Goal: Task Accomplishment & Management: Complete application form

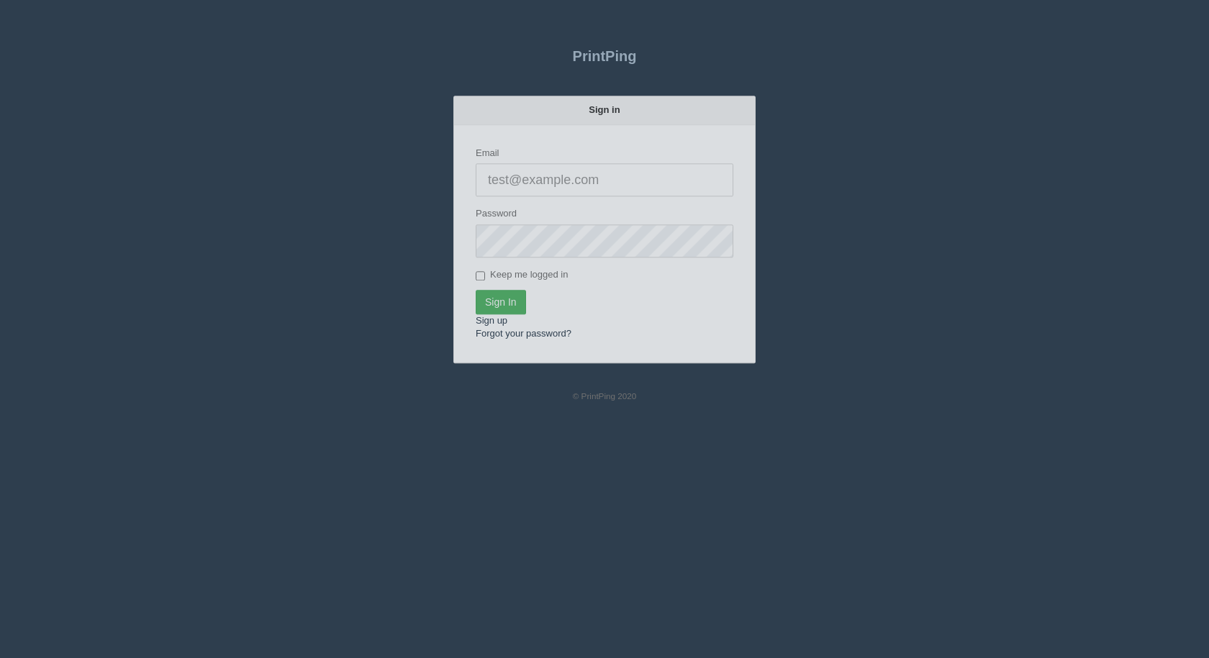
type input "[EMAIL_ADDRESS][DOMAIN_NAME]"
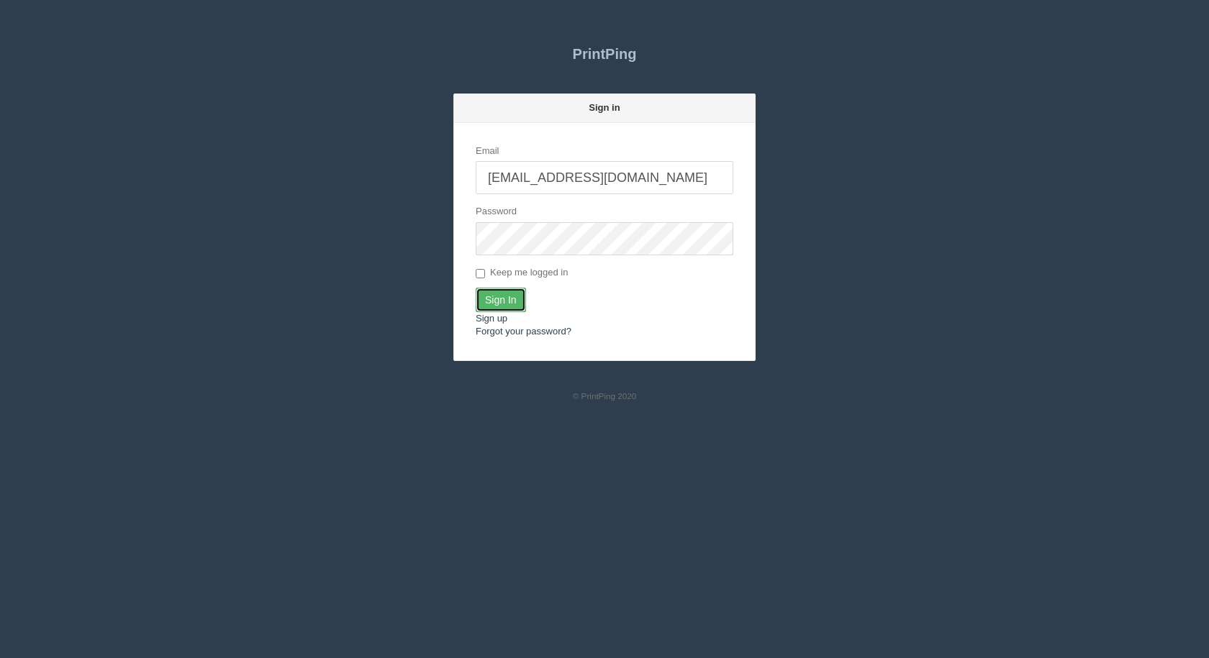
click at [488, 304] on input "Sign In" at bounding box center [501, 300] width 50 height 24
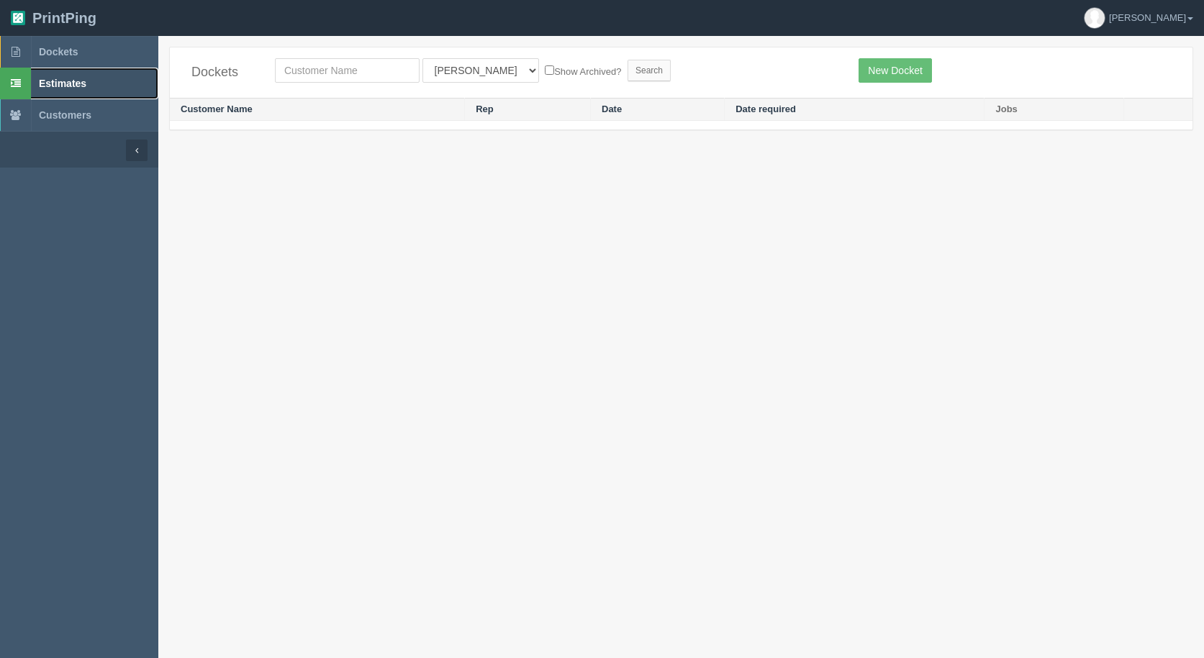
click at [63, 80] on span "Estimates" at bounding box center [62, 84] width 47 height 12
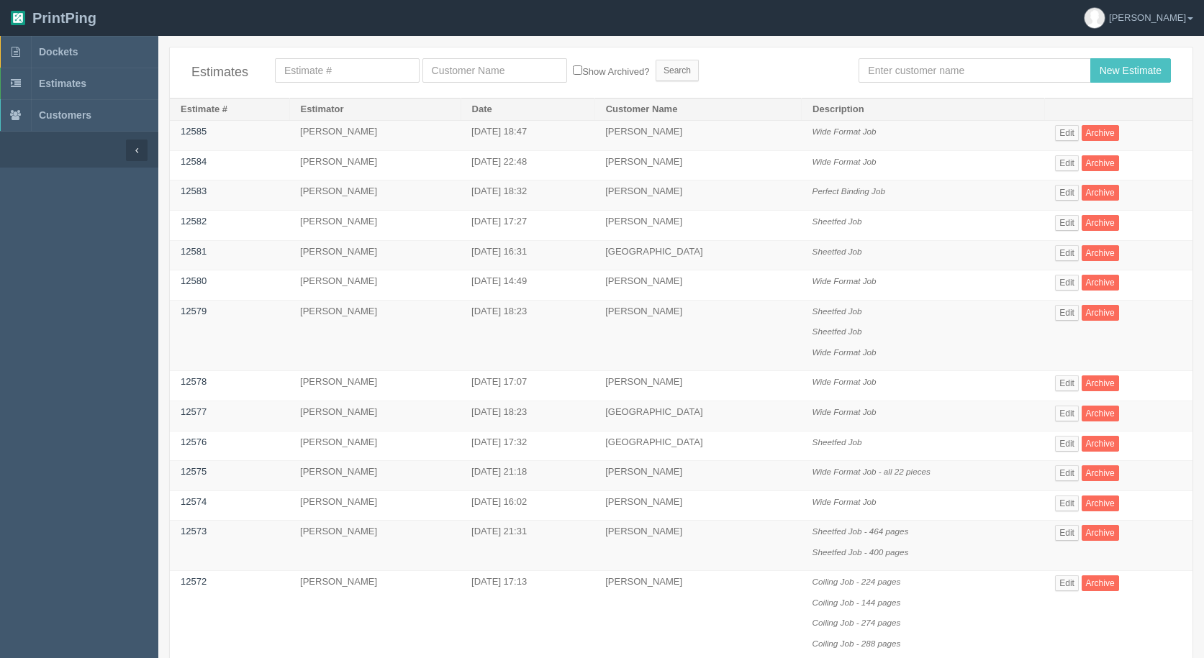
drag, startPoint x: 0, startPoint y: 0, endPoint x: 948, endPoint y: 81, distance: 951.3
click at [961, 78] on input "text" at bounding box center [975, 70] width 232 height 24
drag, startPoint x: 948, startPoint y: 81, endPoint x: 920, endPoint y: 68, distance: 30.6
click at [920, 68] on input "text" at bounding box center [975, 70] width 232 height 24
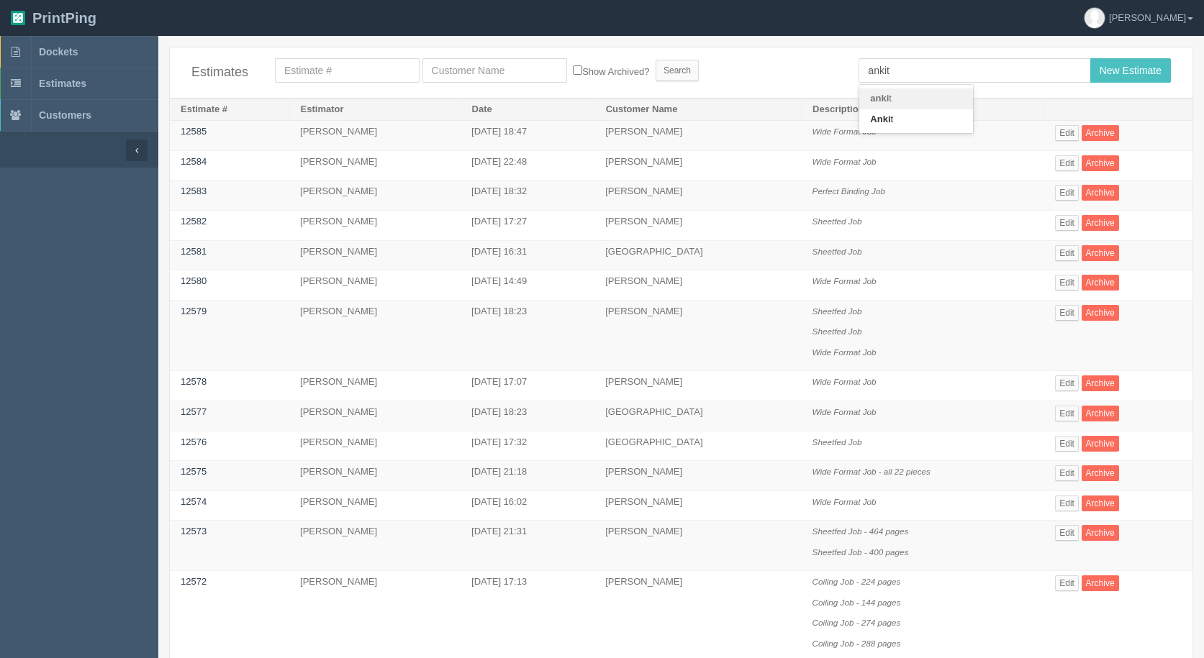
type input "ankit"
click at [1090, 58] on input "New Estimate" at bounding box center [1130, 70] width 81 height 24
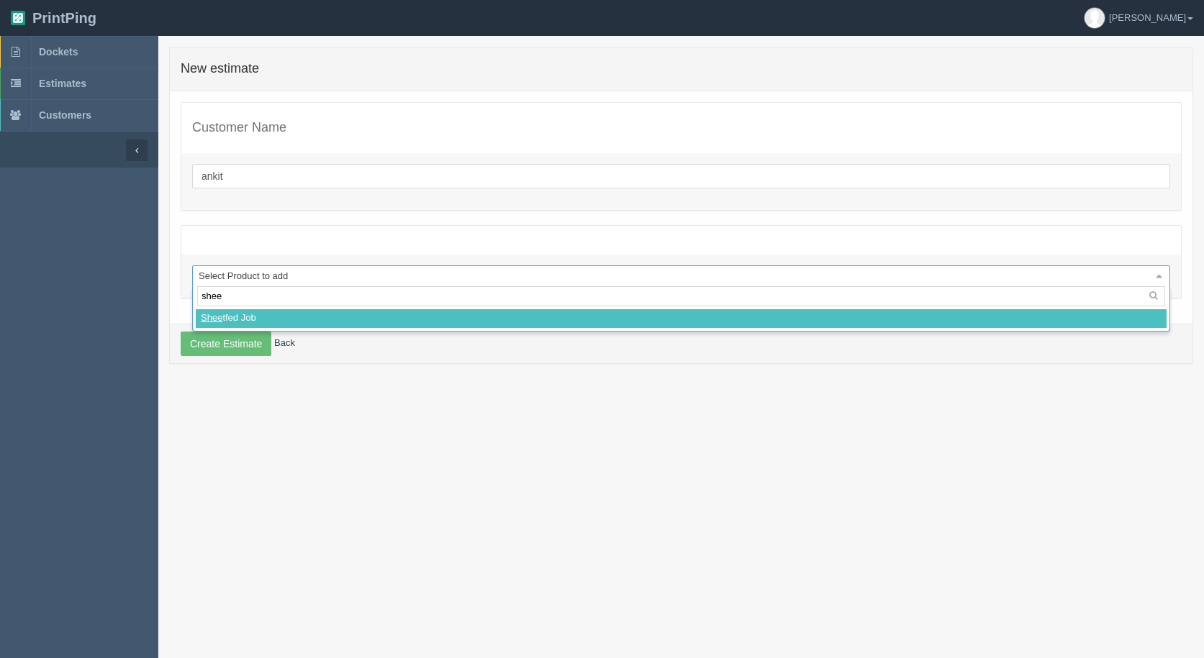
type input "sheet"
select select
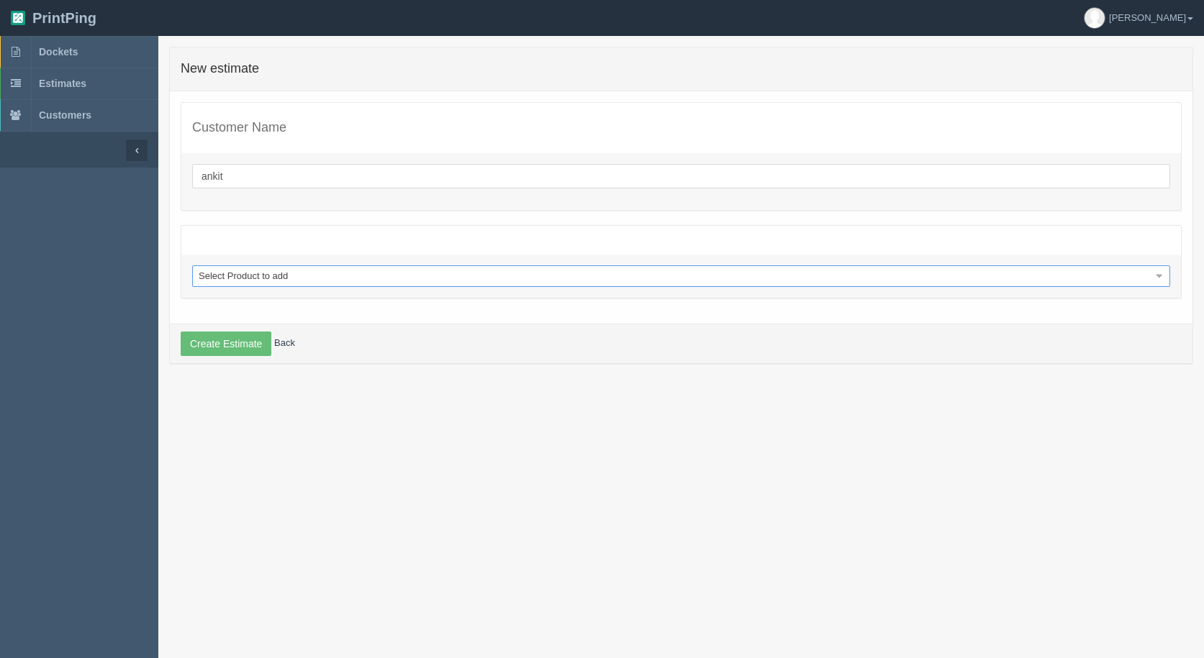
select select "0"
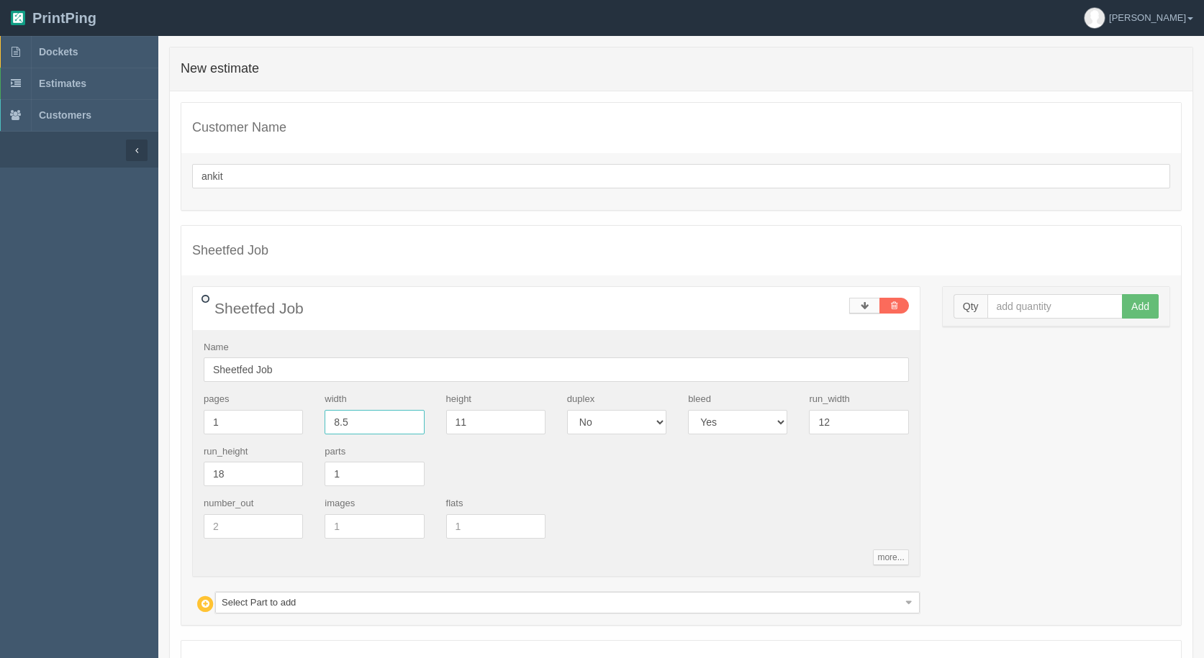
drag, startPoint x: 362, startPoint y: 425, endPoint x: 209, endPoint y: 365, distance: 164.1
click at [214, 368] on div "Name Sheetfed Job pages 1 width 8.5 height 11 duplex Yes No bleed Yes No run_wi…" at bounding box center [556, 453] width 727 height 246
type input "2.35"
type input "1.5"
click at [1015, 311] on input "text" at bounding box center [1055, 306] width 136 height 24
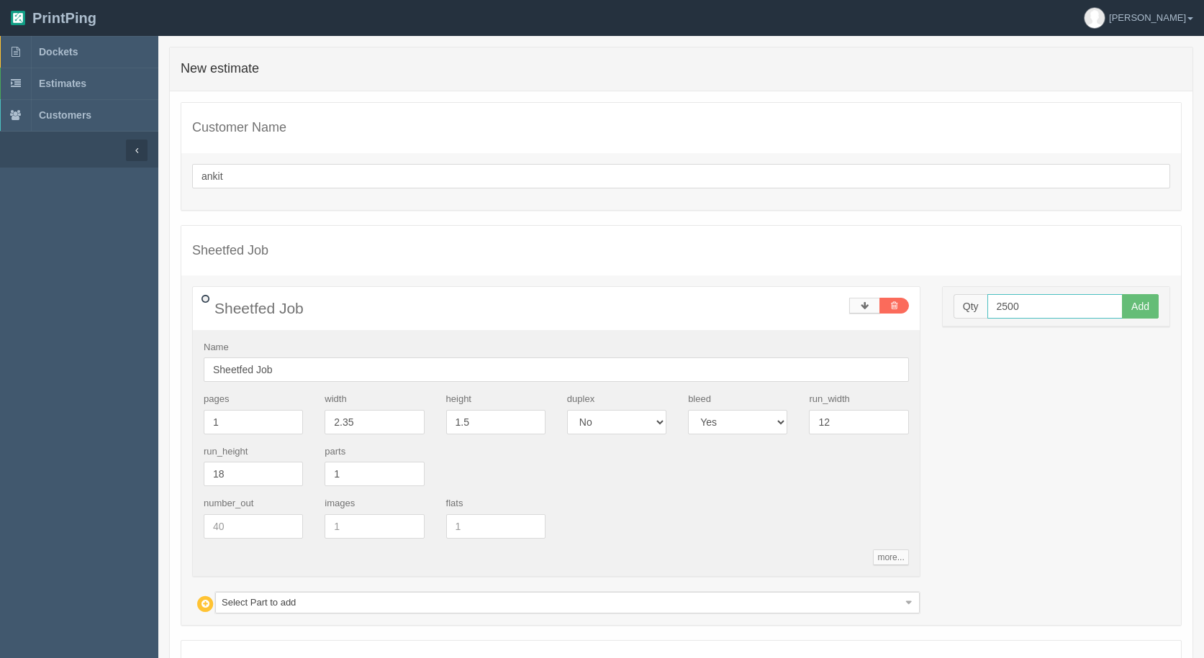
type input "2500"
click at [1122, 294] on button "Add" at bounding box center [1140, 306] width 37 height 24
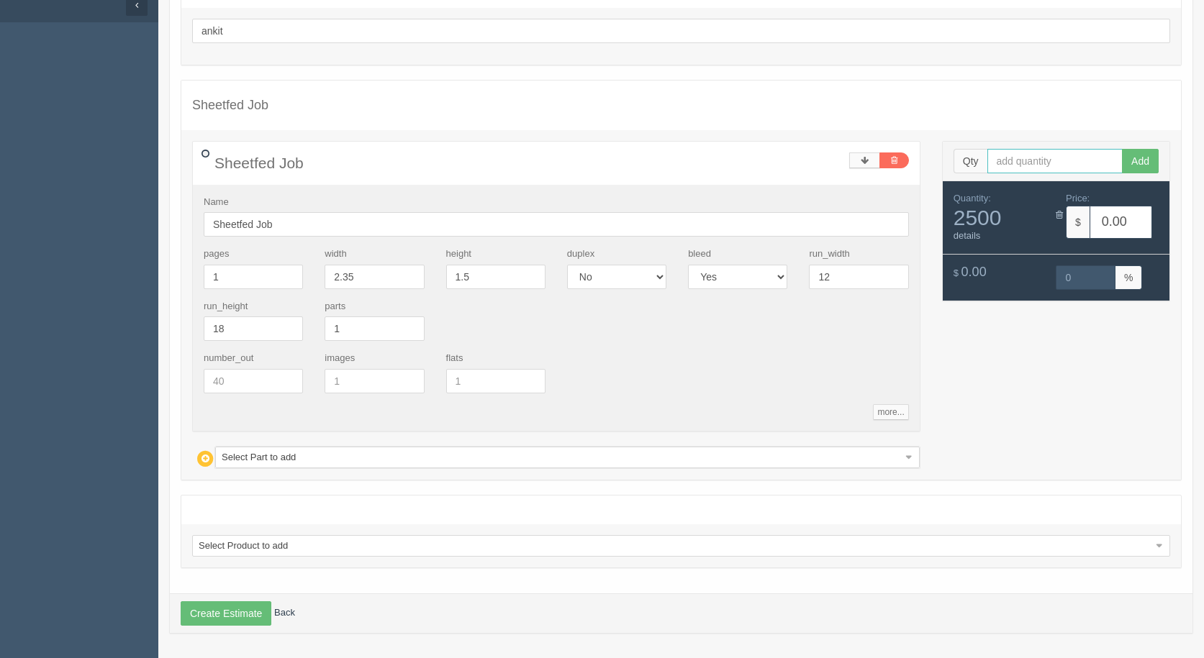
scroll to position [146, 0]
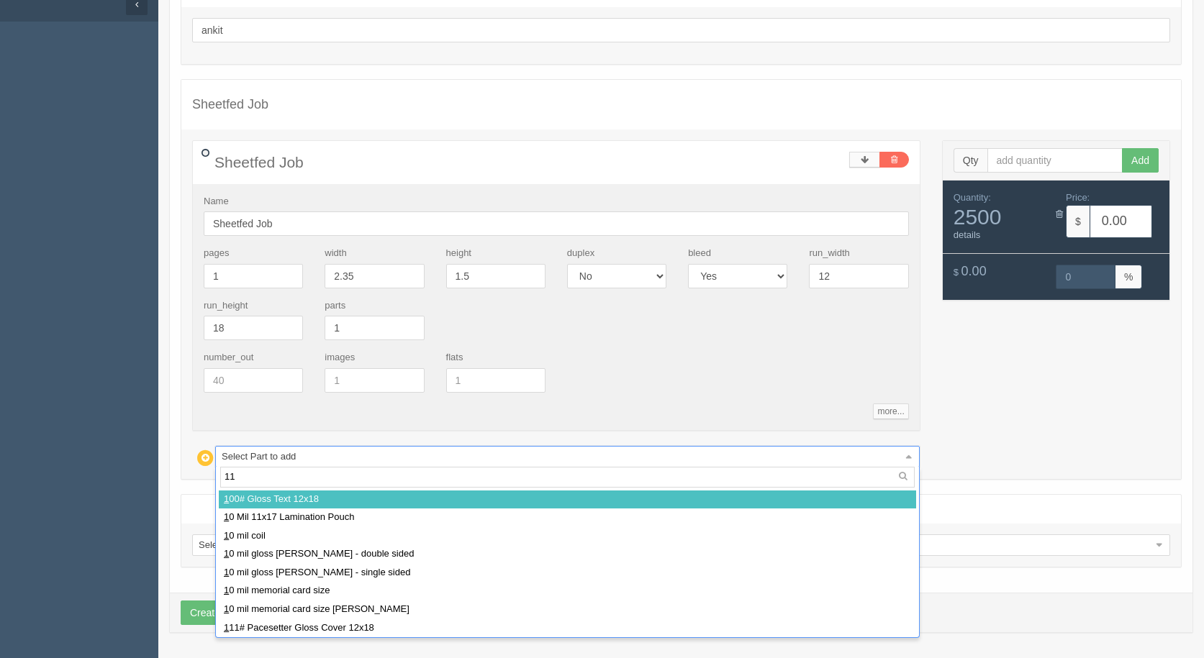
type input "111"
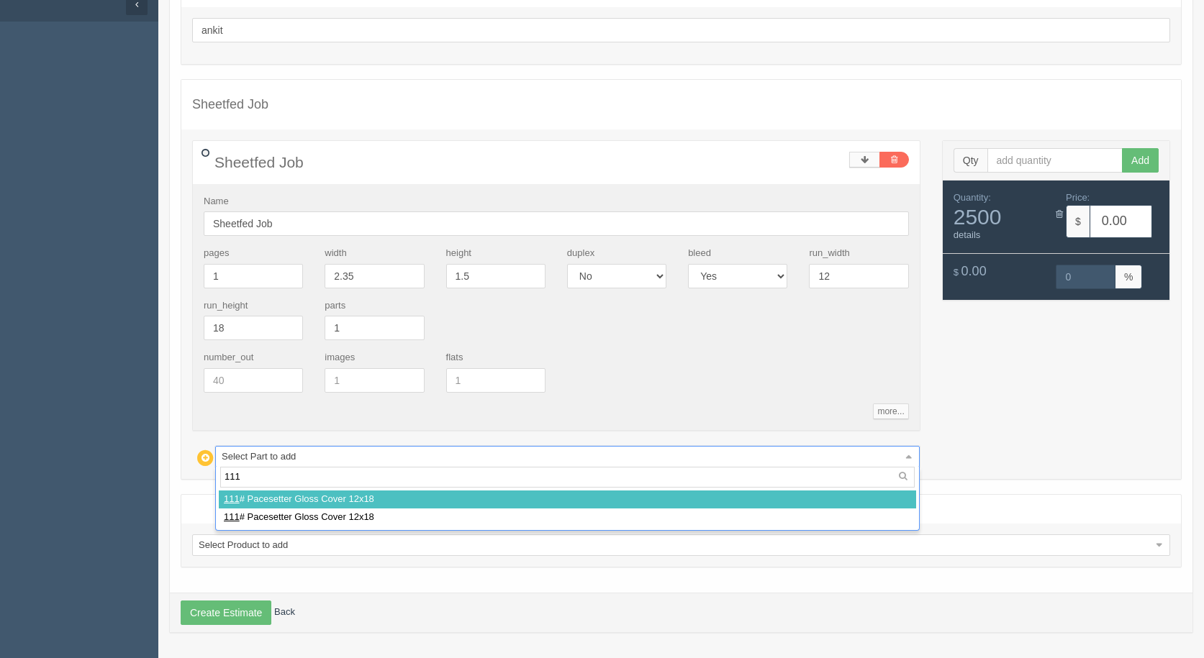
select select
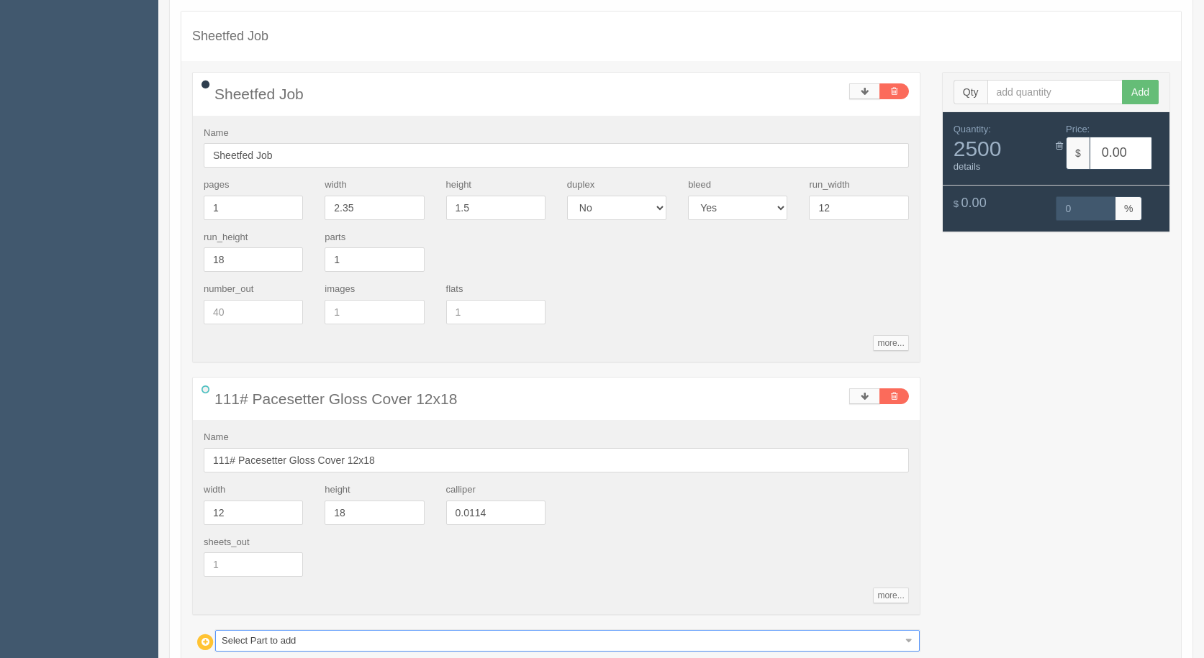
scroll to position [399, 0]
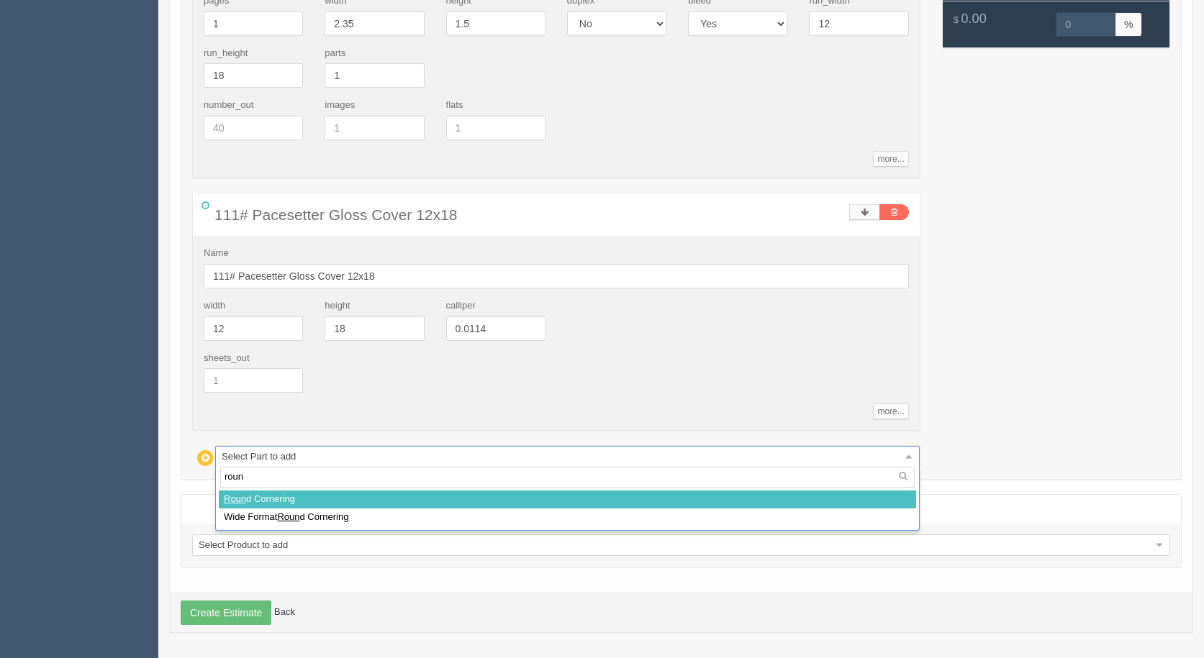
type input "round"
select select
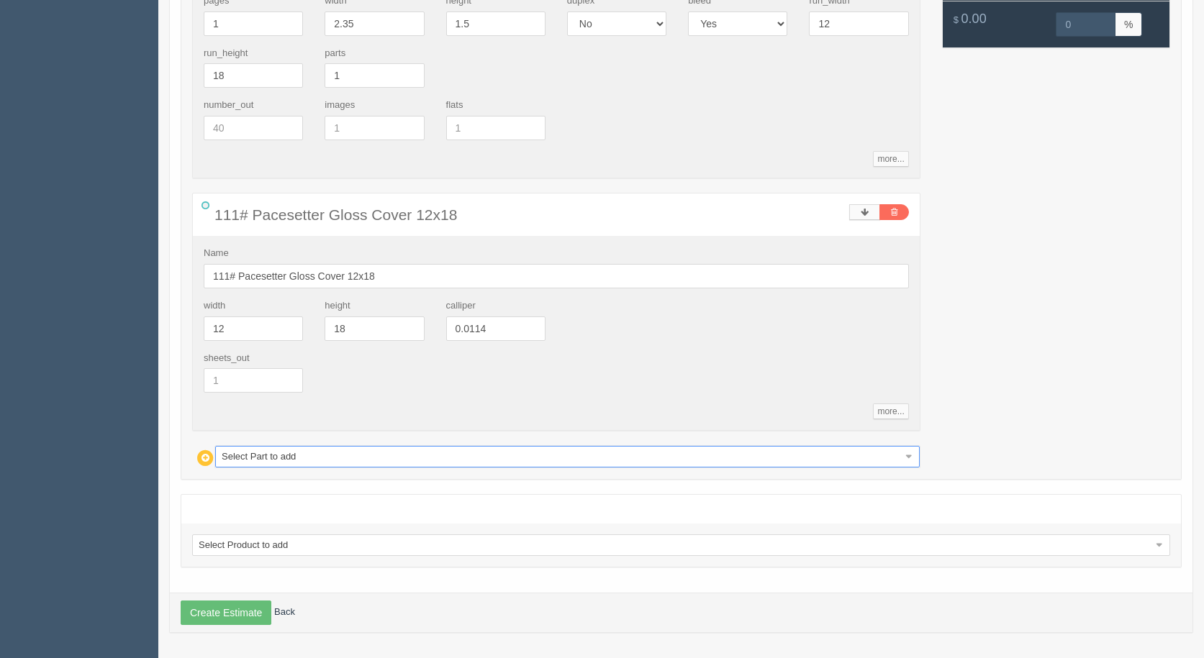
type input "20.93"
type input "15.00"
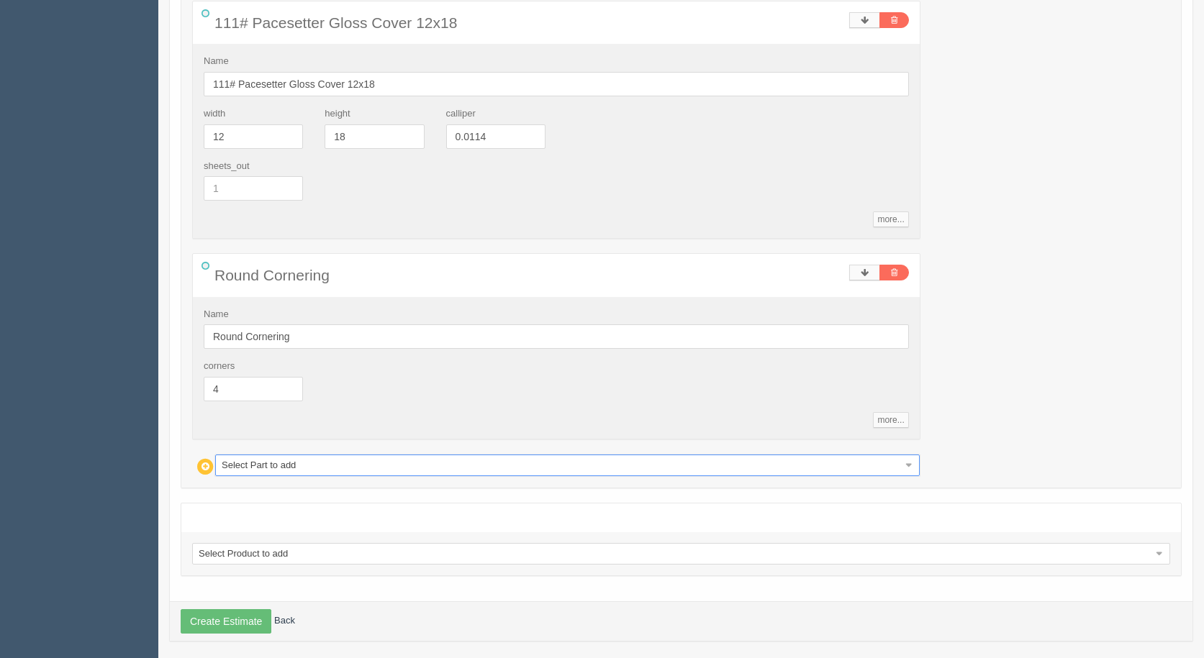
scroll to position [599, 0]
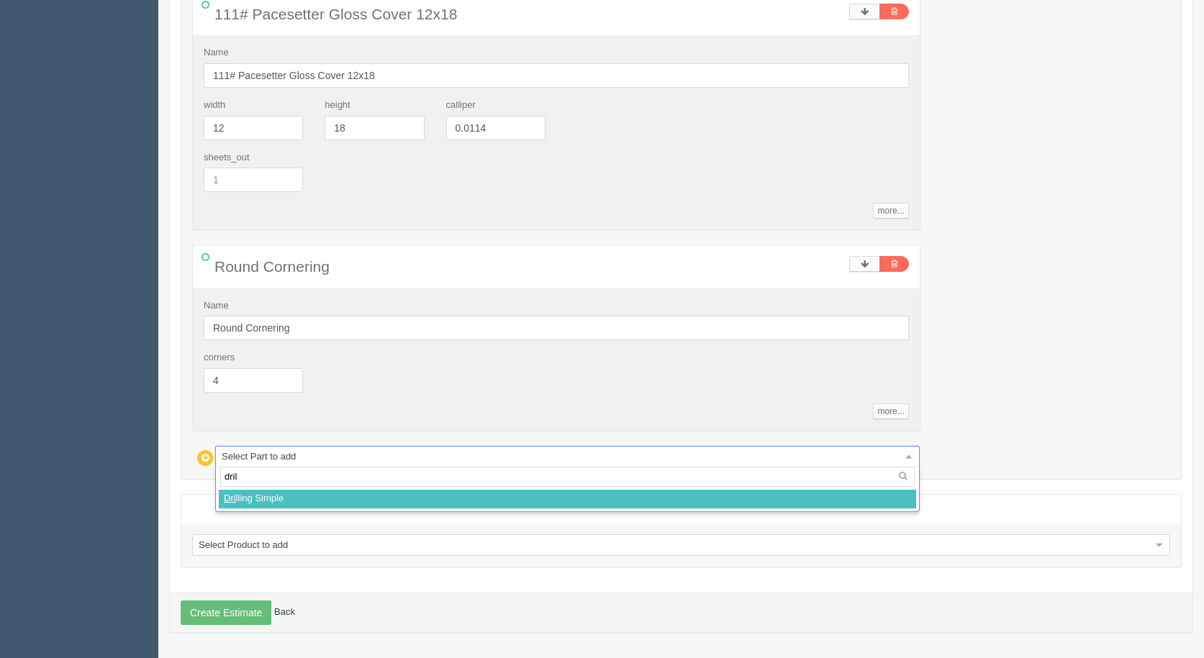
type input "drill"
select select
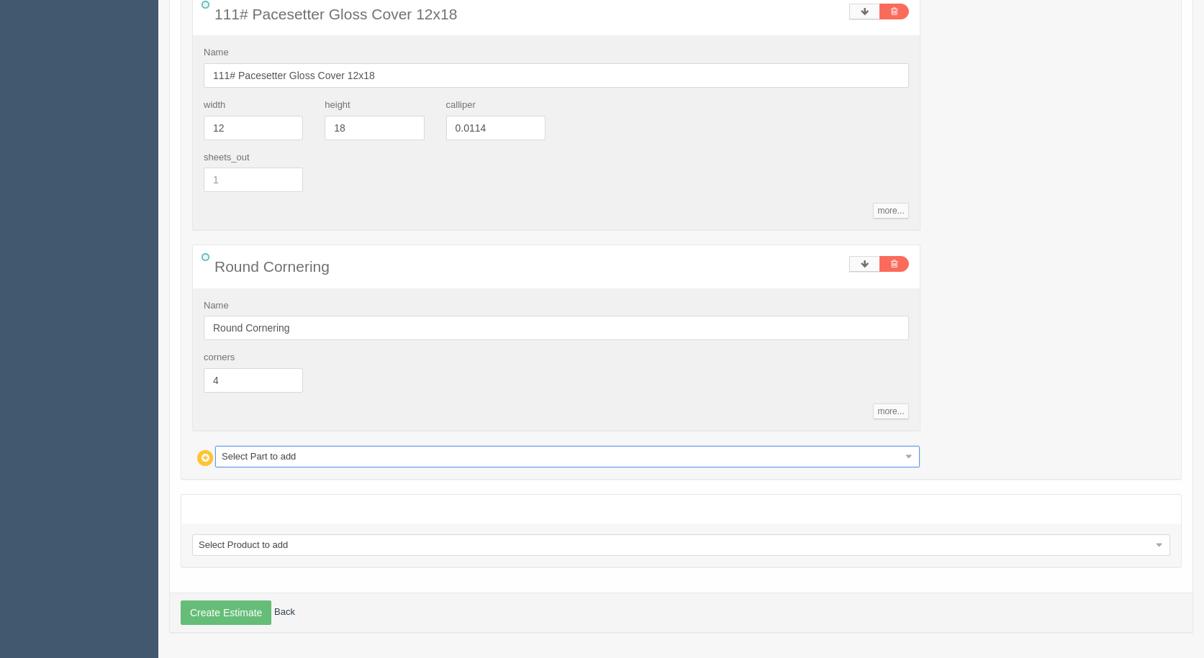
type input "58.30"
type input "14.99"
select select "0"
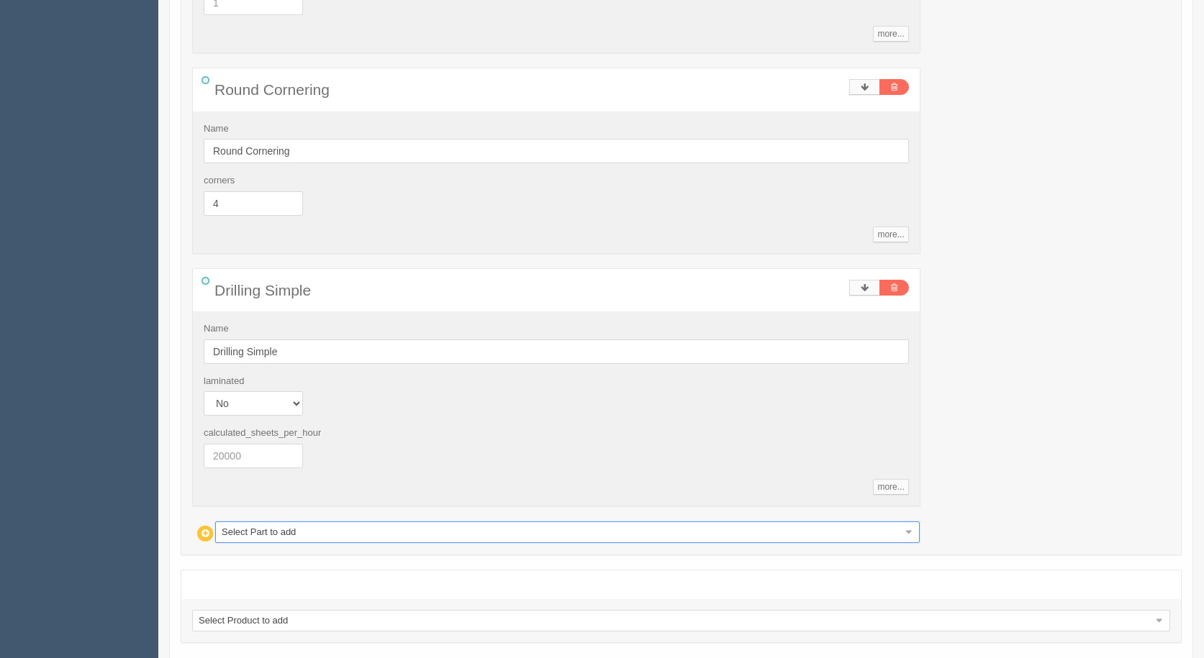
scroll to position [852, 0]
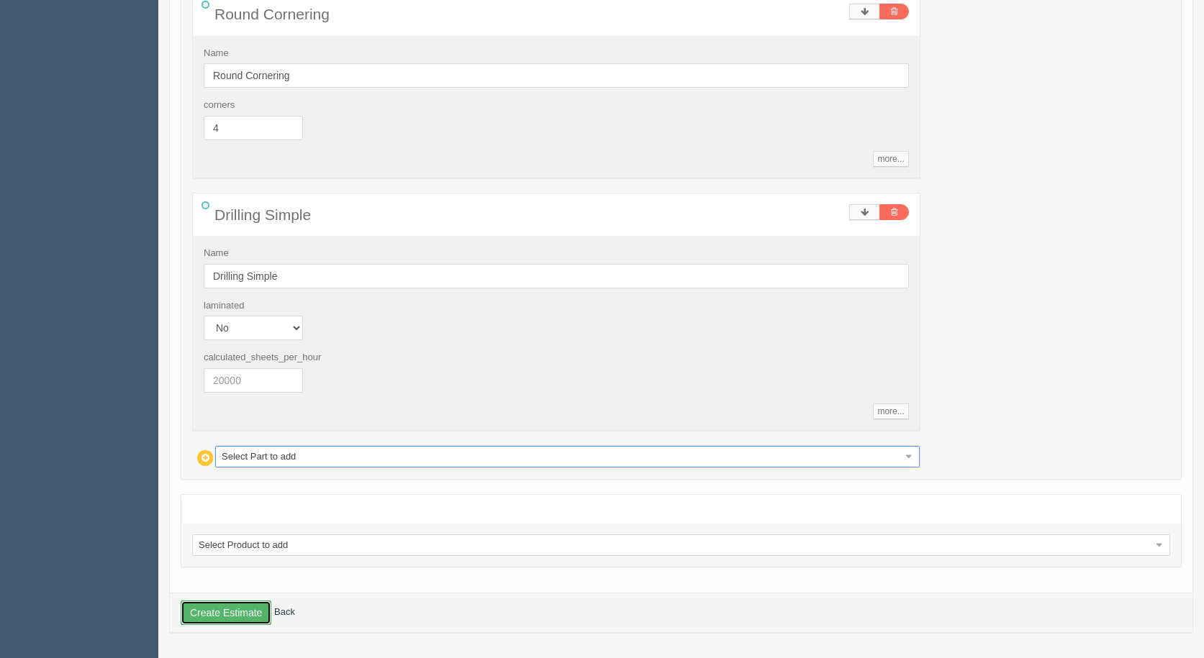
click at [225, 612] on button "Create Estimate" at bounding box center [226, 613] width 91 height 24
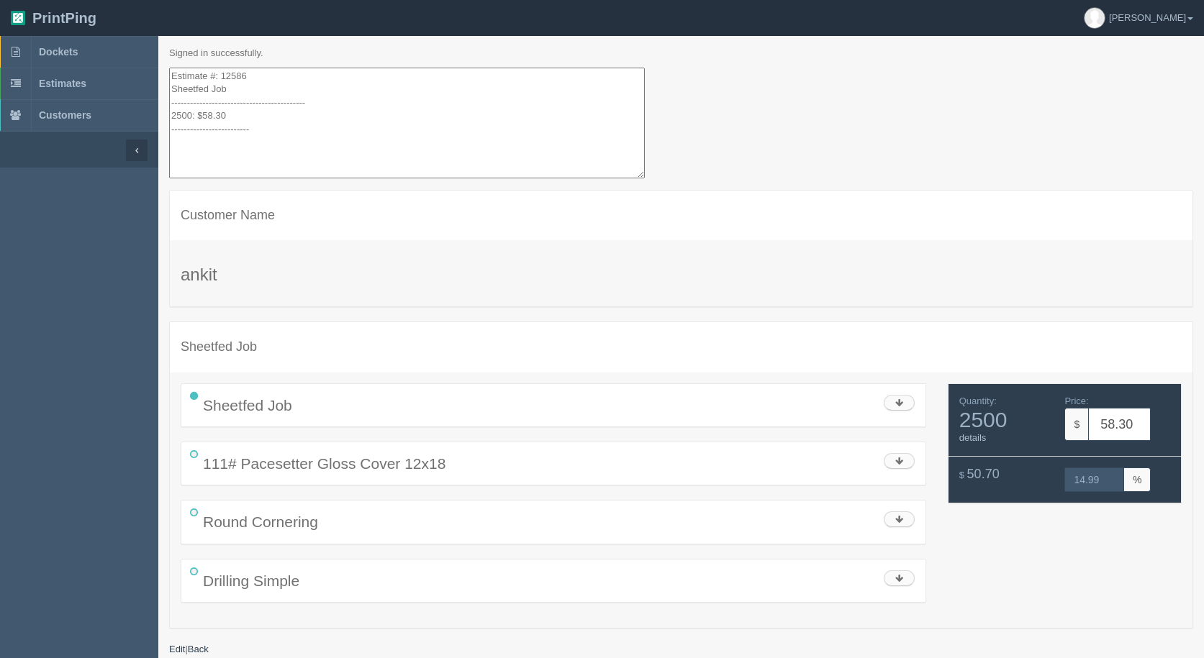
drag, startPoint x: 255, startPoint y: 139, endPoint x: 95, endPoint y: -51, distance: 248.2
click at [95, 0] on html "PrintPing [PERSON_NAME] Administration Edit account ( [EMAIL_ADDRESS][DOMAIN_NA…" at bounding box center [602, 347] width 1204 height 694
drag, startPoint x: 184, startPoint y: 60, endPoint x: 454, endPoint y: 117, distance: 275.9
click at [470, 119] on textarea "Estimate #: 12586 Sheetfed Job ------------------------------------------- 2500…" at bounding box center [407, 124] width 476 height 112
drag, startPoint x: 279, startPoint y: 150, endPoint x: 89, endPoint y: -63, distance: 285.4
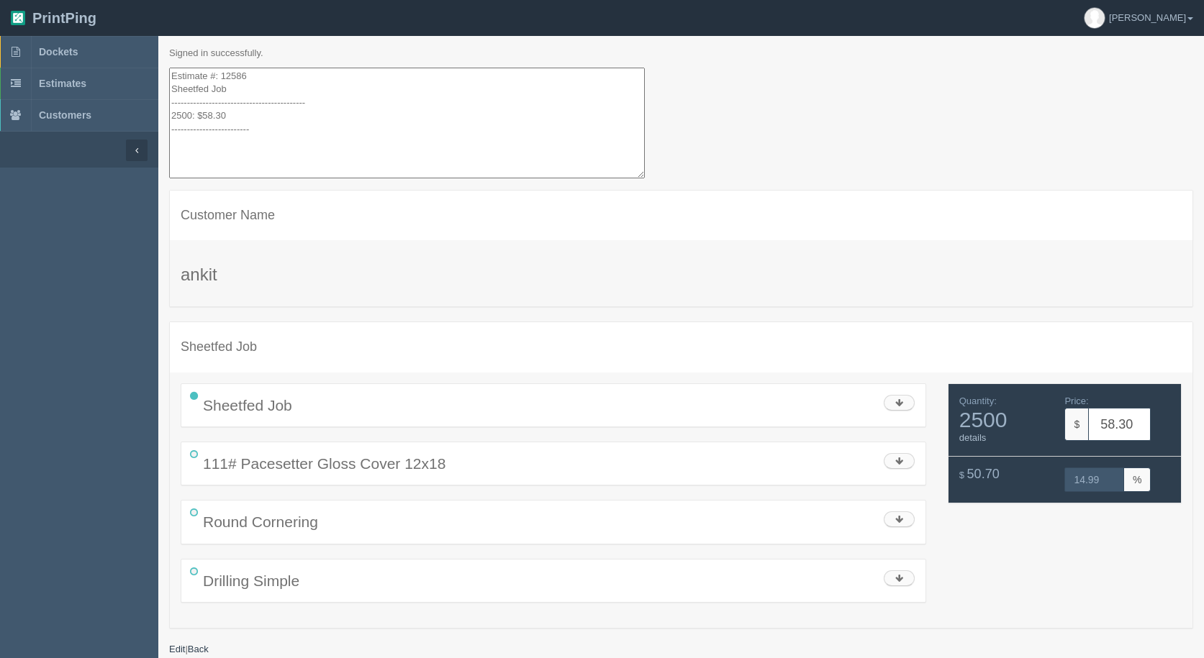
click at [89, 0] on html "PrintPing Gerry Administration Edit account ( info@allrushbindery.com ) Logout …" at bounding box center [602, 347] width 1204 height 694
click at [68, 82] on span "Estimates" at bounding box center [62, 84] width 47 height 12
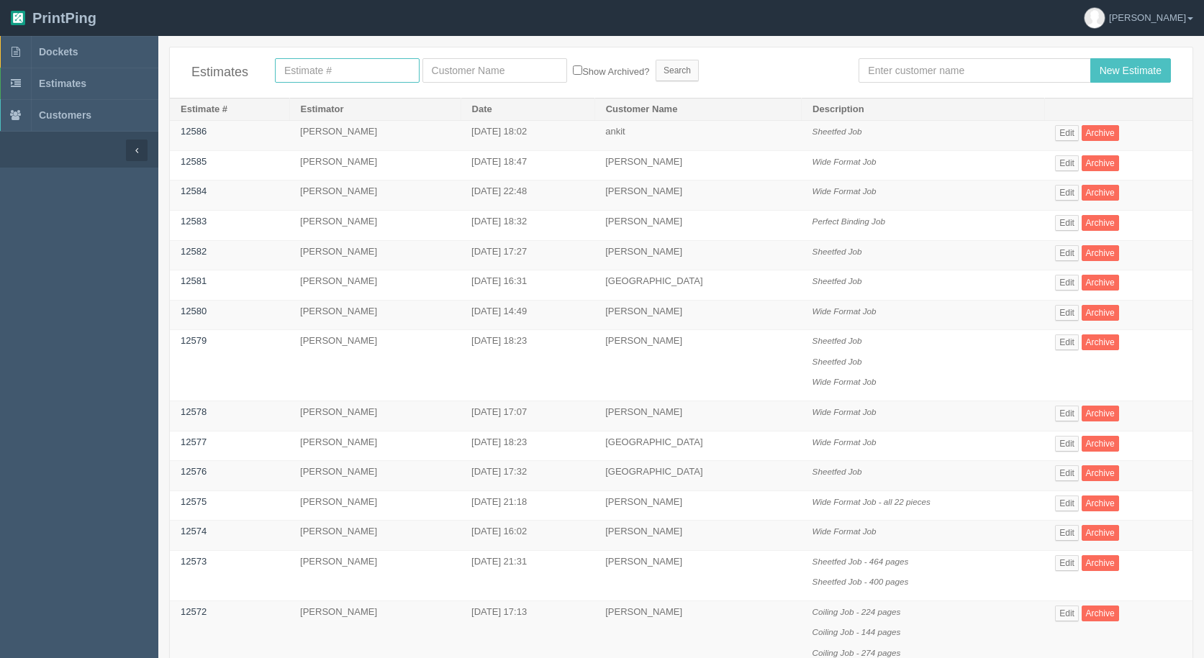
click at [321, 71] on input "text" at bounding box center [347, 70] width 145 height 24
type input "12544"
click at [656, 60] on input "Search" at bounding box center [677, 71] width 43 height 22
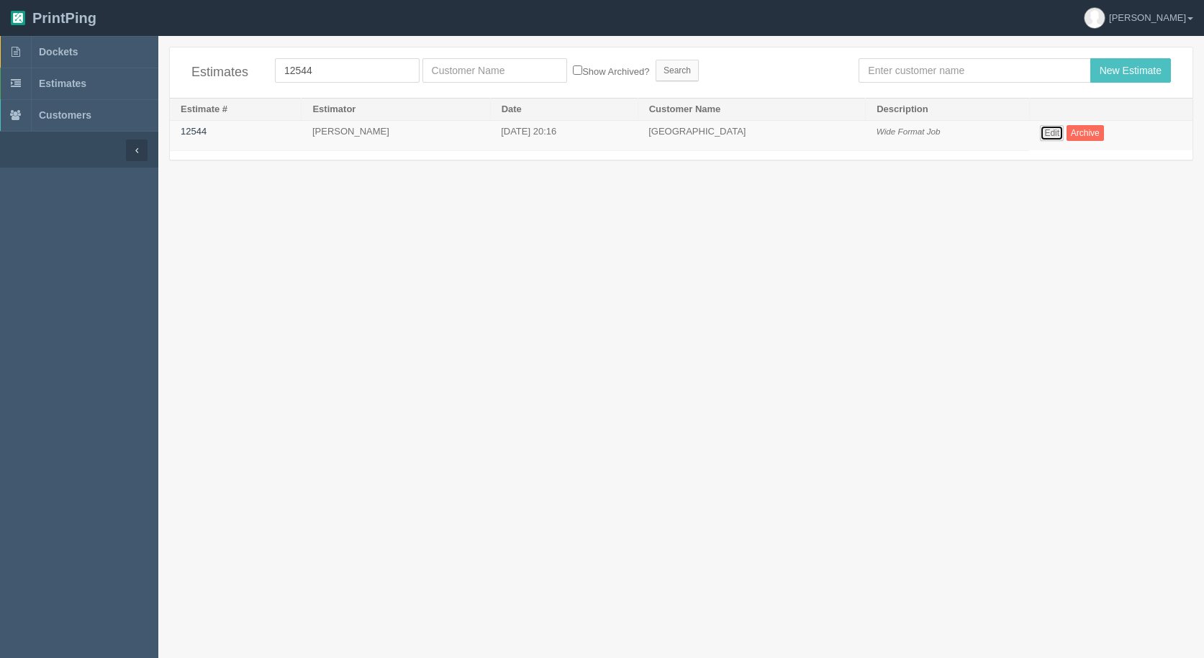
click at [1045, 132] on link "Edit" at bounding box center [1052, 133] width 24 height 16
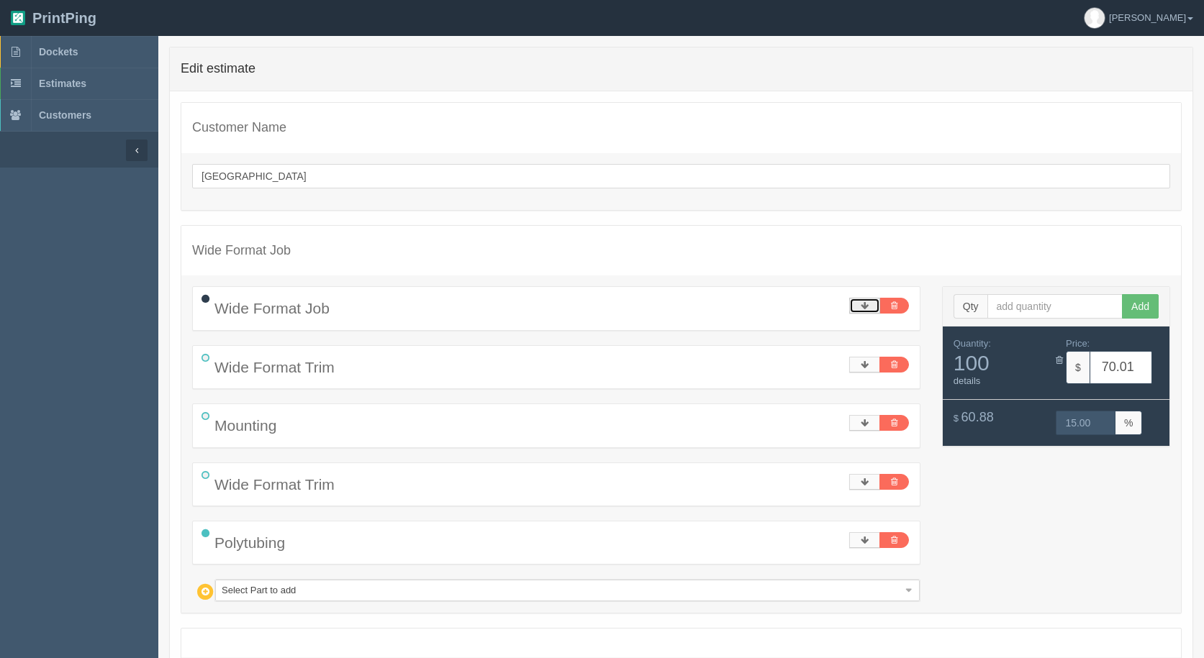
click at [863, 303] on icon at bounding box center [865, 306] width 8 height 9
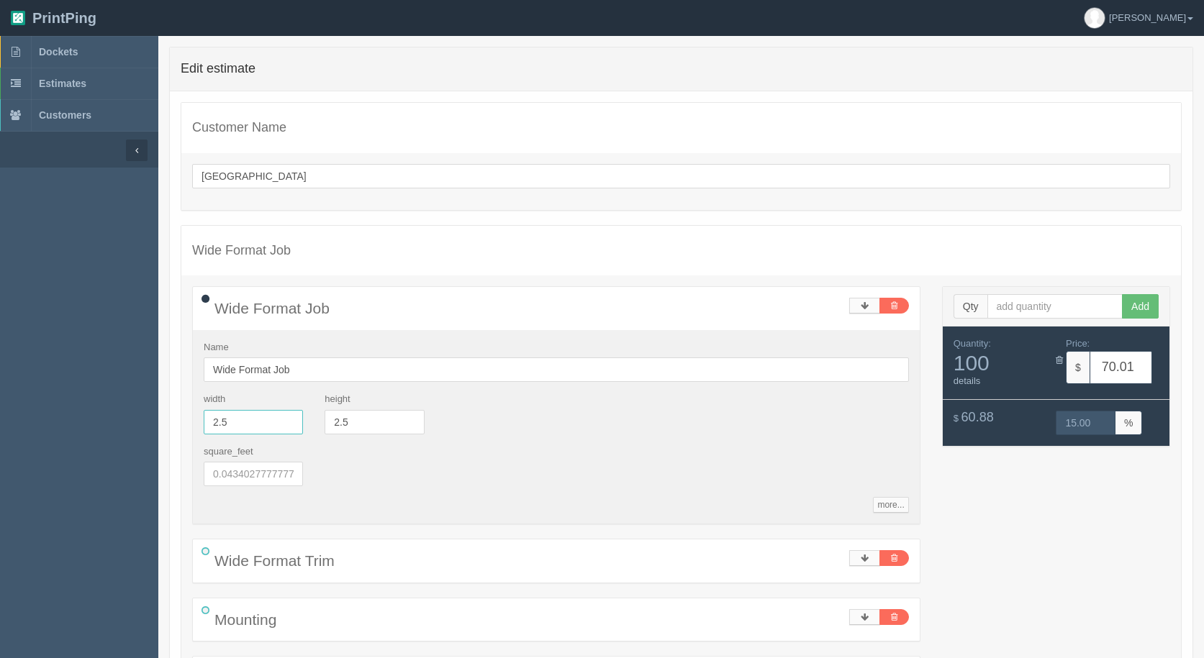
drag, startPoint x: 246, startPoint y: 422, endPoint x: 0, endPoint y: 346, distance: 257.5
click at [0, 346] on section "Dockets Estimates Customers" at bounding box center [602, 511] width 1204 height 951
type input "10"
type input "275.44"
type input "15.00"
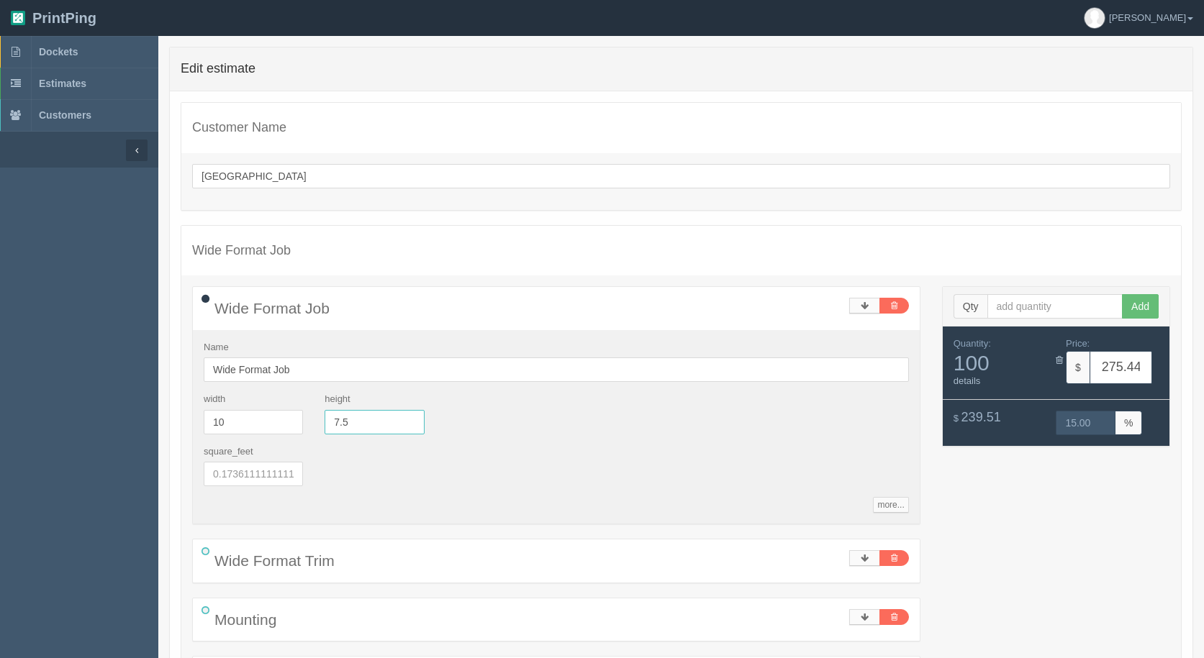
type input "7.5"
type input "823.26"
type input "15.00"
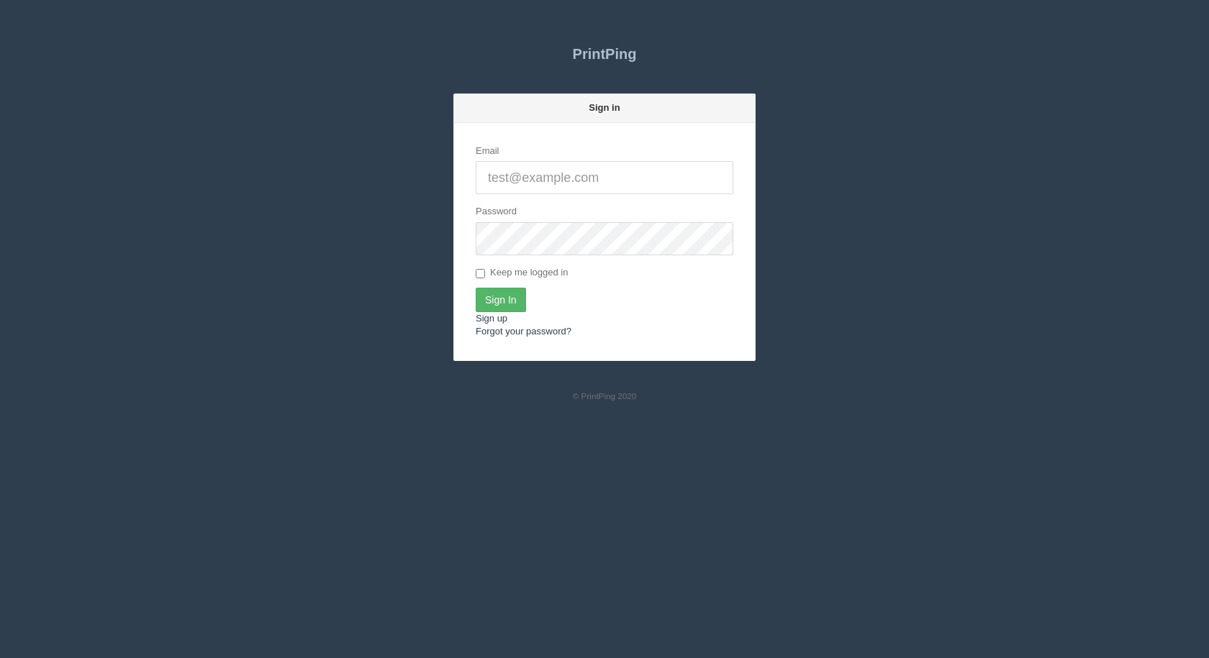
type input "[EMAIL_ADDRESS][DOMAIN_NAME]"
click at [494, 299] on input "Sign In" at bounding box center [501, 300] width 50 height 24
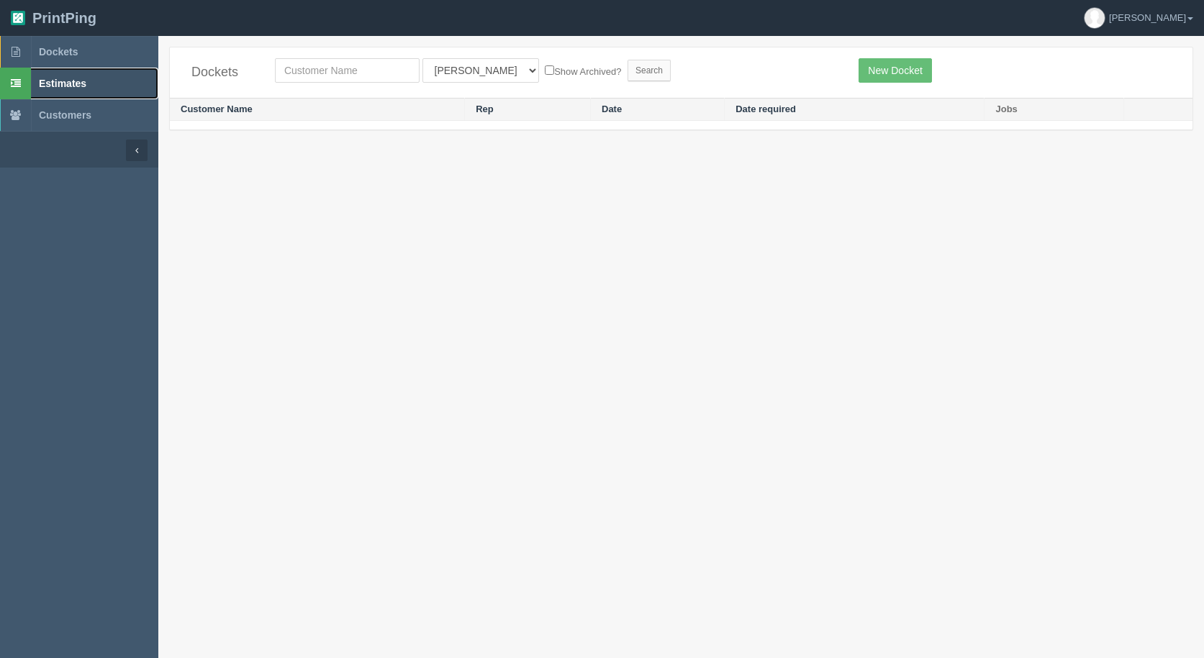
click at [65, 80] on span "Estimates" at bounding box center [62, 84] width 47 height 12
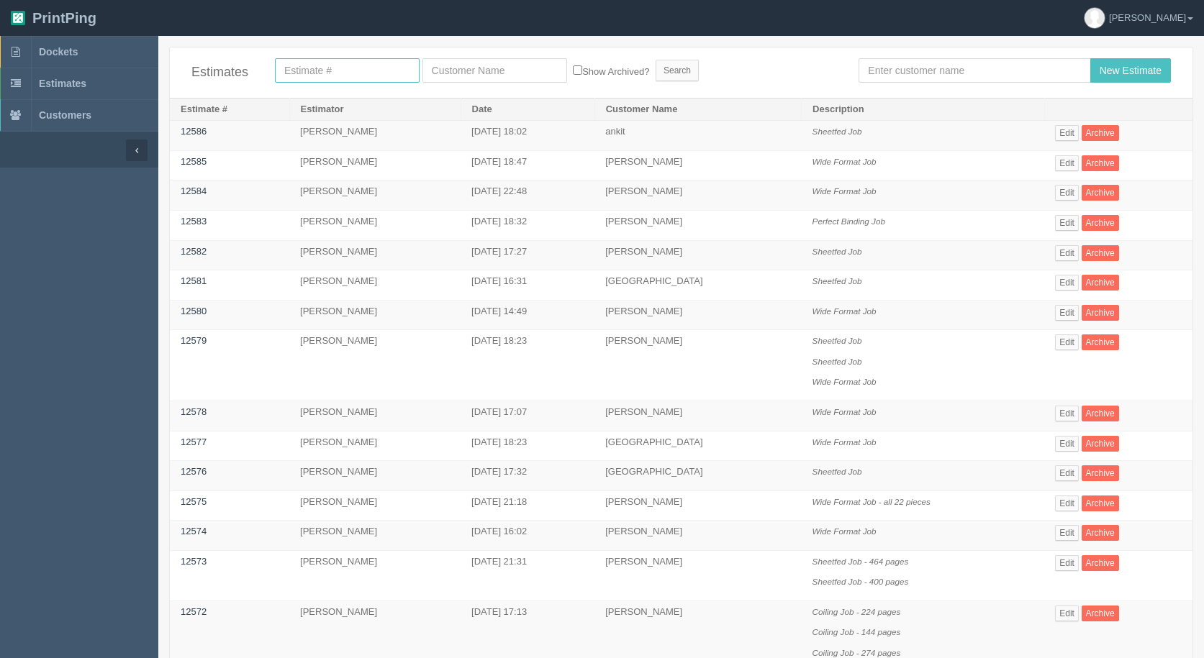
click at [322, 73] on input "text" at bounding box center [347, 70] width 145 height 24
type input "12554"
click at [656, 60] on input "Search" at bounding box center [677, 71] width 43 height 22
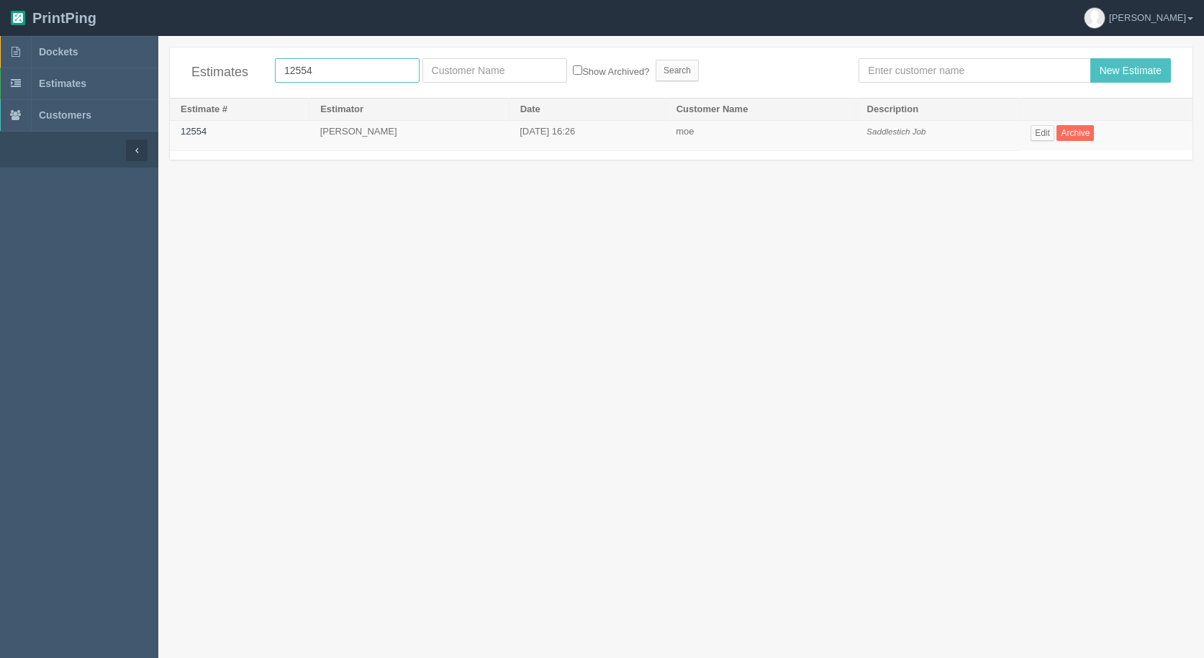
drag, startPoint x: 324, startPoint y: 70, endPoint x: 302, endPoint y: 58, distance: 24.8
click at [302, 58] on div "Estimates 12554 Show Archived? Search New Estimate" at bounding box center [681, 72] width 1023 height 50
type input "12544"
click at [673, 71] on input "Search" at bounding box center [677, 71] width 43 height 22
click at [1040, 127] on link "Edit" at bounding box center [1052, 133] width 24 height 16
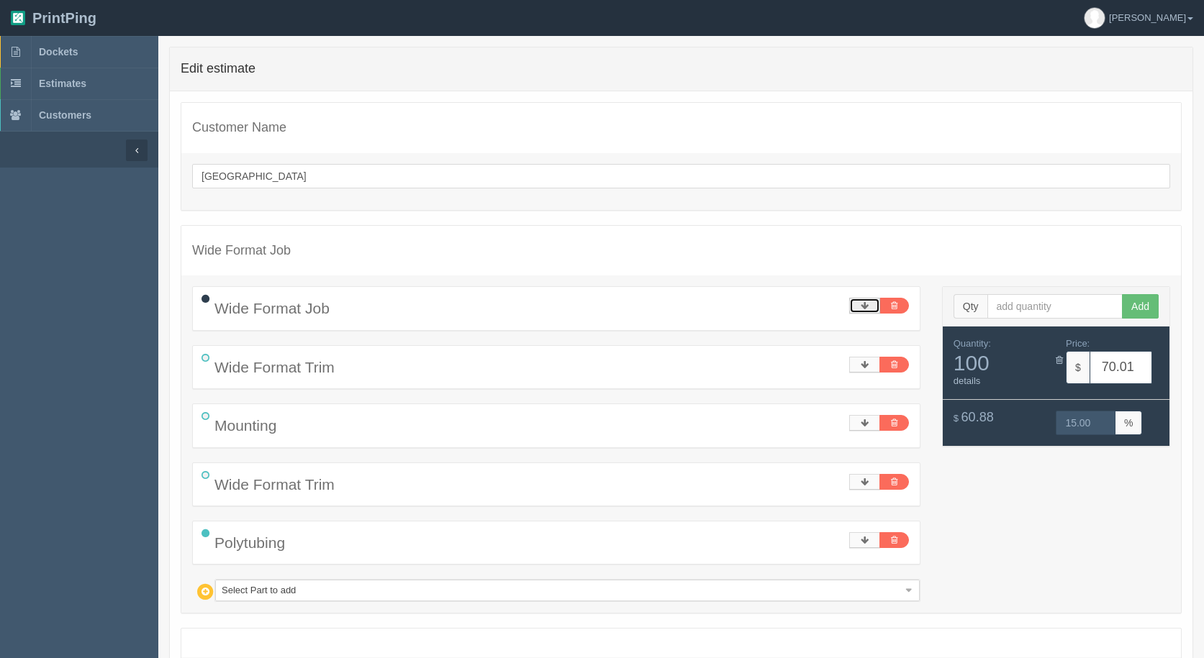
click at [865, 306] on icon at bounding box center [865, 306] width 8 height 9
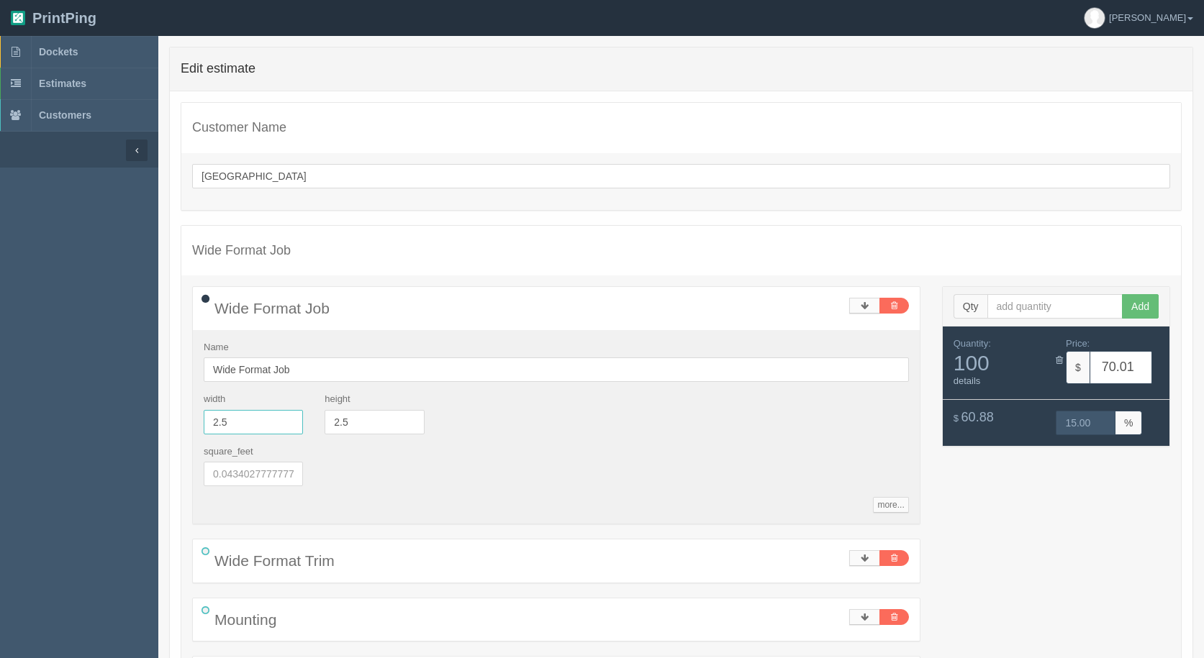
drag, startPoint x: 233, startPoint y: 417, endPoint x: 110, endPoint y: 414, distance: 123.1
click at [110, 414] on section "Dockets Estimates Customers" at bounding box center [602, 511] width 1204 height 951
type input "10"
type input "275.44"
type input "15.00"
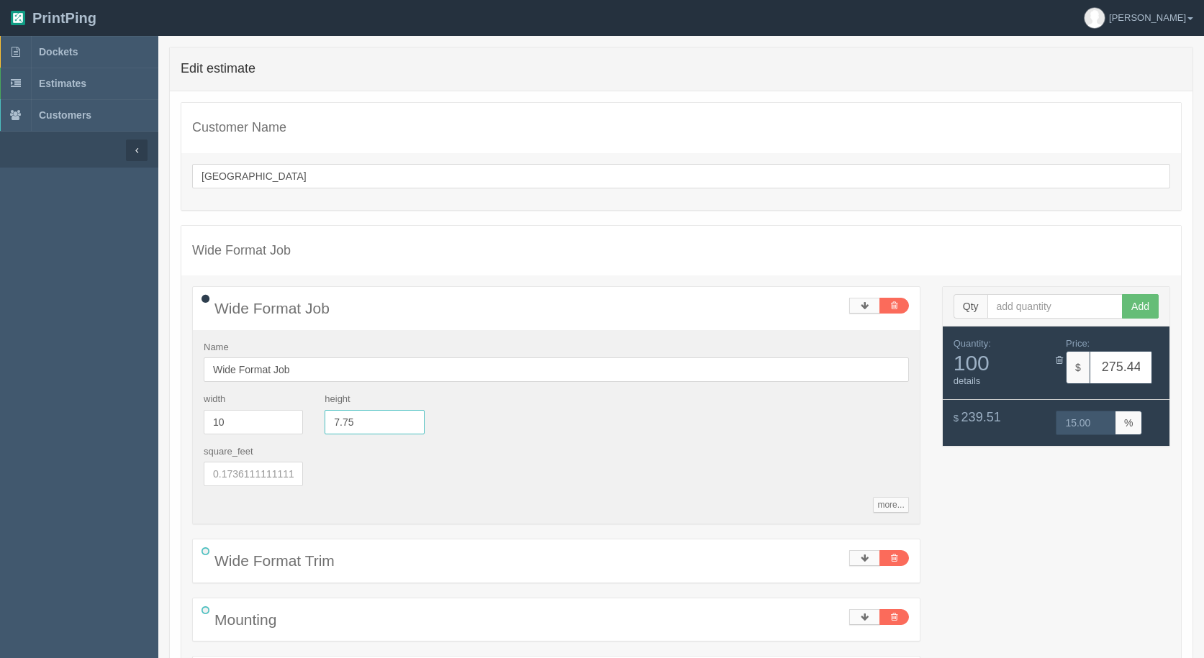
type input "7.75"
type input "850.65"
type input "15.00"
click at [1061, 307] on input "text" at bounding box center [1055, 306] width 136 height 24
type input "1000"
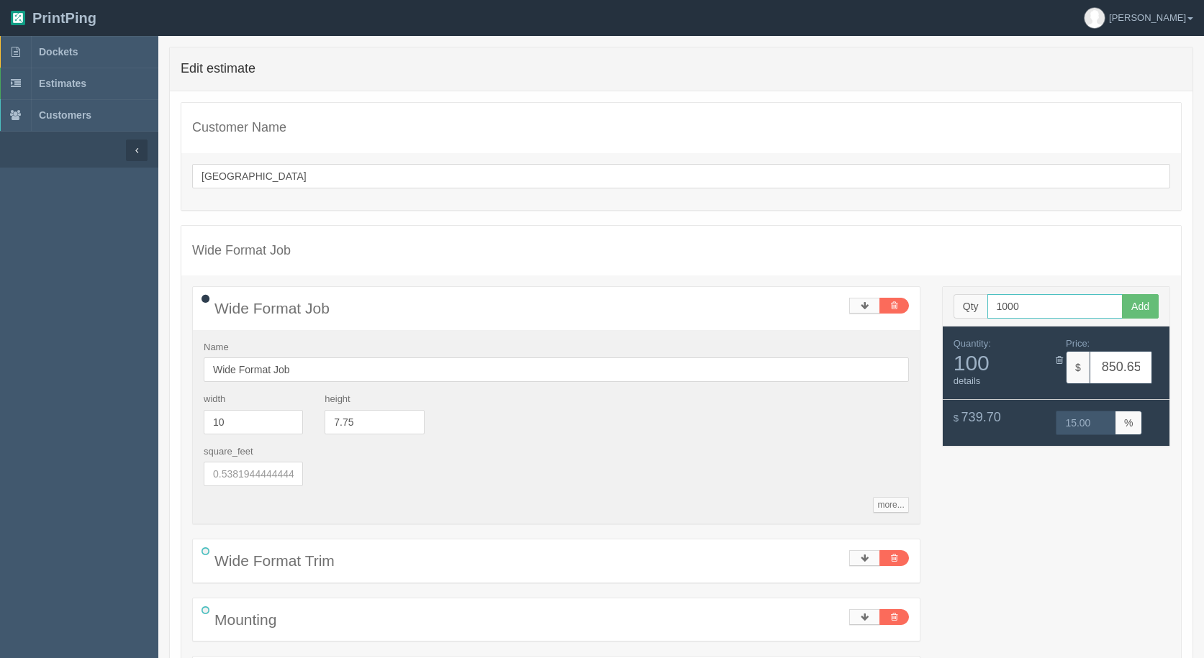
click at [1122, 294] on button "Add" at bounding box center [1140, 306] width 37 height 24
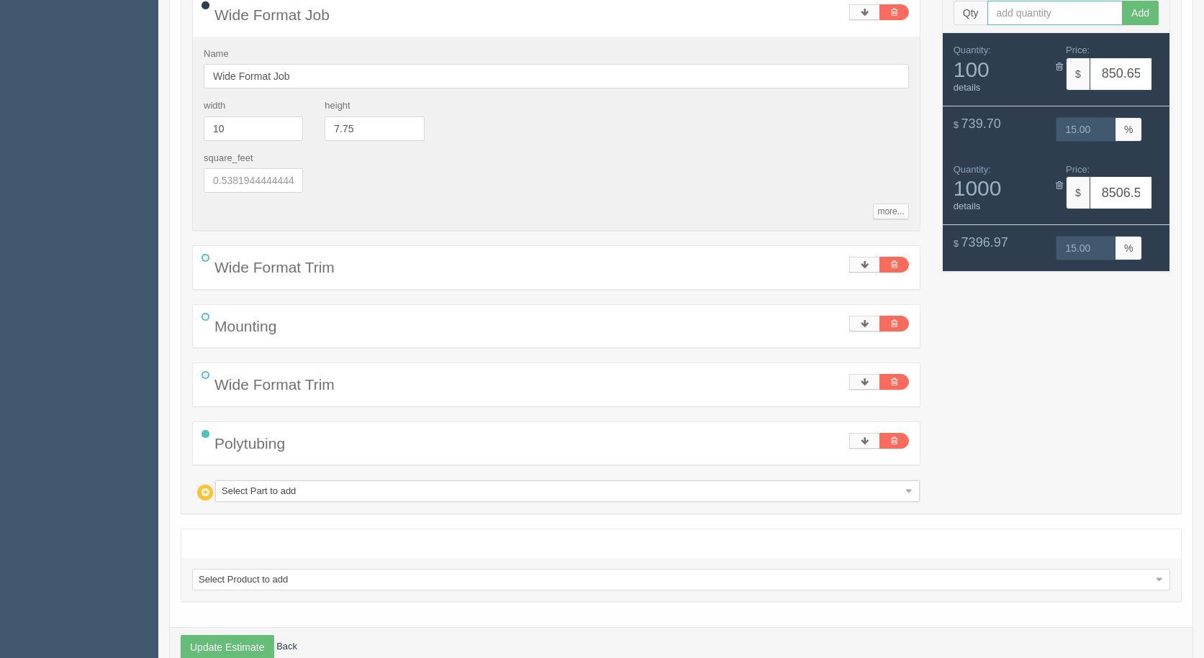
scroll to position [328, 0]
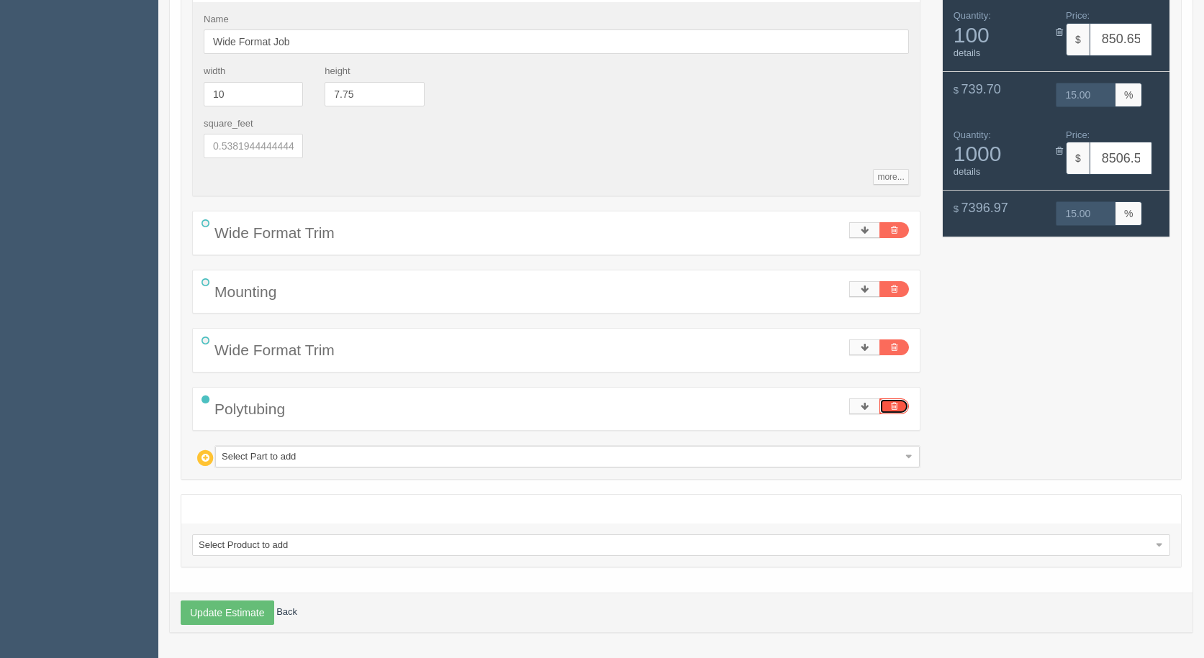
click at [892, 405] on icon at bounding box center [894, 406] width 6 height 9
type input "849.12"
type input "15.00"
type input "8491.22"
type input "15.00"
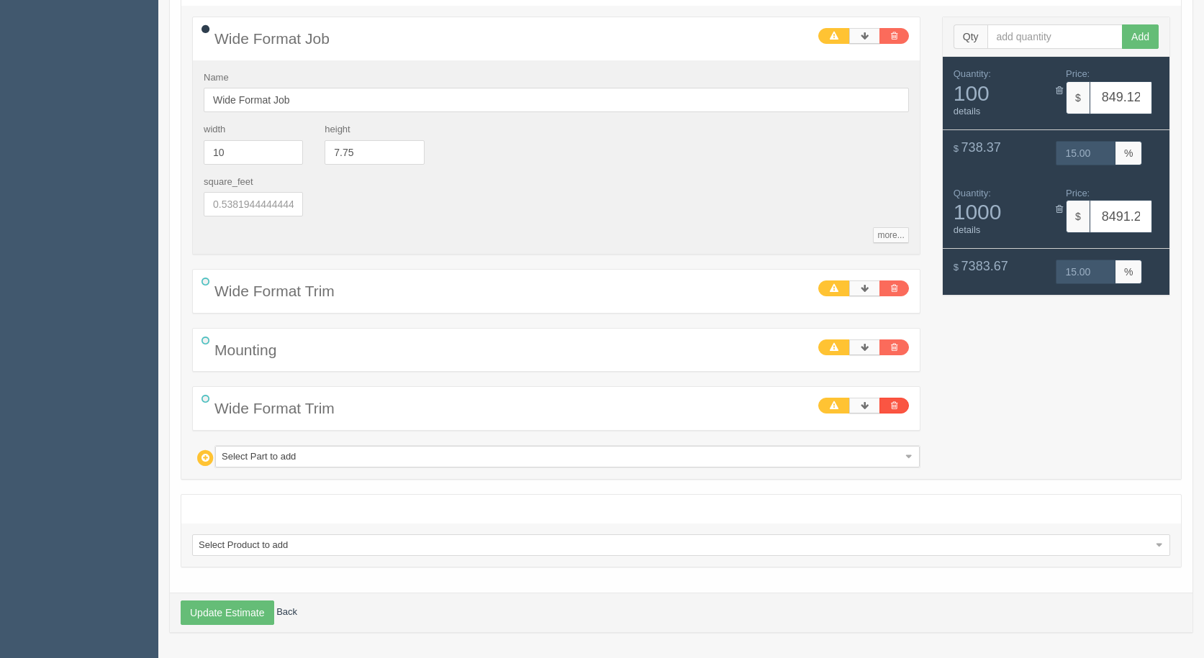
scroll to position [270, 0]
click at [869, 407] on link at bounding box center [864, 406] width 31 height 16
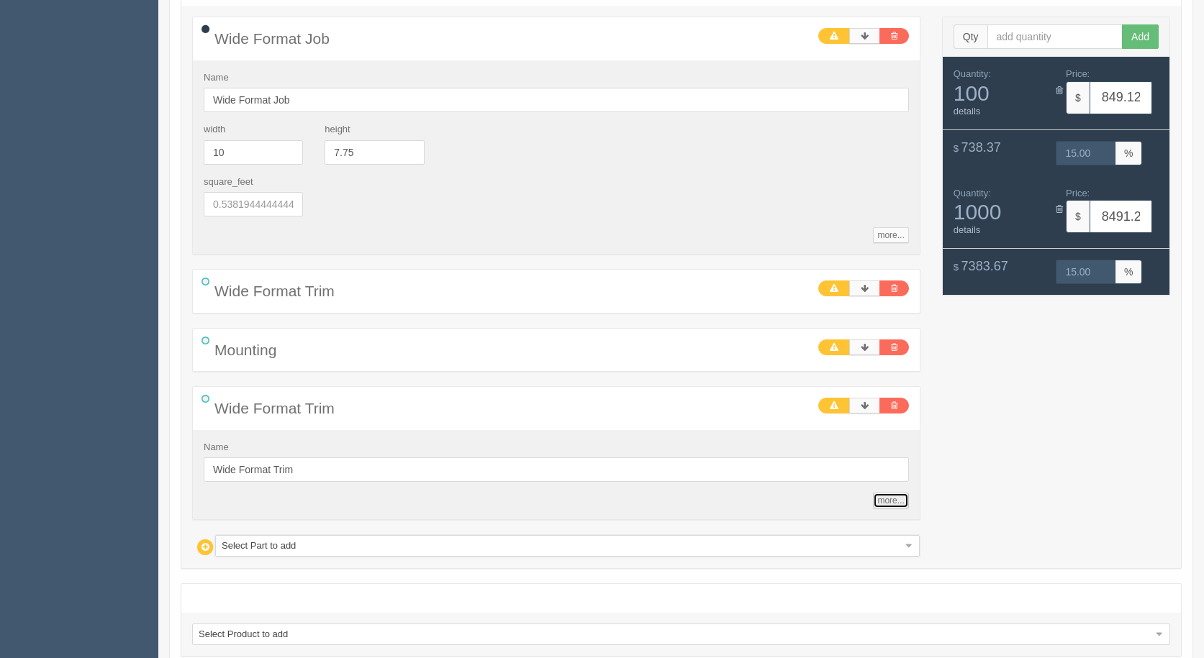
click at [892, 499] on link "more..." at bounding box center [890, 501] width 35 height 16
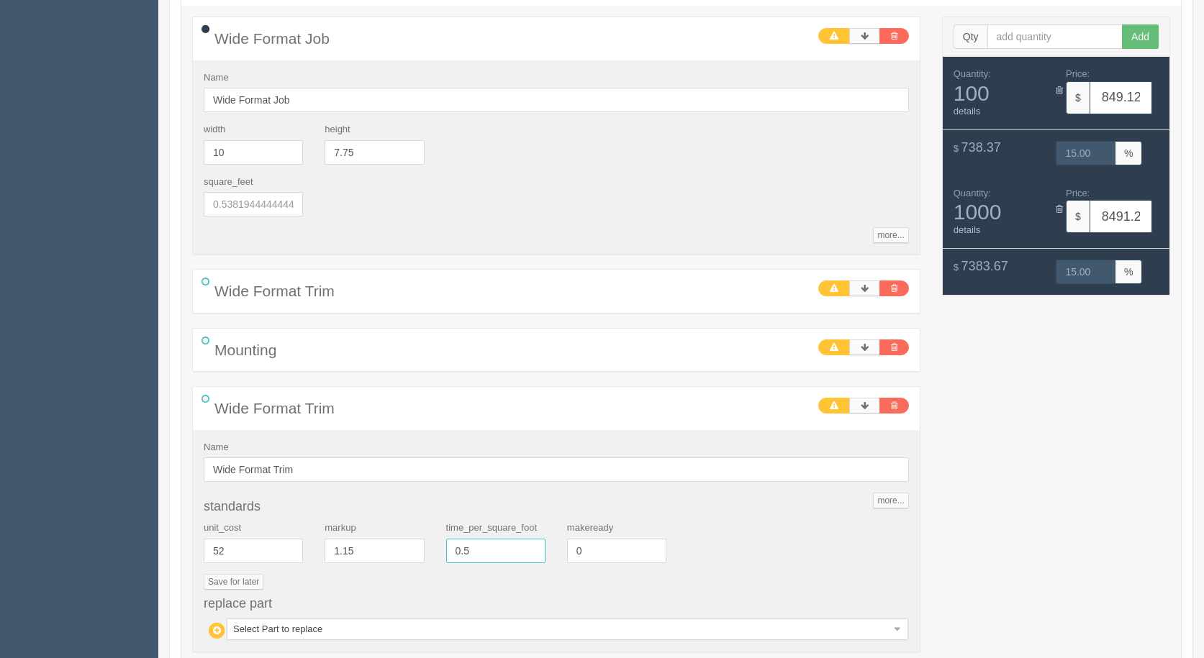
drag, startPoint x: 497, startPoint y: 552, endPoint x: 393, endPoint y: 538, distance: 104.5
click at [393, 538] on div "unit_cost 52 markup 1.15 time_per_square_foot 0.5 makeready 0" at bounding box center [556, 548] width 727 height 53
type input "0.25"
type input "835.71"
type input "15.00"
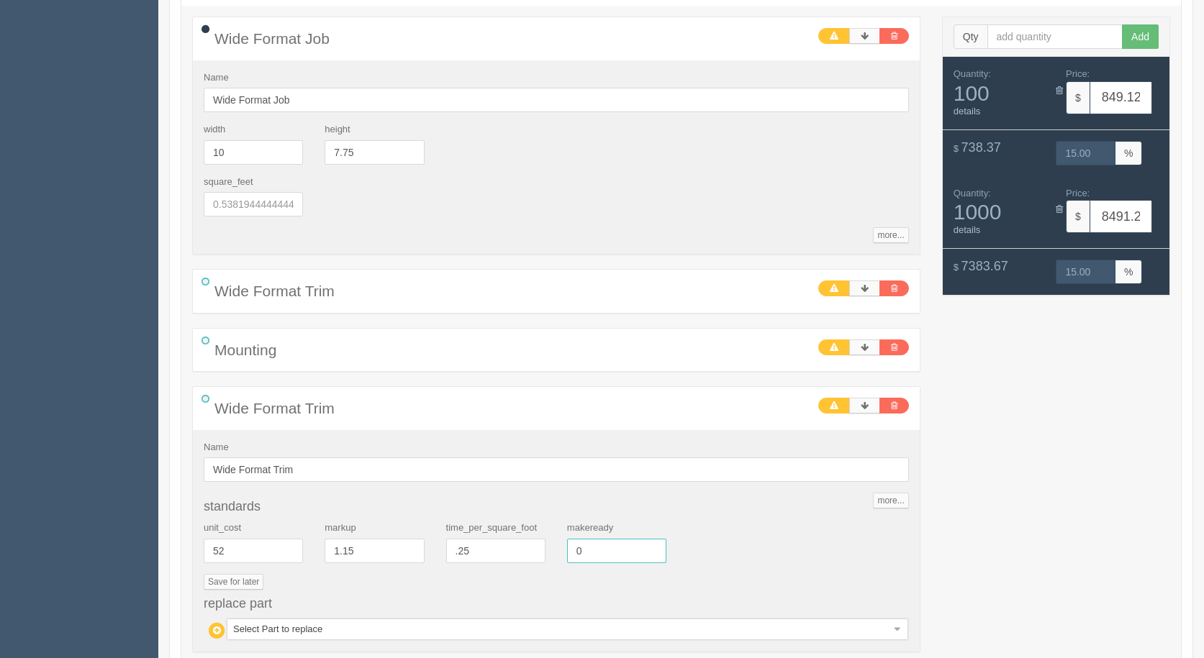
type input "8357.12"
type input "15.00"
click at [890, 405] on link at bounding box center [894, 406] width 30 height 16
type input "822.30"
type input "15.00"
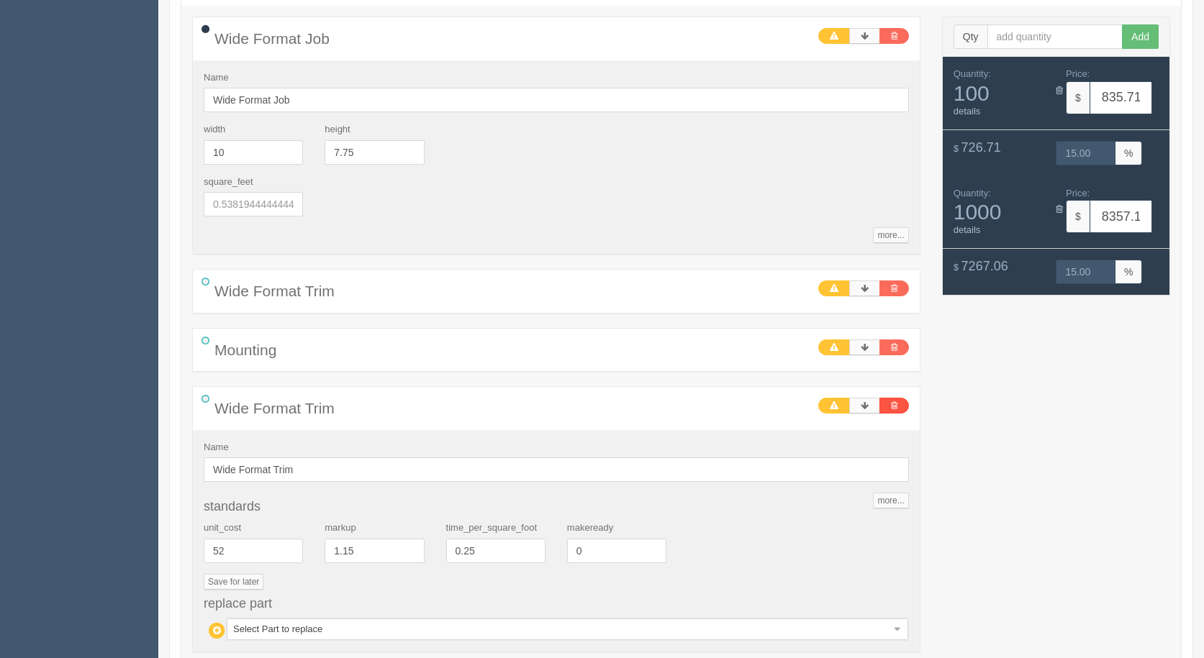
type input "8223.02"
type input "15.00"
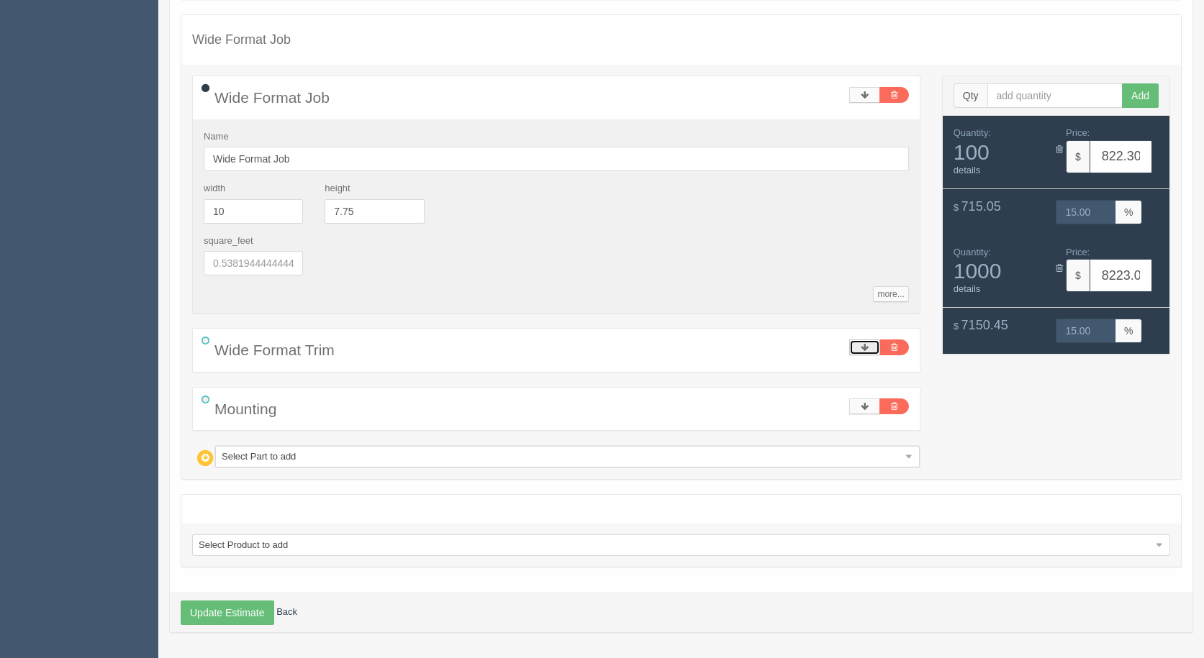
click at [869, 344] on link at bounding box center [864, 348] width 31 height 16
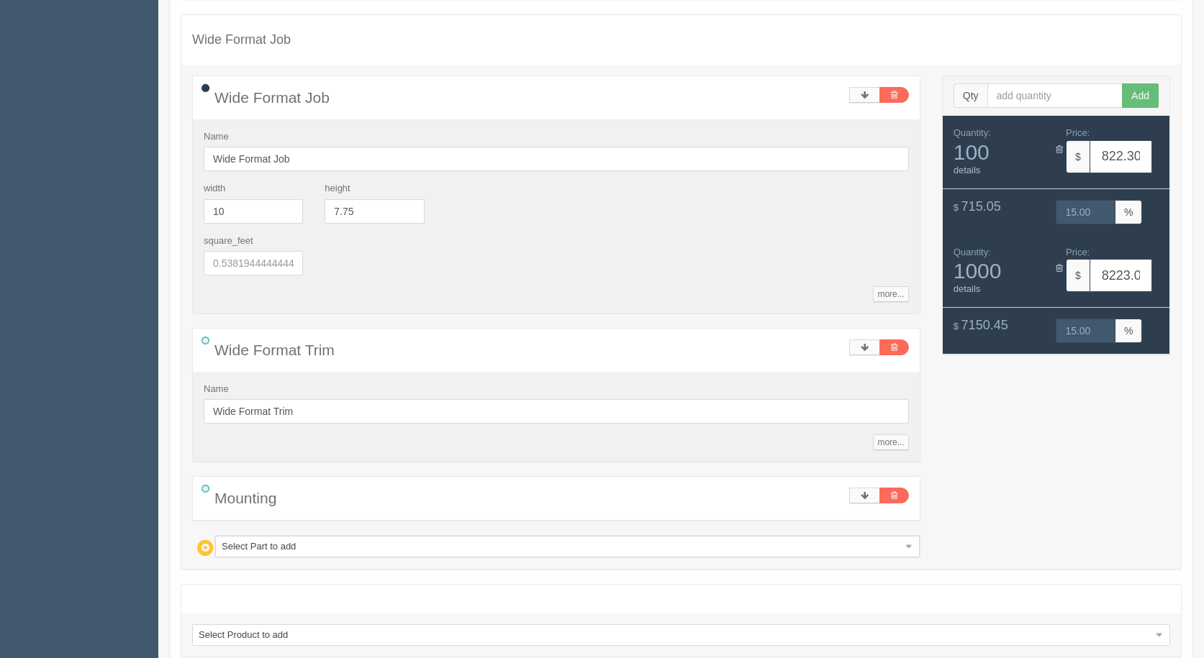
click at [888, 433] on div "Name Wide Format Trim more... standards unit_cost 52 markup 1.15 time_per_squar…" at bounding box center [556, 417] width 727 height 90
click at [889, 444] on link "more..." at bounding box center [890, 443] width 35 height 16
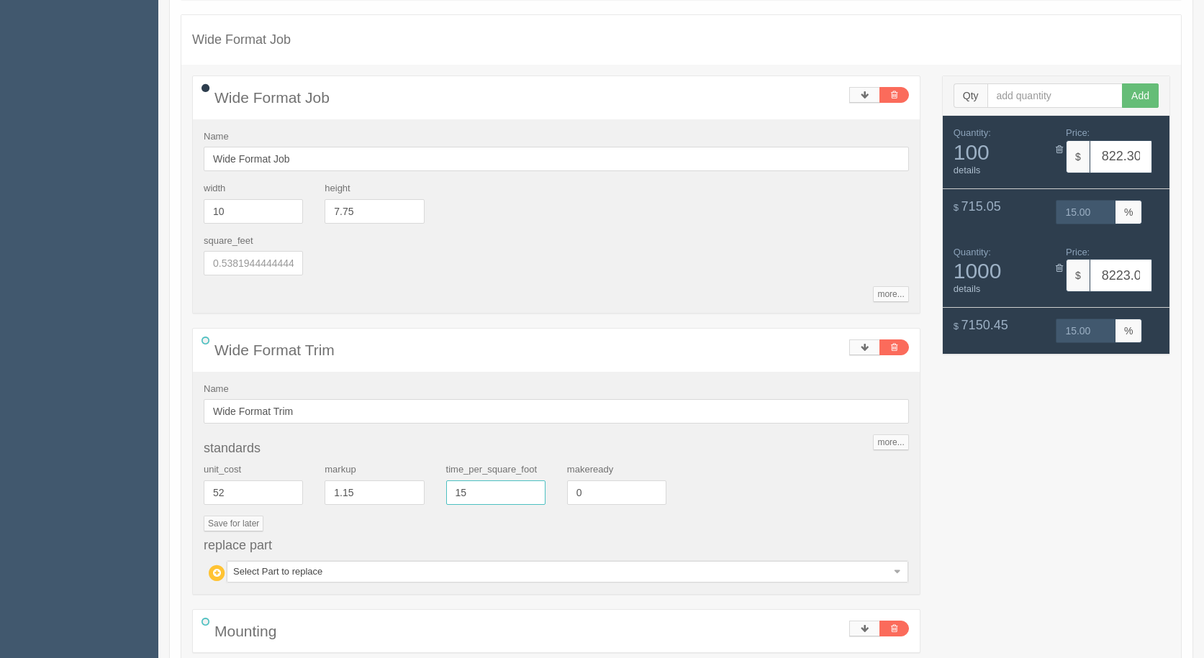
drag, startPoint x: 481, startPoint y: 493, endPoint x: 449, endPoint y: 461, distance: 45.3
click at [361, 470] on div "unit_cost 52 markup 1.15 time_per_square_foot 15 makeready 0" at bounding box center [556, 489] width 727 height 53
type input "0.5"
type input "44.52"
type input "15.01"
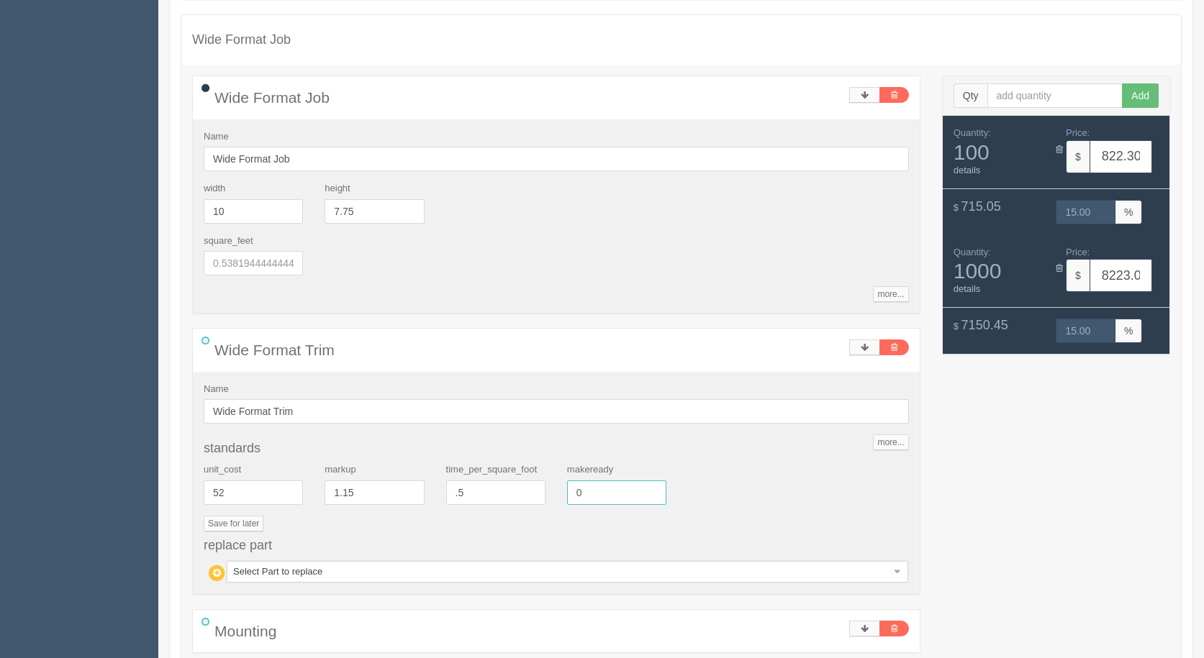
type input "445.21"
type input "15.00"
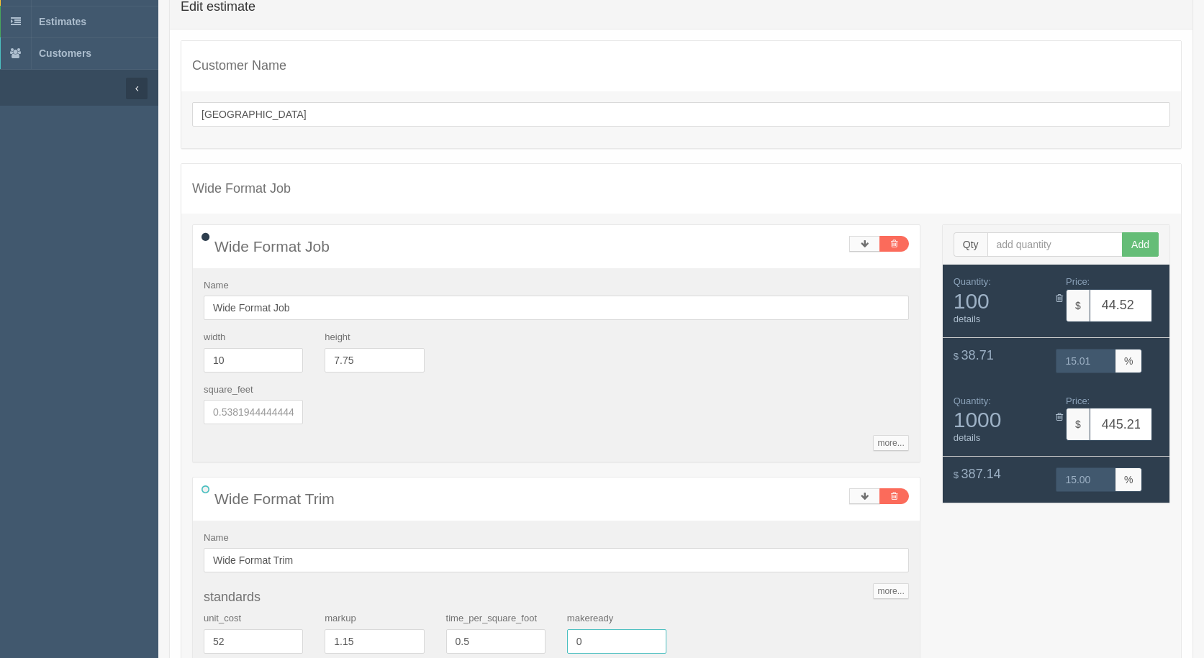
scroll to position [0, 0]
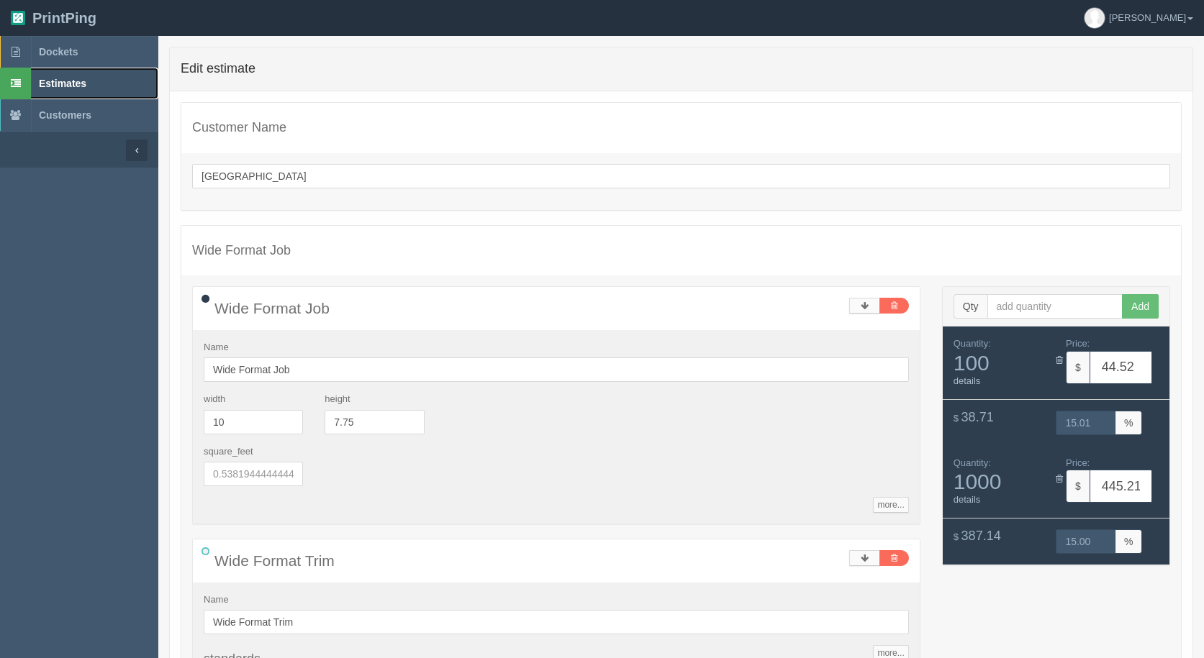
click at [49, 81] on span "Estimates" at bounding box center [62, 84] width 47 height 12
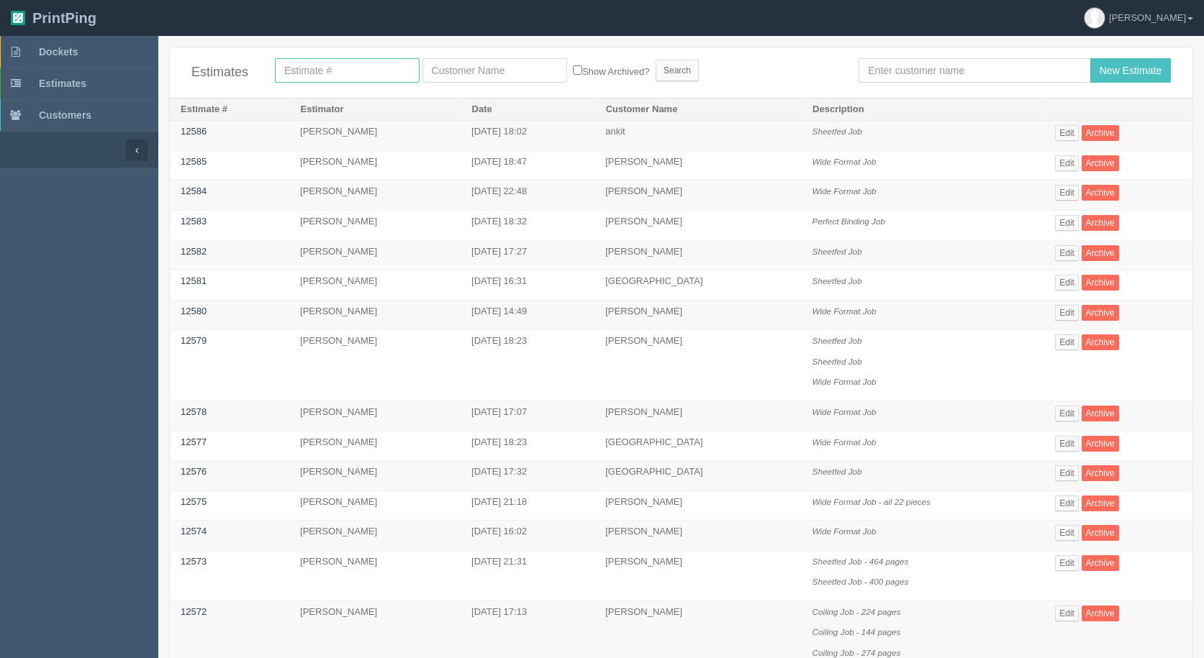
click at [350, 76] on input "text" at bounding box center [347, 70] width 145 height 24
type input "12544"
click at [656, 60] on input "Search" at bounding box center [677, 71] width 43 height 22
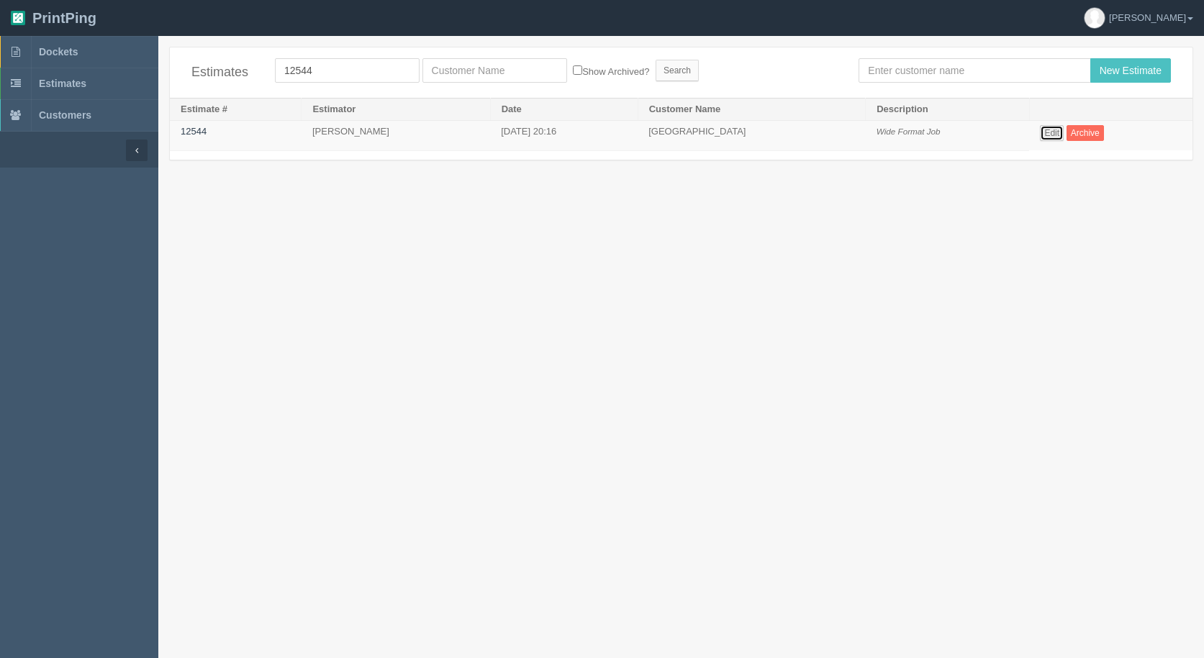
click at [1044, 128] on link "Edit" at bounding box center [1052, 133] width 24 height 16
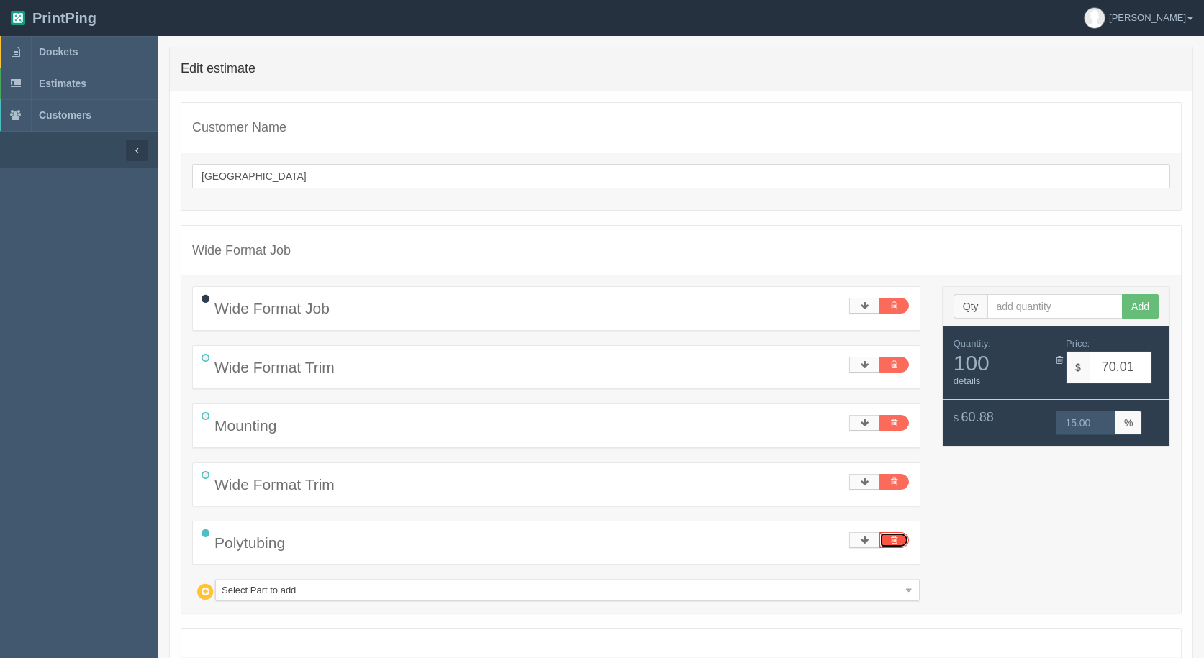
click at [900, 536] on link at bounding box center [894, 541] width 30 height 16
type input "68.48"
type input "15.00"
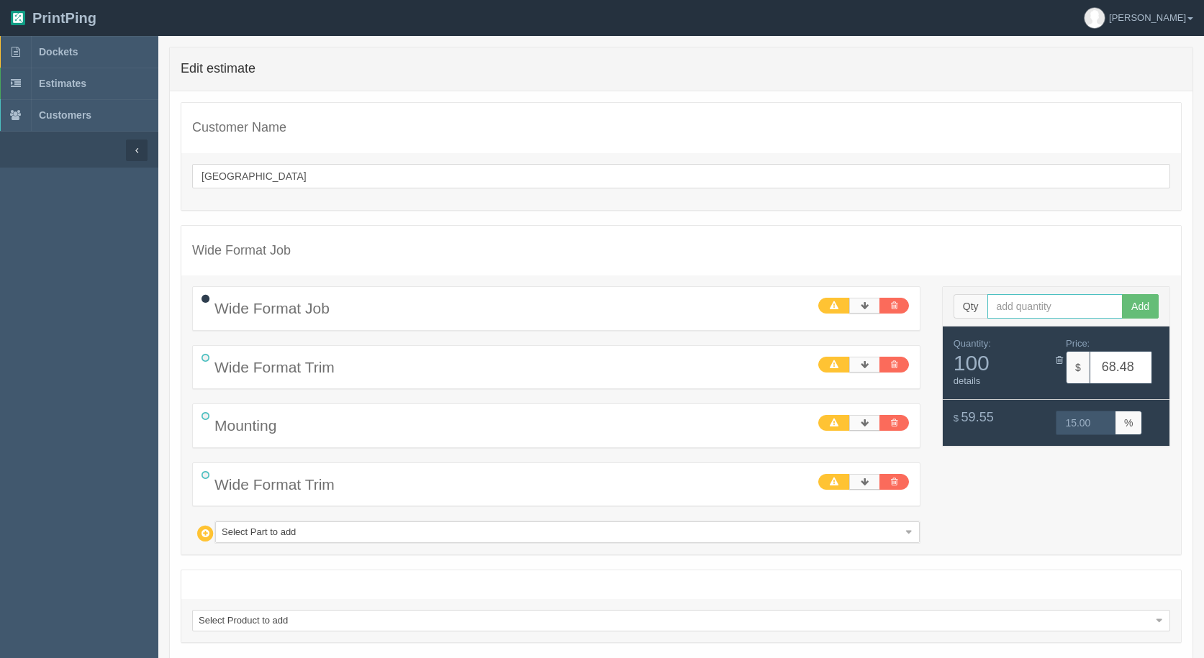
click at [1005, 307] on input "text" at bounding box center [1055, 306] width 136 height 24
type input "1000"
click at [1122, 294] on button "Add" at bounding box center [1140, 306] width 37 height 24
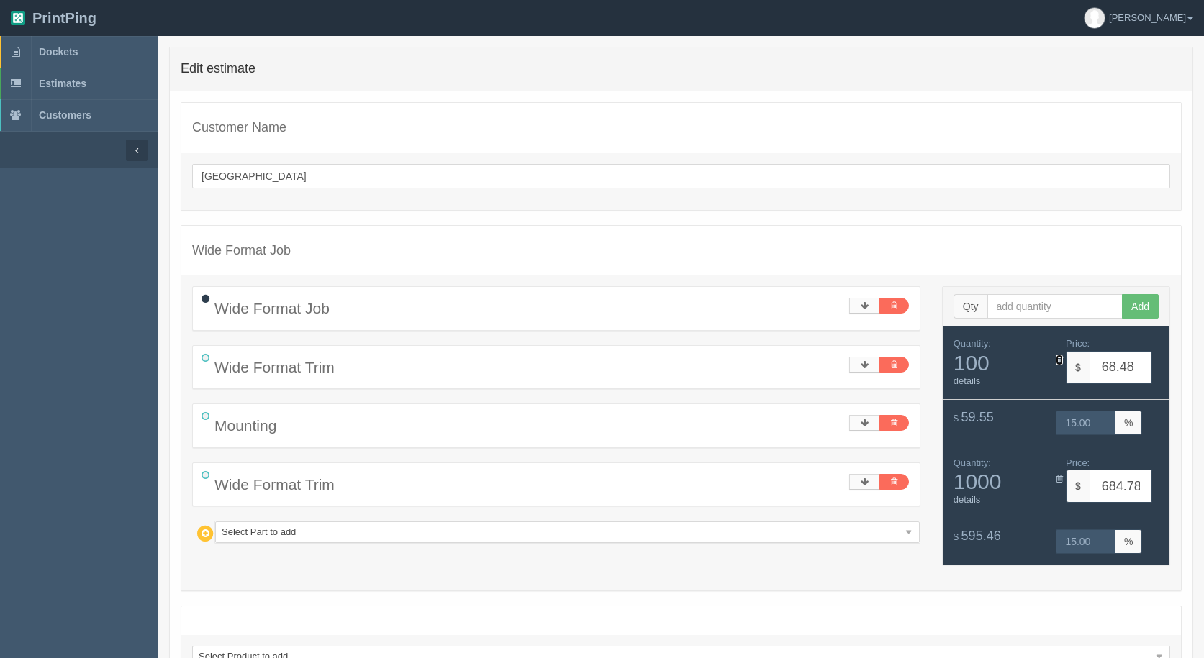
click at [1058, 363] on icon at bounding box center [1059, 360] width 7 height 9
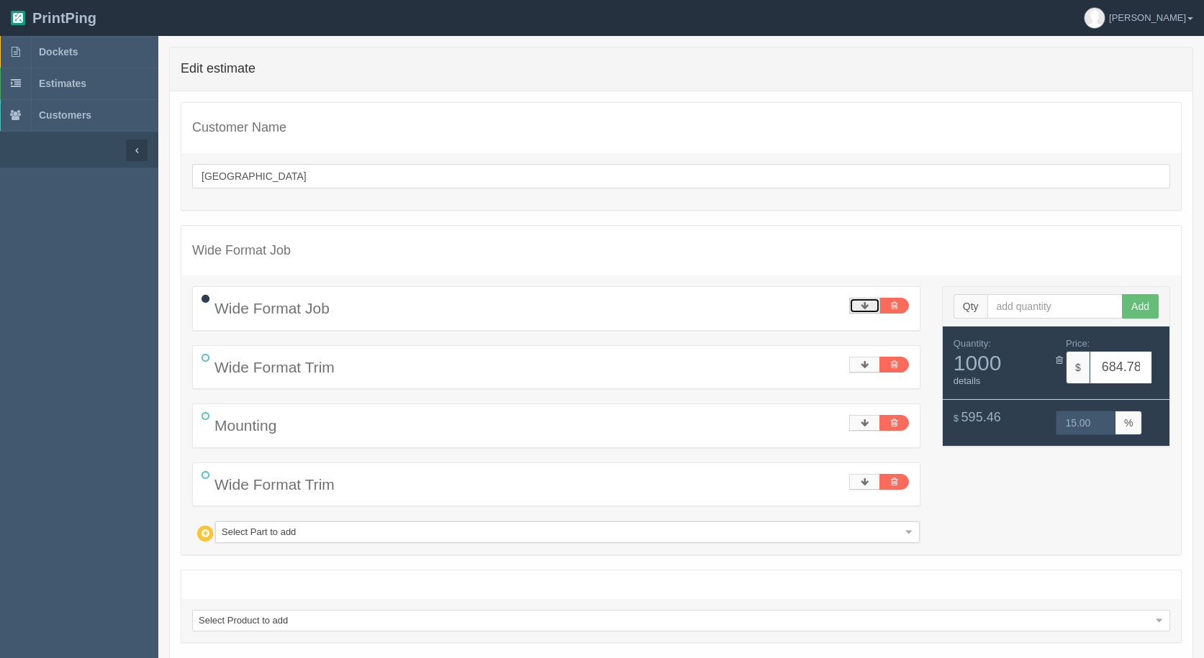
click at [861, 307] on icon at bounding box center [865, 306] width 8 height 9
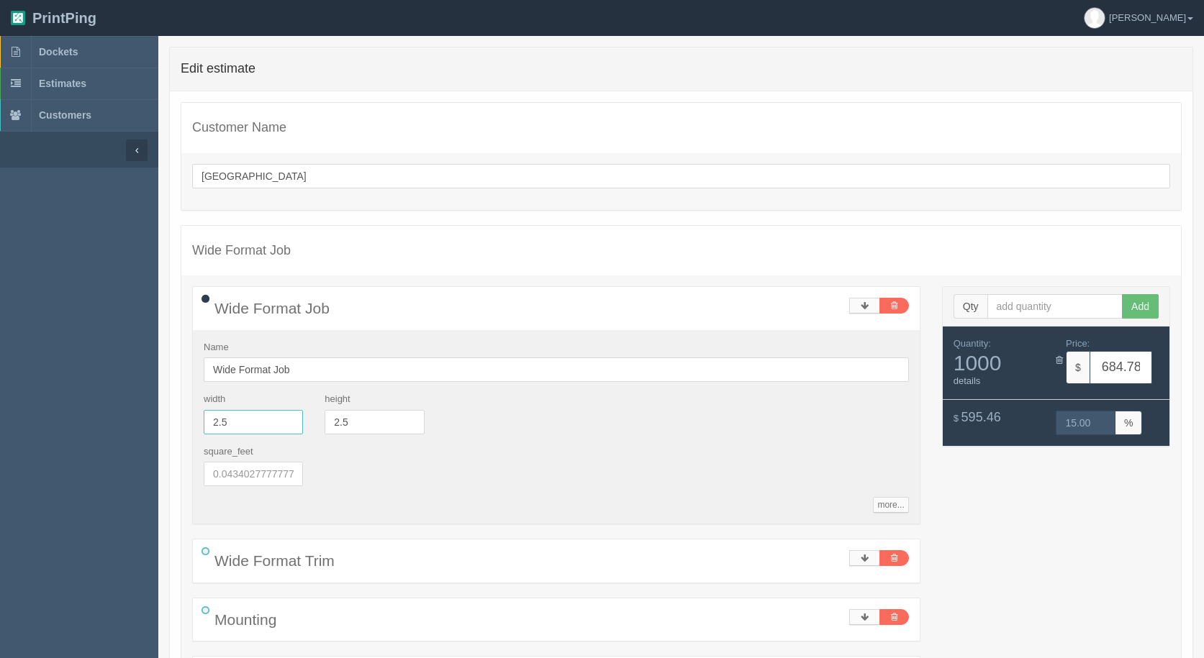
click at [141, 409] on section "Dockets Estimates Customers" at bounding box center [602, 482] width 1204 height 892
type input "10"
type input "2739.10"
type input "15.00"
type input "7.75"
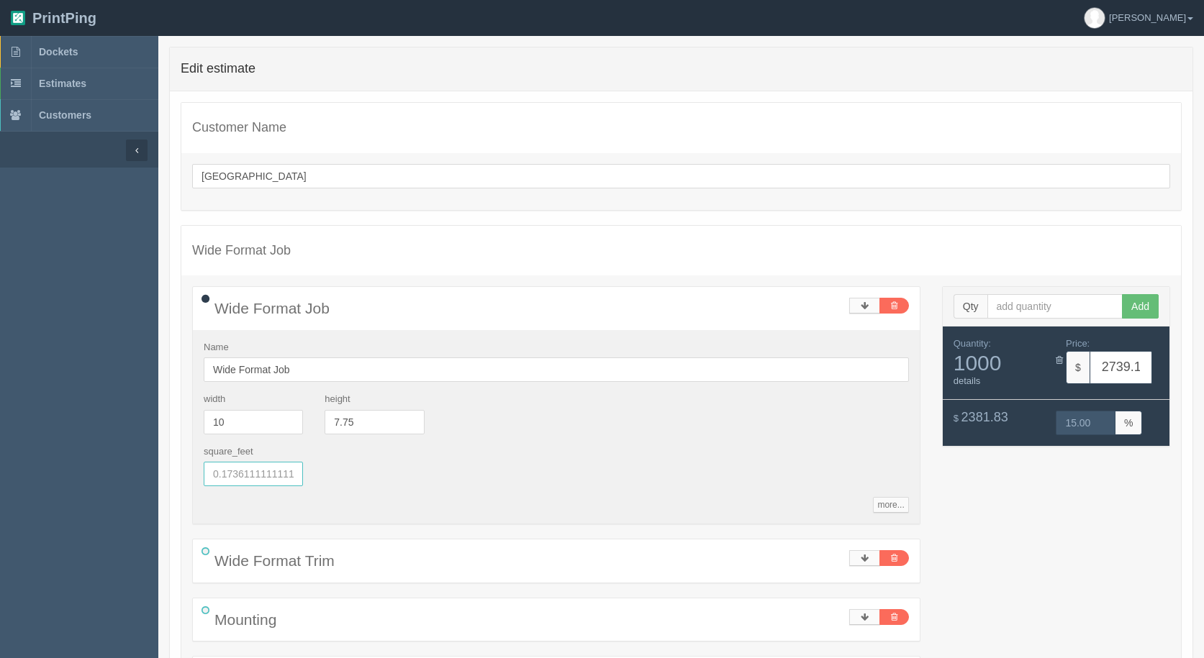
type input "8491.22"
type input "15.00"
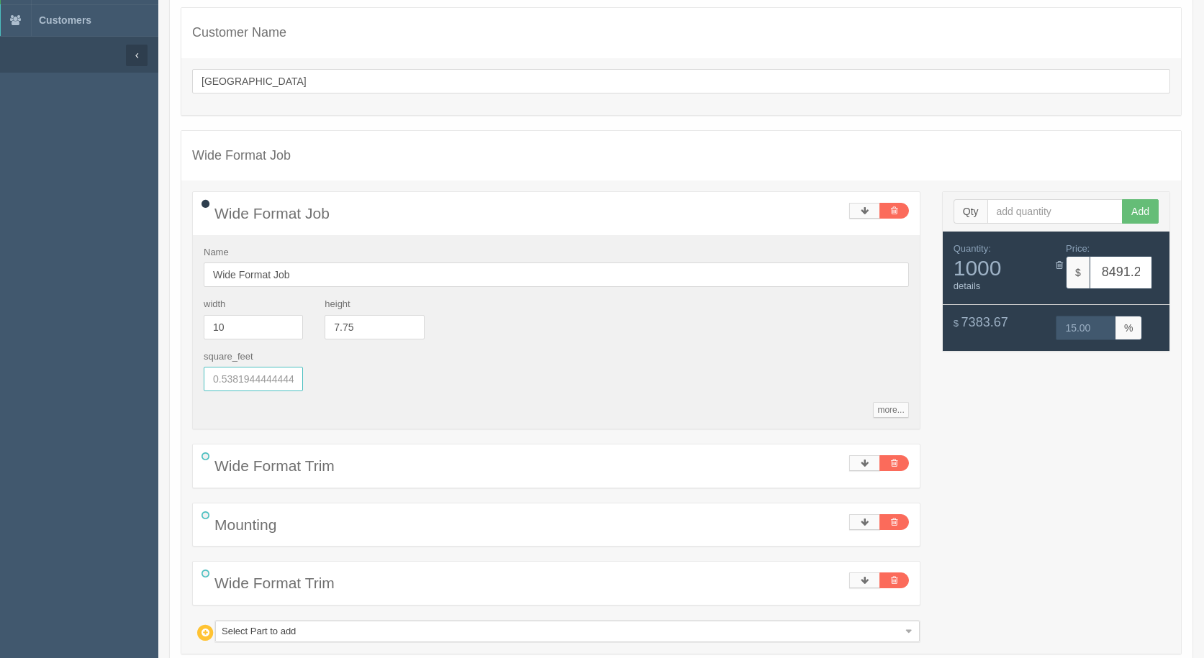
scroll to position [270, 0]
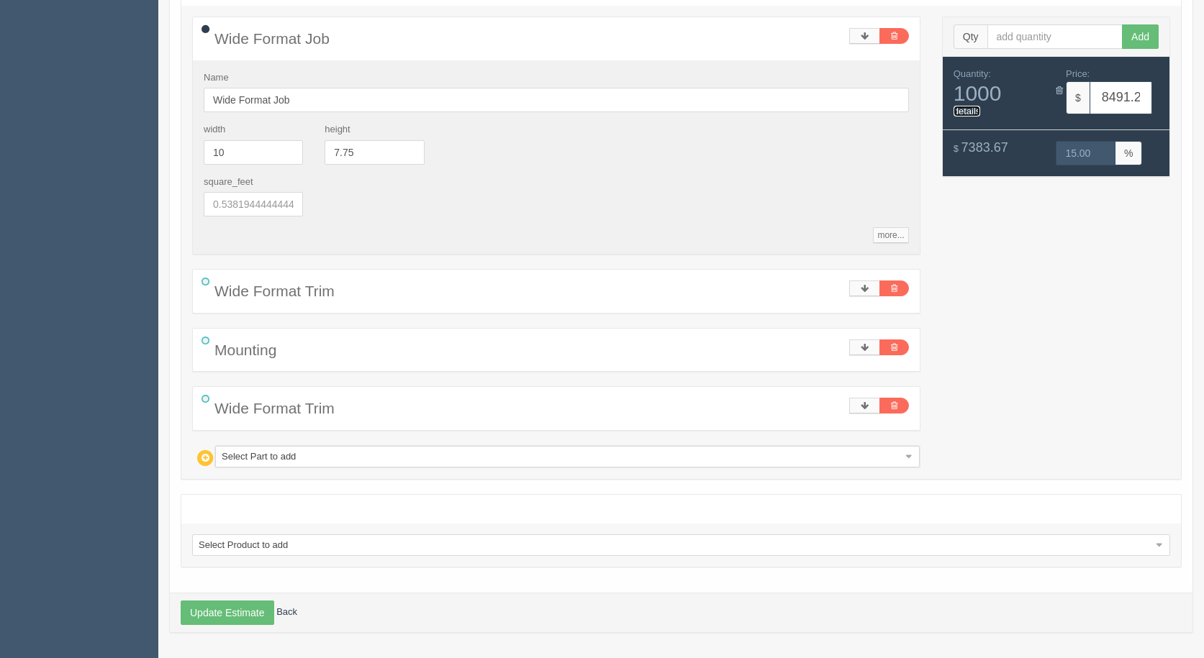
click at [968, 106] on link "details" at bounding box center [967, 111] width 27 height 11
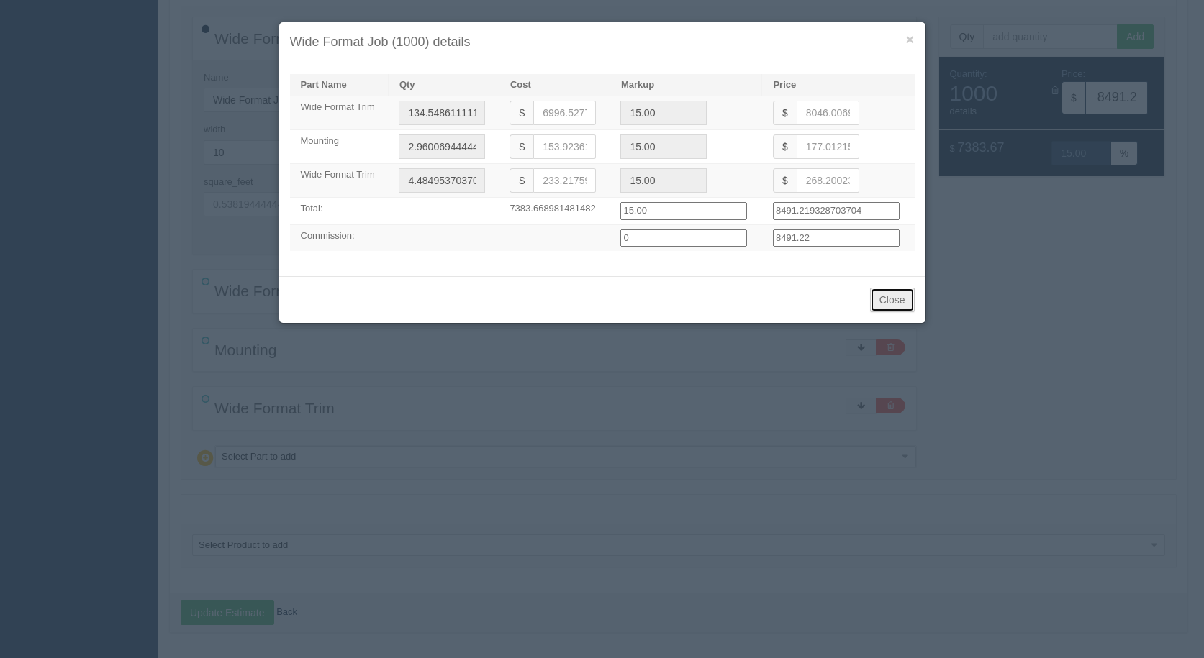
click at [898, 297] on button "Close" at bounding box center [892, 300] width 45 height 24
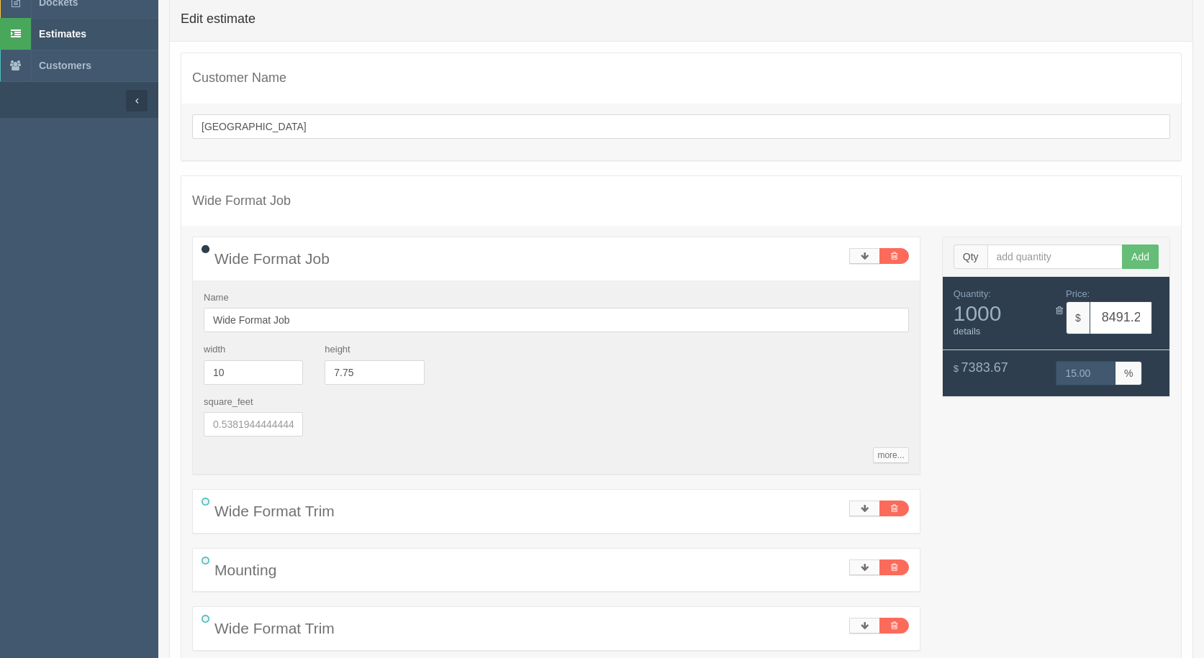
scroll to position [50, 0]
click at [74, 36] on span "Estimates" at bounding box center [62, 33] width 47 height 12
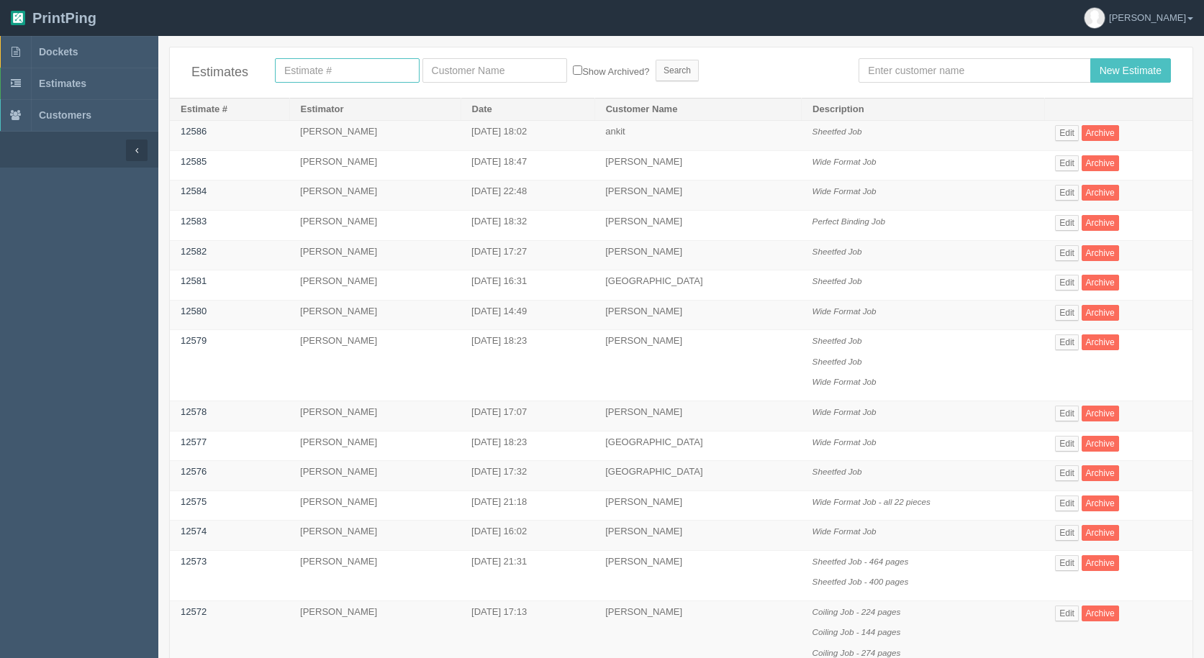
click at [342, 75] on input "text" at bounding box center [347, 70] width 145 height 24
type input "12544"
click at [656, 60] on input "Search" at bounding box center [677, 71] width 43 height 22
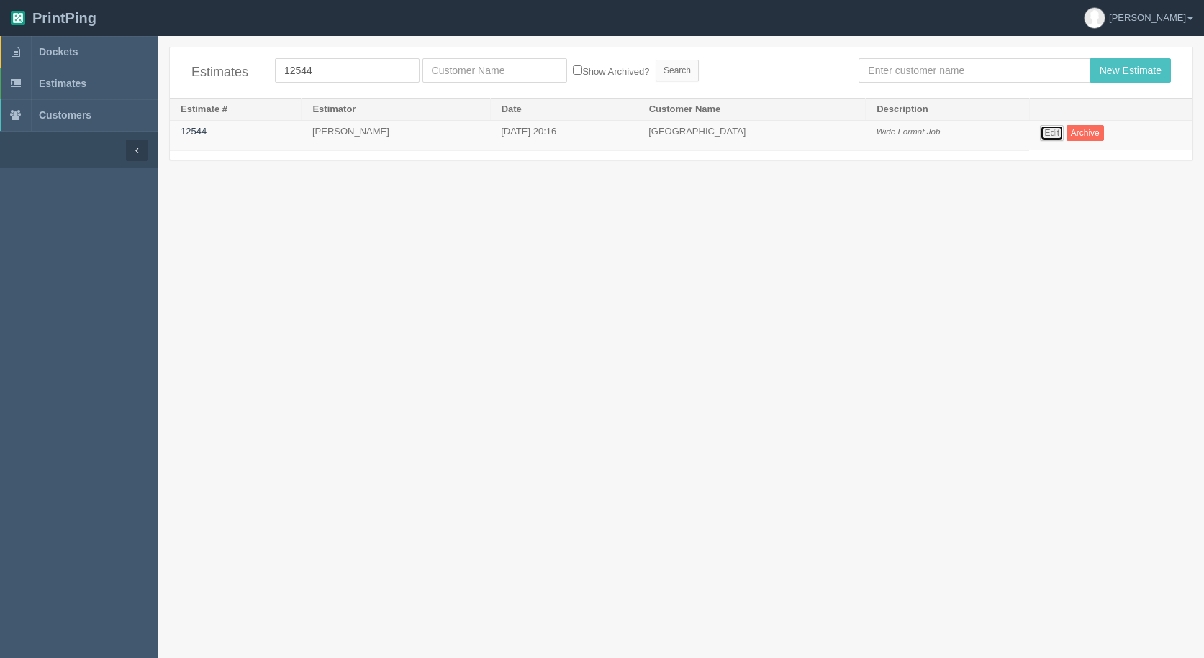
click at [1042, 133] on link "Edit" at bounding box center [1052, 133] width 24 height 16
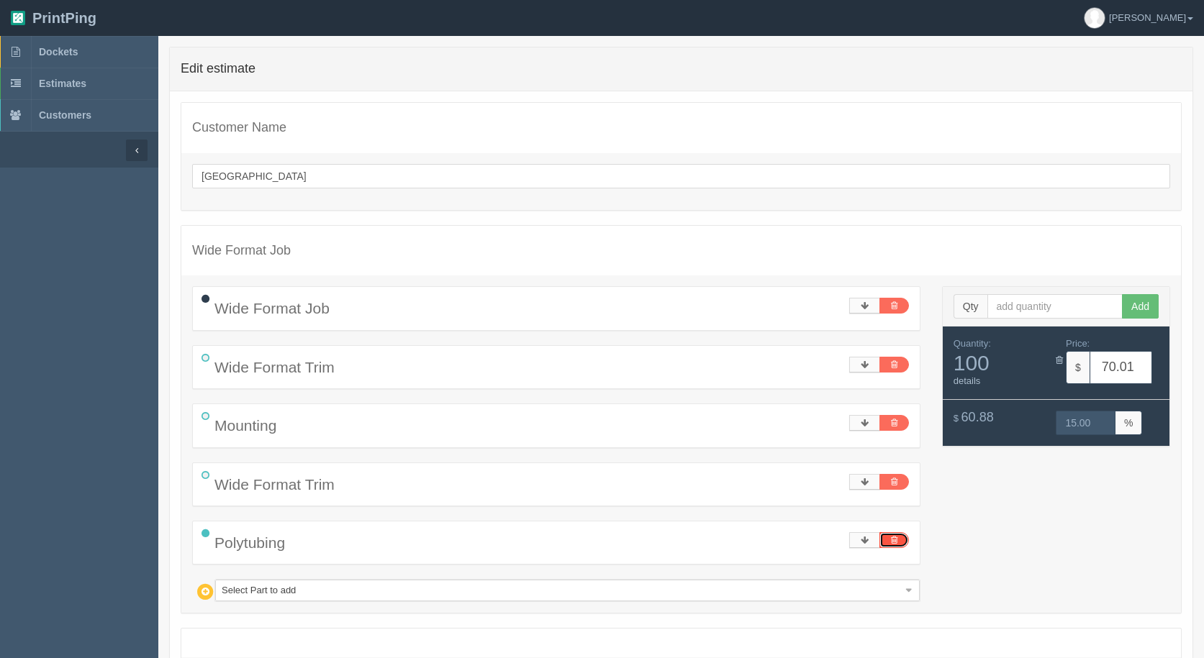
click at [898, 540] on link at bounding box center [894, 541] width 30 height 16
type input "68.48"
type input "15.00"
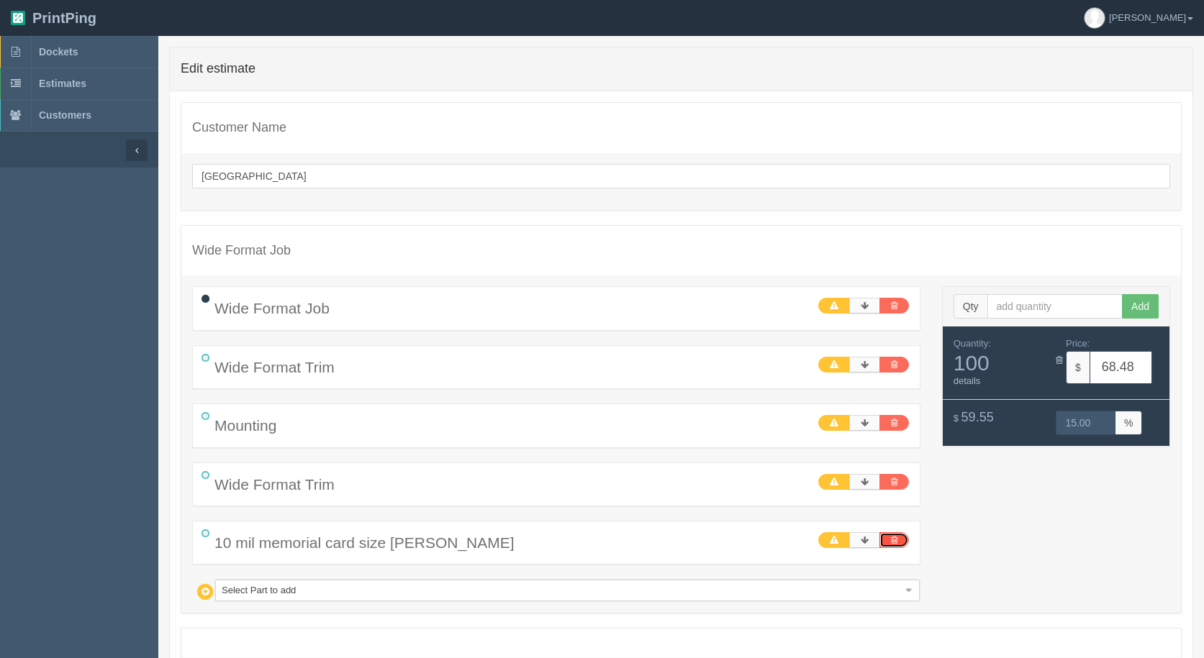
click at [902, 542] on link at bounding box center [894, 541] width 30 height 16
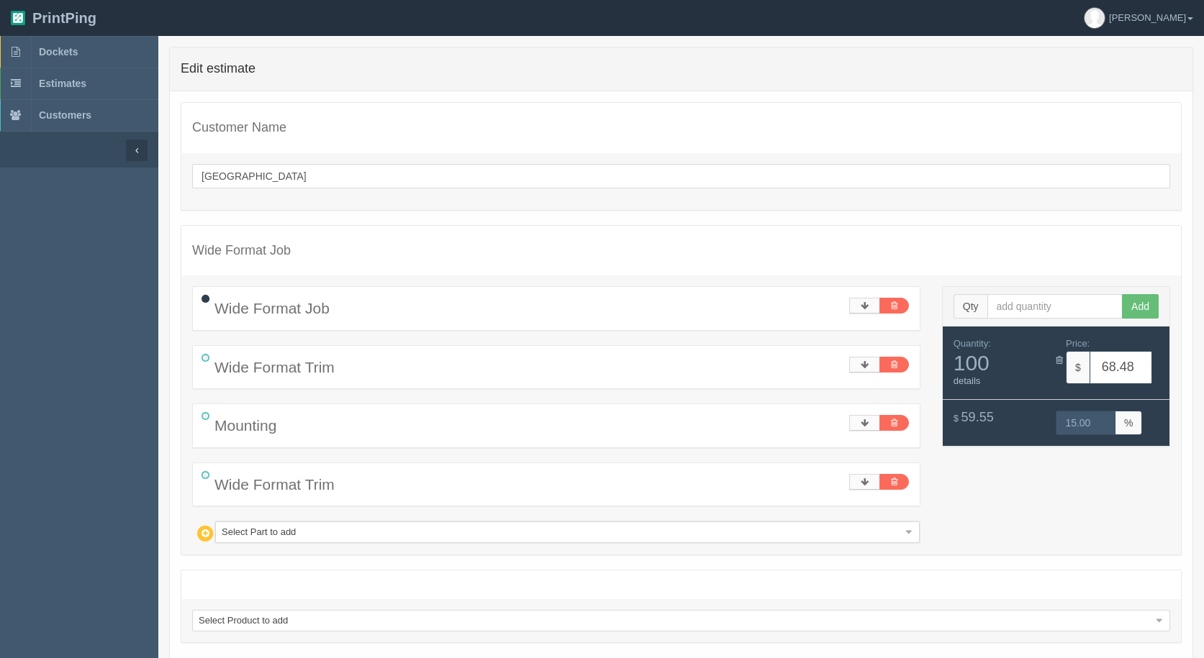
select select
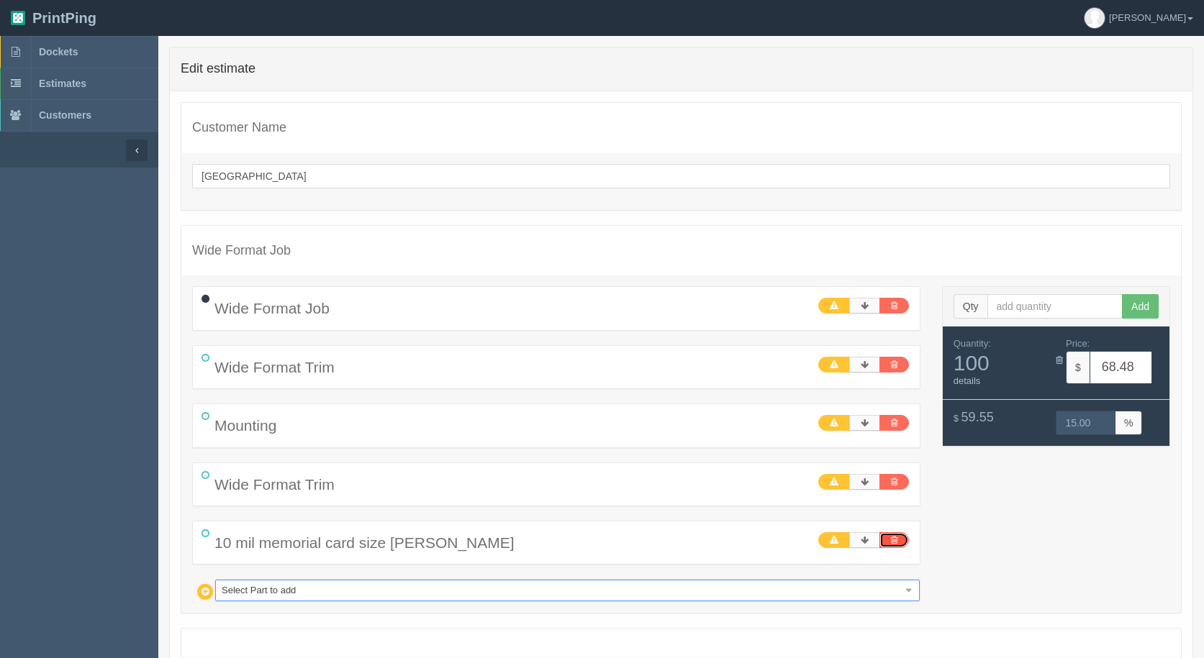
click at [896, 540] on icon at bounding box center [894, 540] width 6 height 9
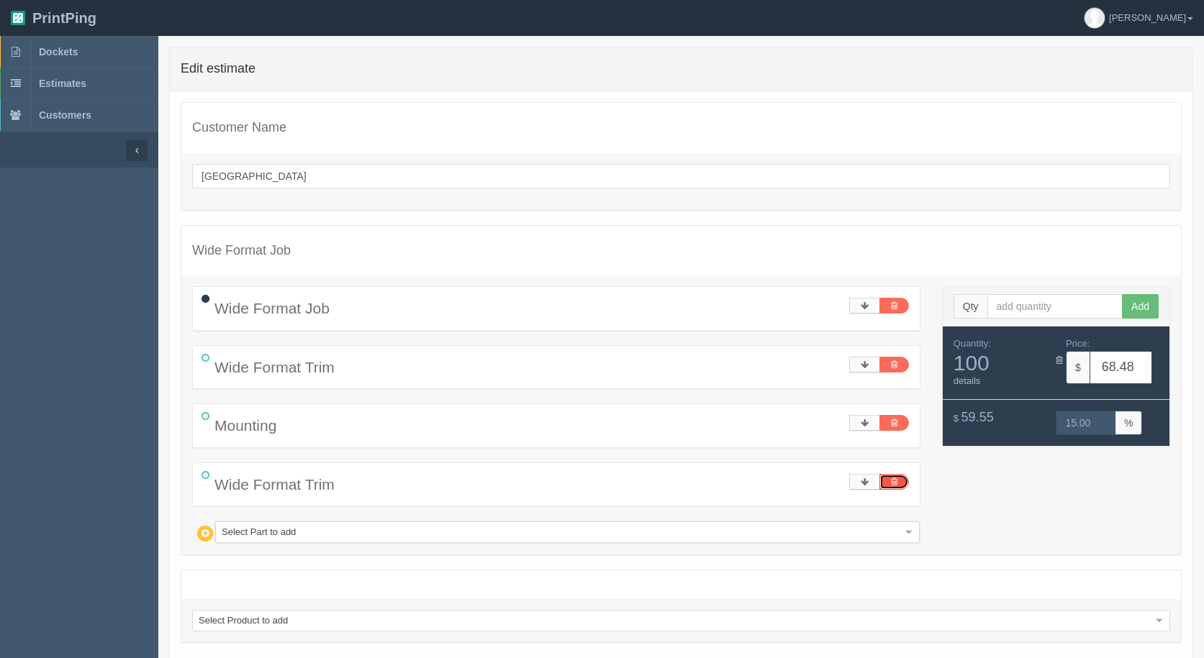
click at [902, 484] on link at bounding box center [894, 482] width 30 height 16
type input "66.31"
type input "15.00"
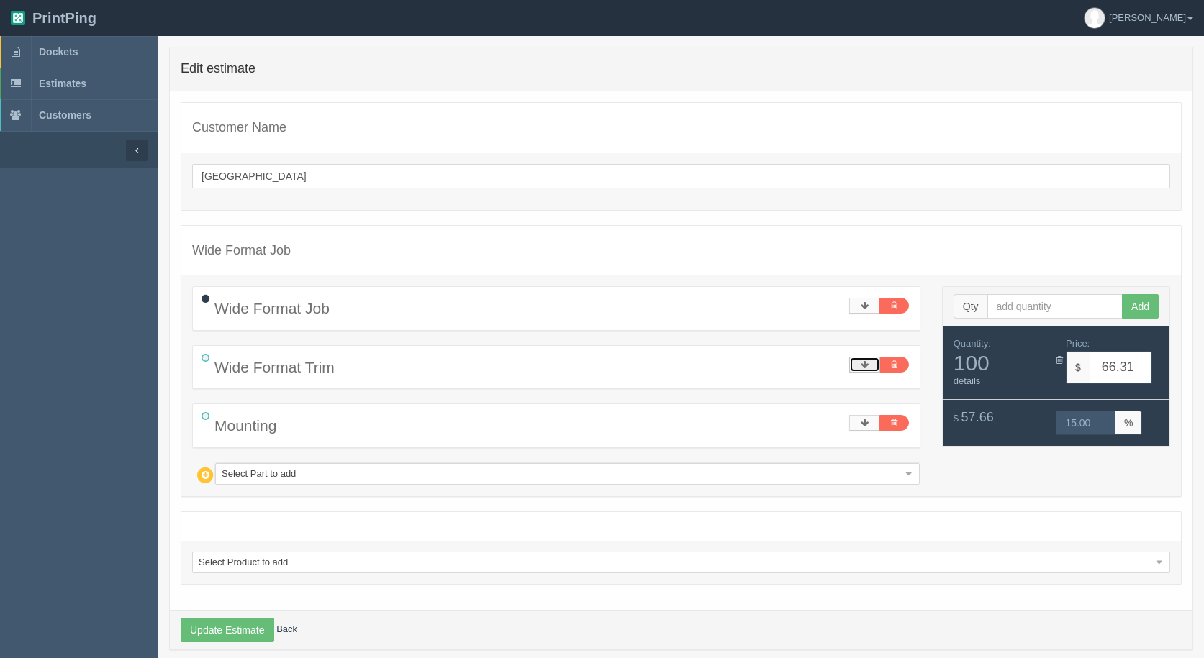
click at [861, 365] on icon at bounding box center [865, 365] width 8 height 9
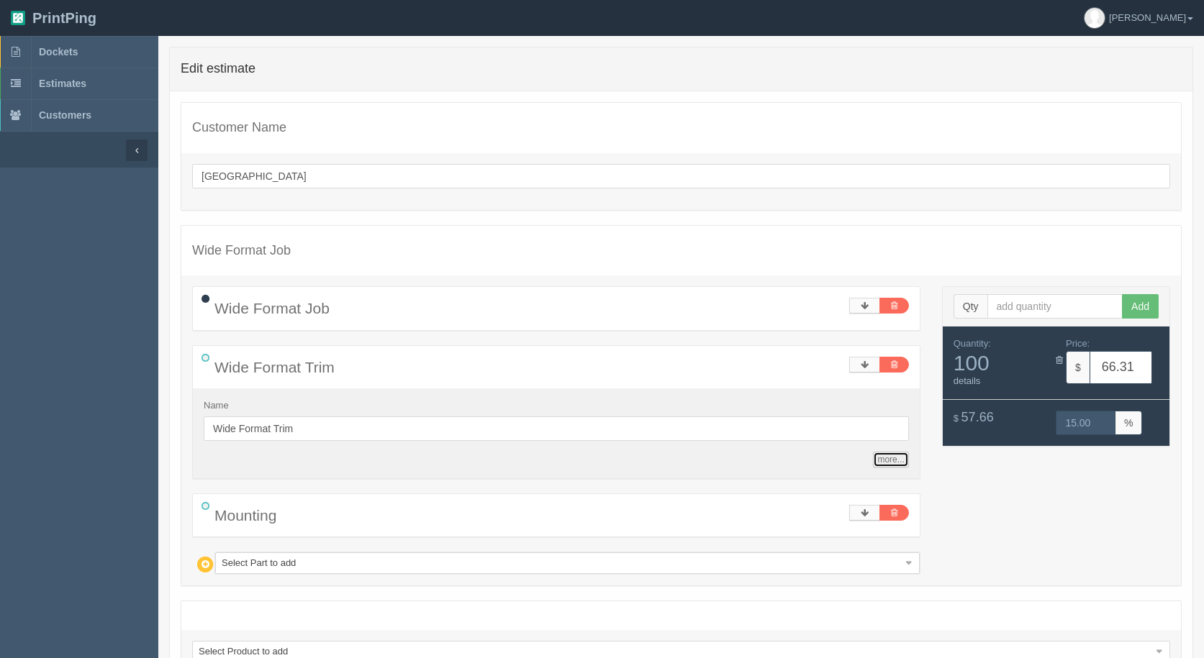
click at [887, 461] on link "more..." at bounding box center [890, 460] width 35 height 16
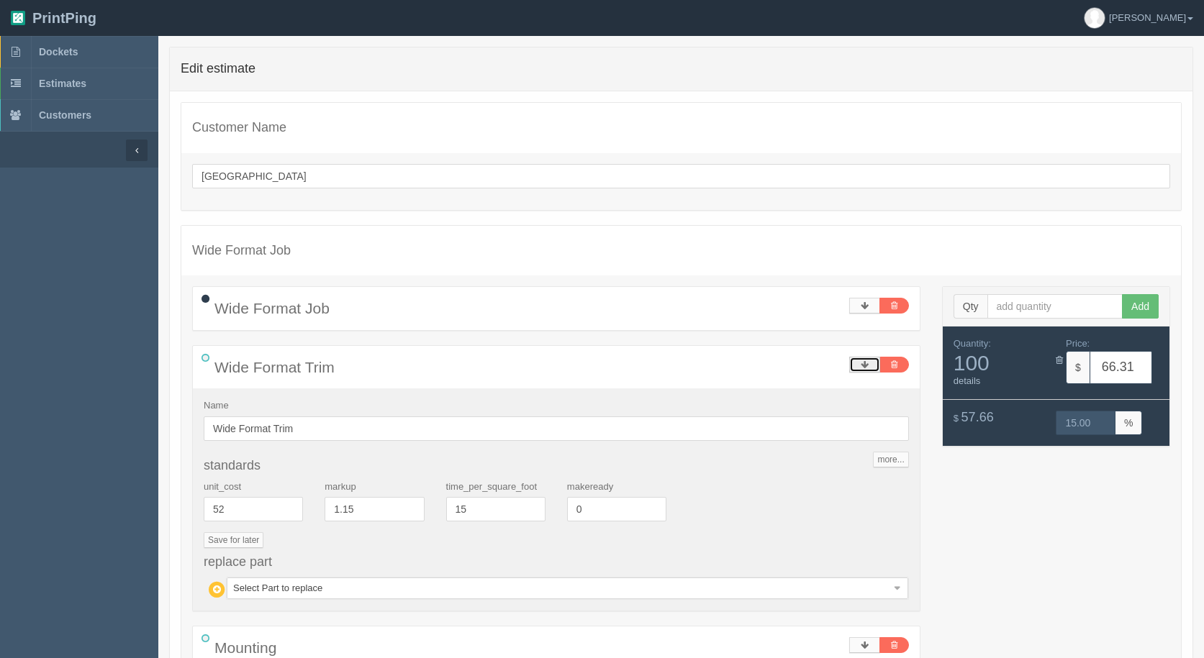
click at [869, 365] on link at bounding box center [864, 365] width 31 height 16
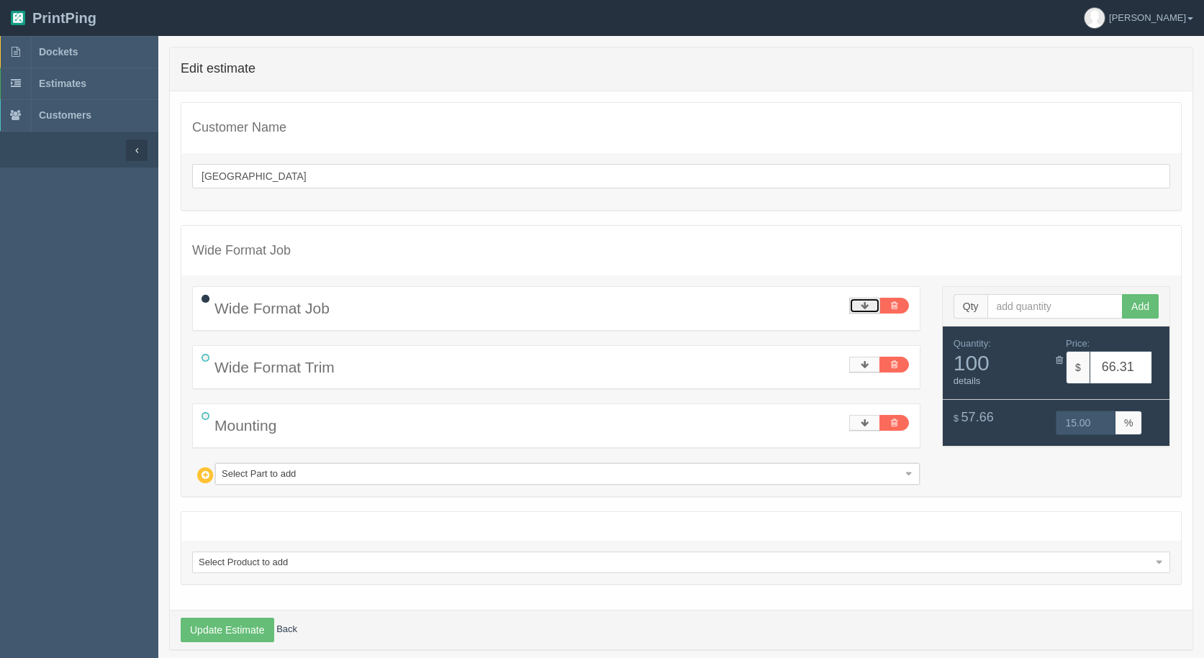
click at [869, 305] on link at bounding box center [864, 306] width 31 height 16
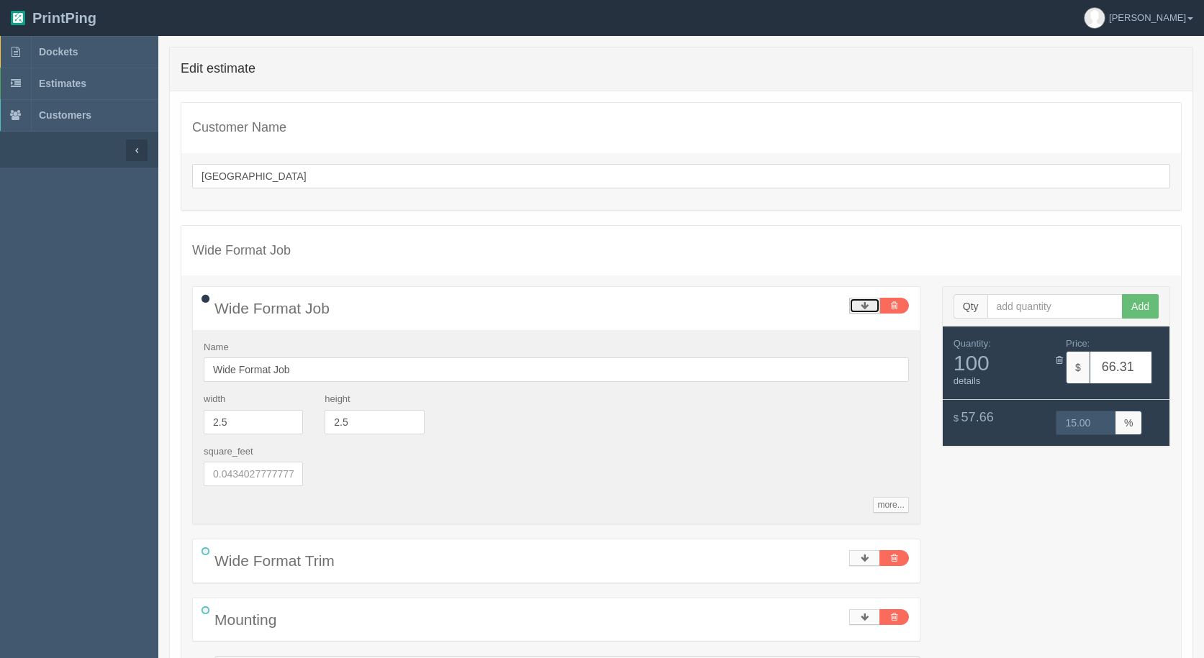
click at [865, 302] on icon at bounding box center [865, 306] width 8 height 9
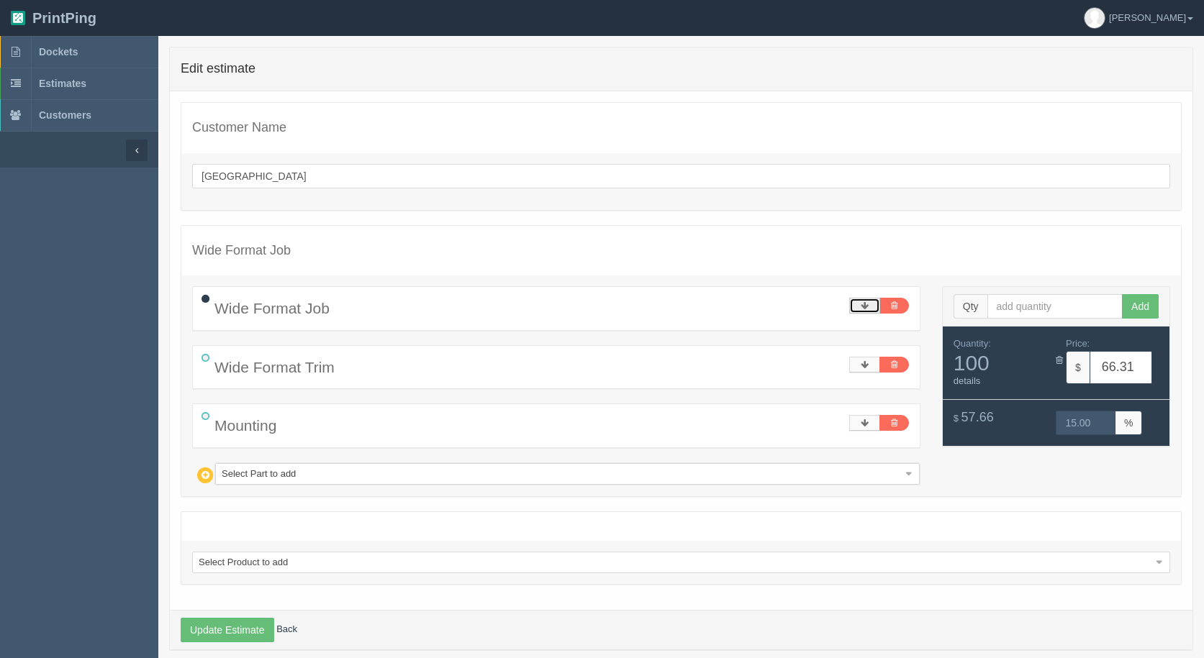
click at [863, 299] on link at bounding box center [864, 306] width 31 height 16
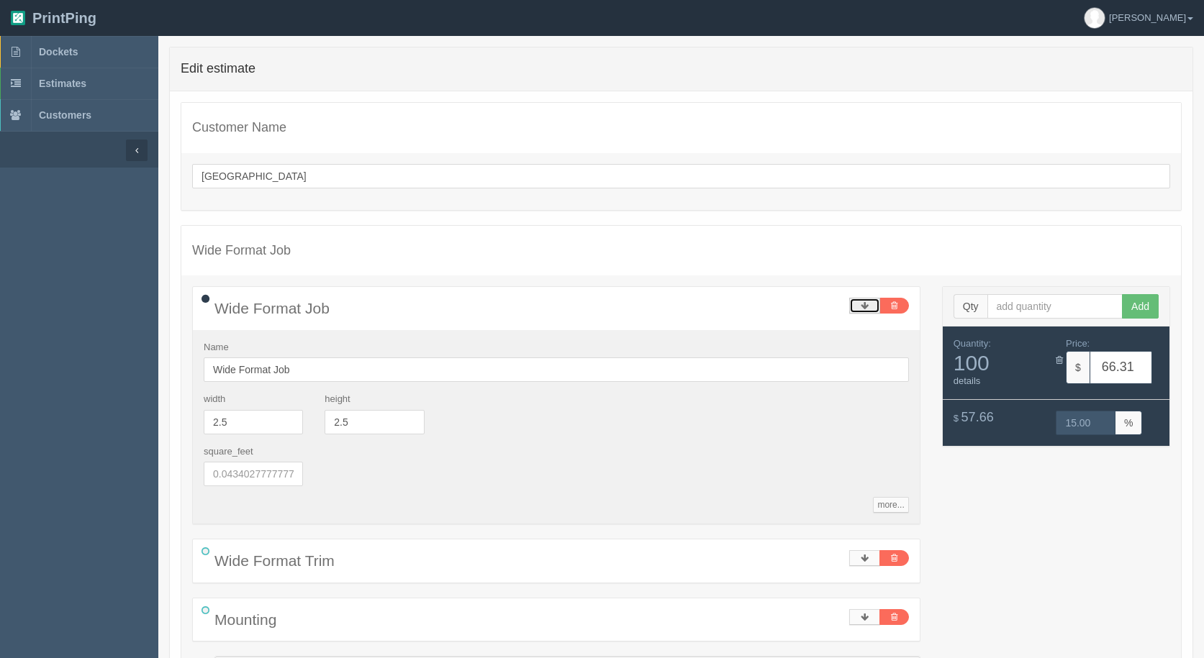
click at [866, 300] on link at bounding box center [864, 306] width 31 height 16
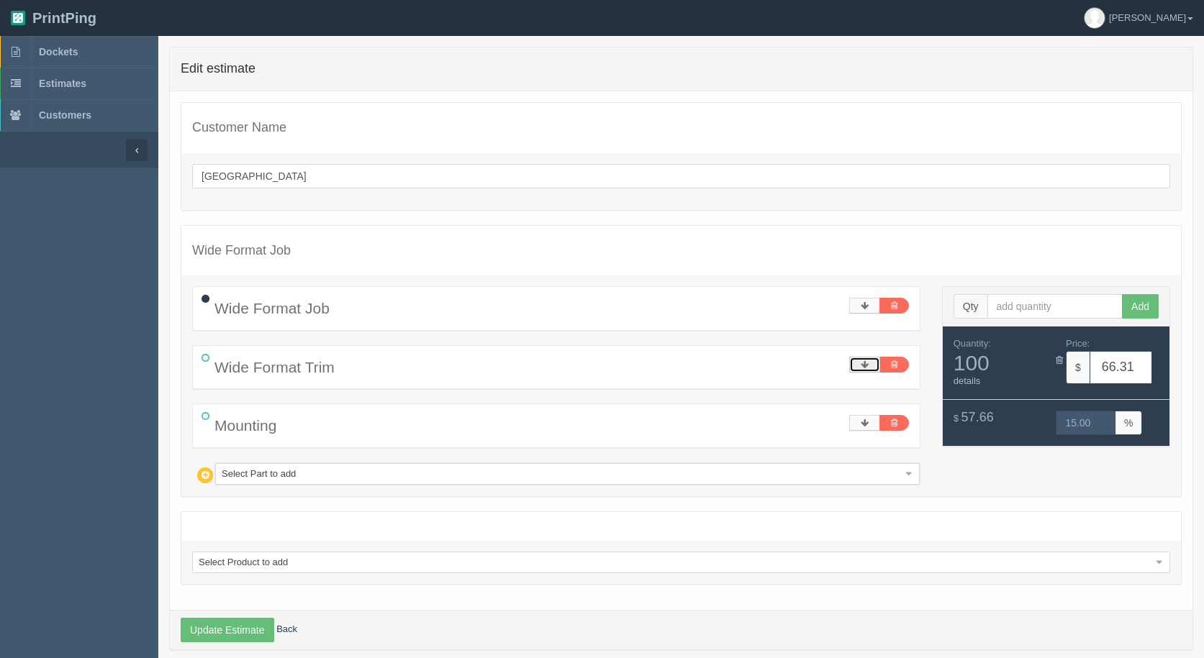
click at [858, 361] on link at bounding box center [864, 365] width 31 height 16
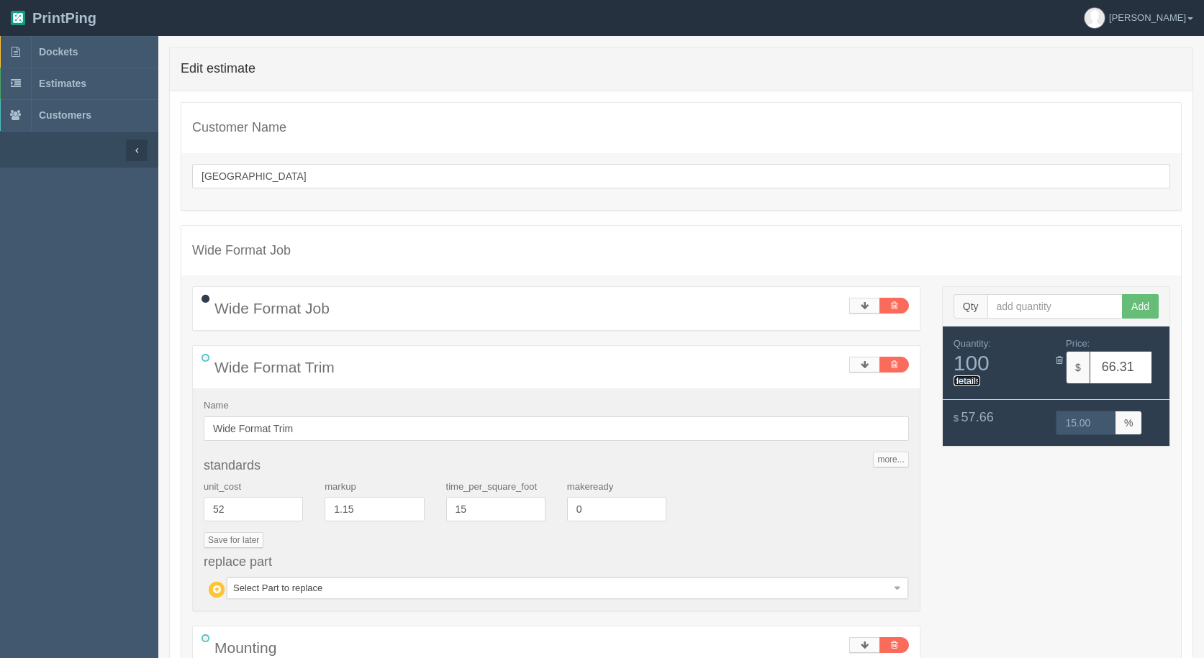
click at [973, 381] on link "details" at bounding box center [967, 381] width 27 height 11
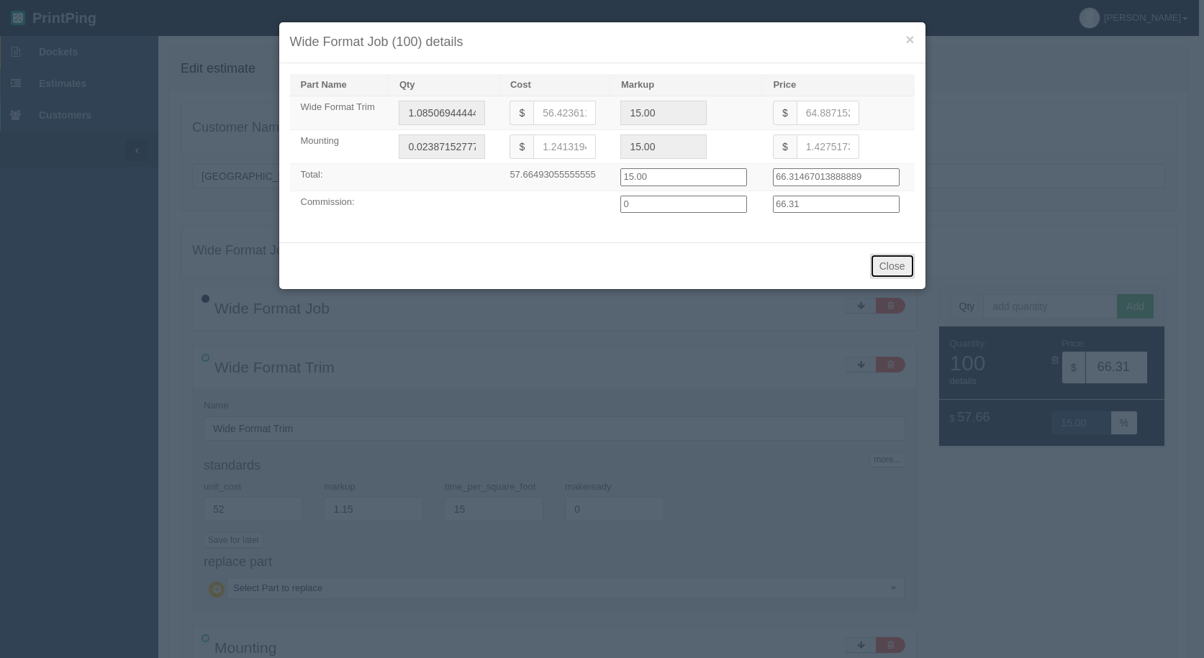
drag, startPoint x: 888, startPoint y: 267, endPoint x: 977, endPoint y: 283, distance: 90.6
click at [888, 266] on button "Close" at bounding box center [892, 266] width 45 height 24
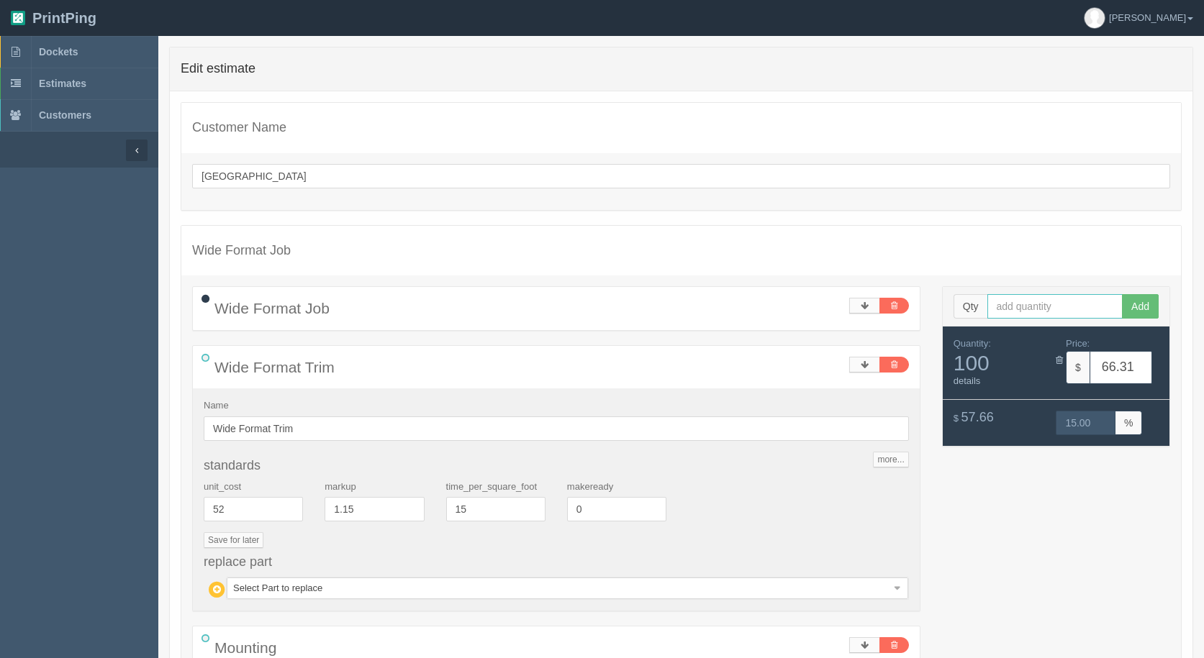
drag, startPoint x: 1025, startPoint y: 305, endPoint x: 1037, endPoint y: 303, distance: 12.4
click at [1037, 303] on input "text" at bounding box center [1055, 306] width 136 height 24
type input "1000"
click at [1122, 294] on button "Add" at bounding box center [1140, 306] width 37 height 24
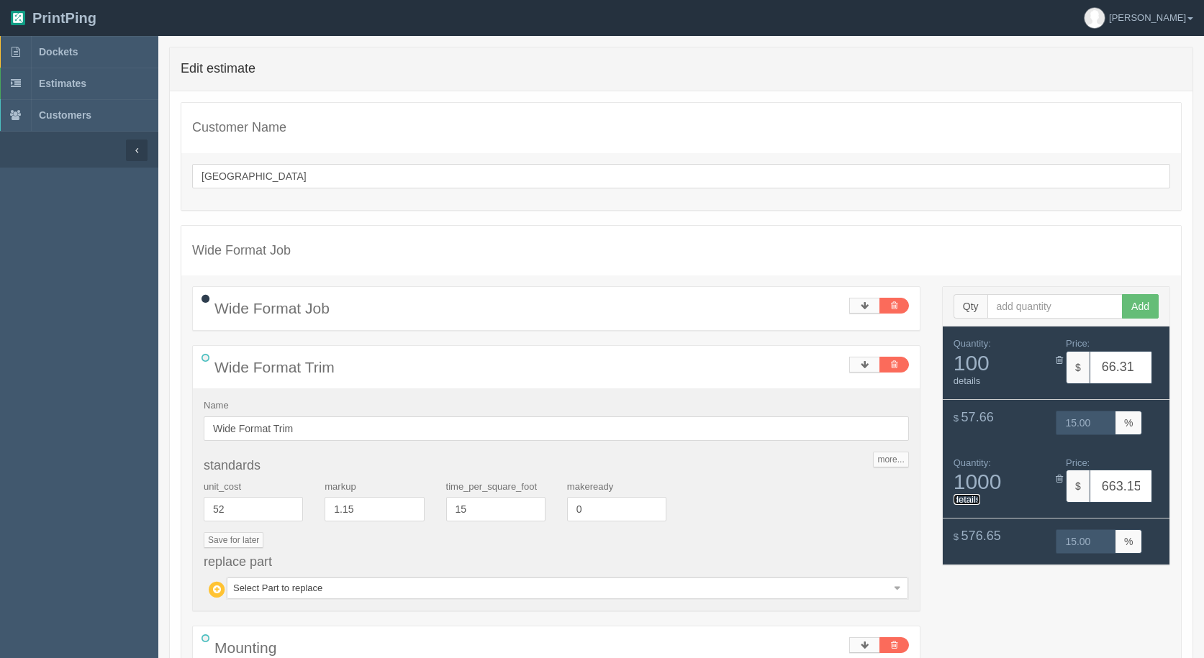
click at [966, 500] on link "details" at bounding box center [967, 499] width 27 height 11
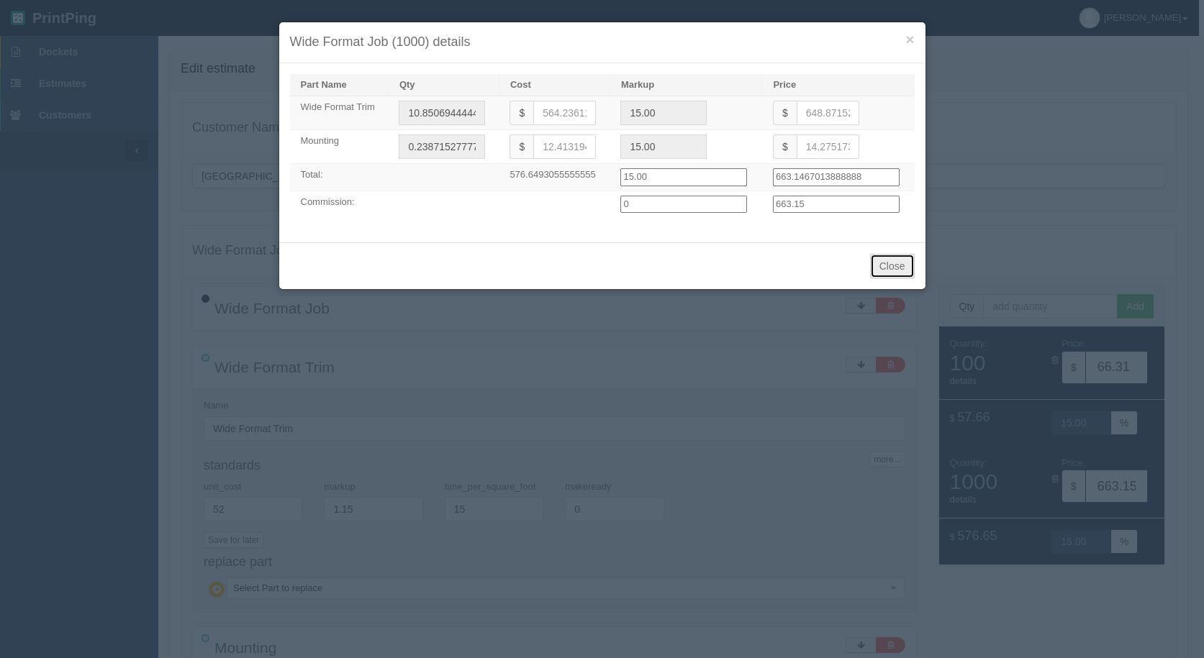
click at [877, 268] on button "Close" at bounding box center [892, 266] width 45 height 24
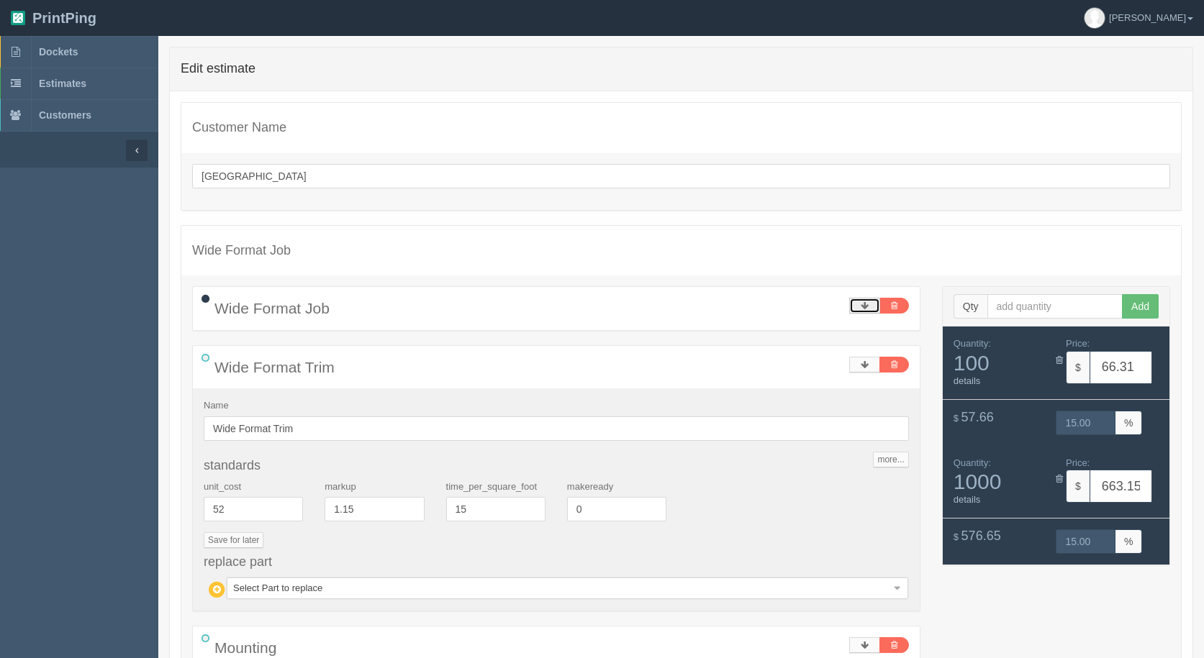
click at [877, 303] on link at bounding box center [864, 306] width 31 height 16
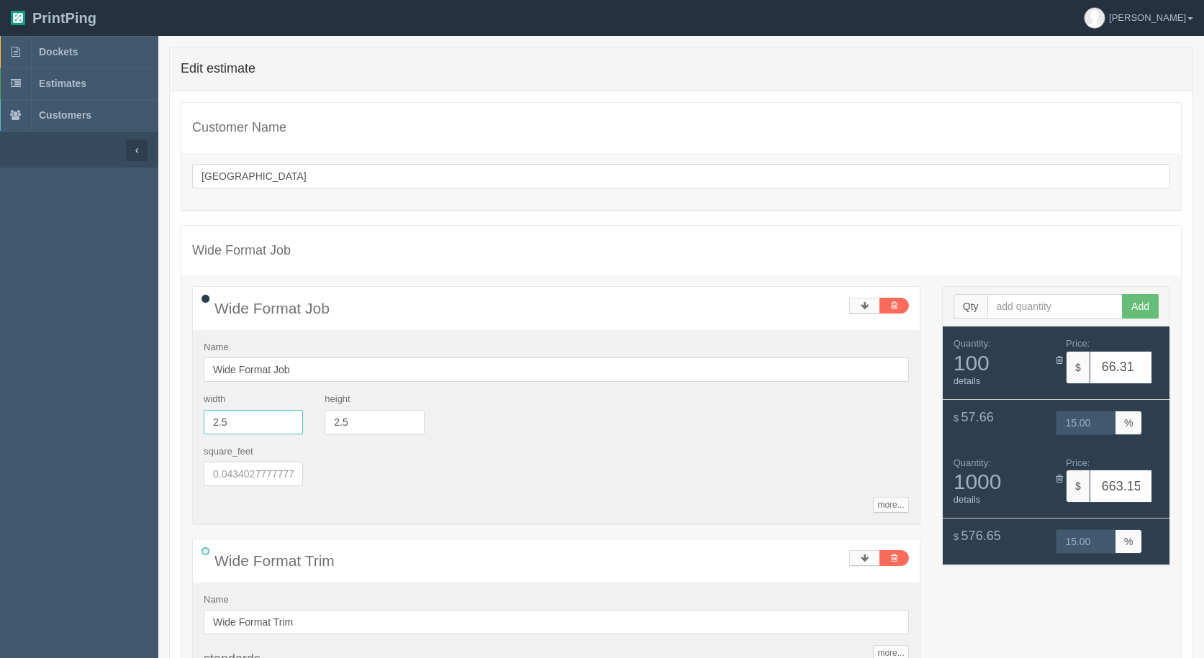
drag, startPoint x: 233, startPoint y: 427, endPoint x: 115, endPoint y: 372, distance: 130.4
click at [115, 375] on section "Dockets Estimates Customers" at bounding box center [602, 564] width 1204 height 1056
type input "10"
type input "265.26"
type input "15.00"
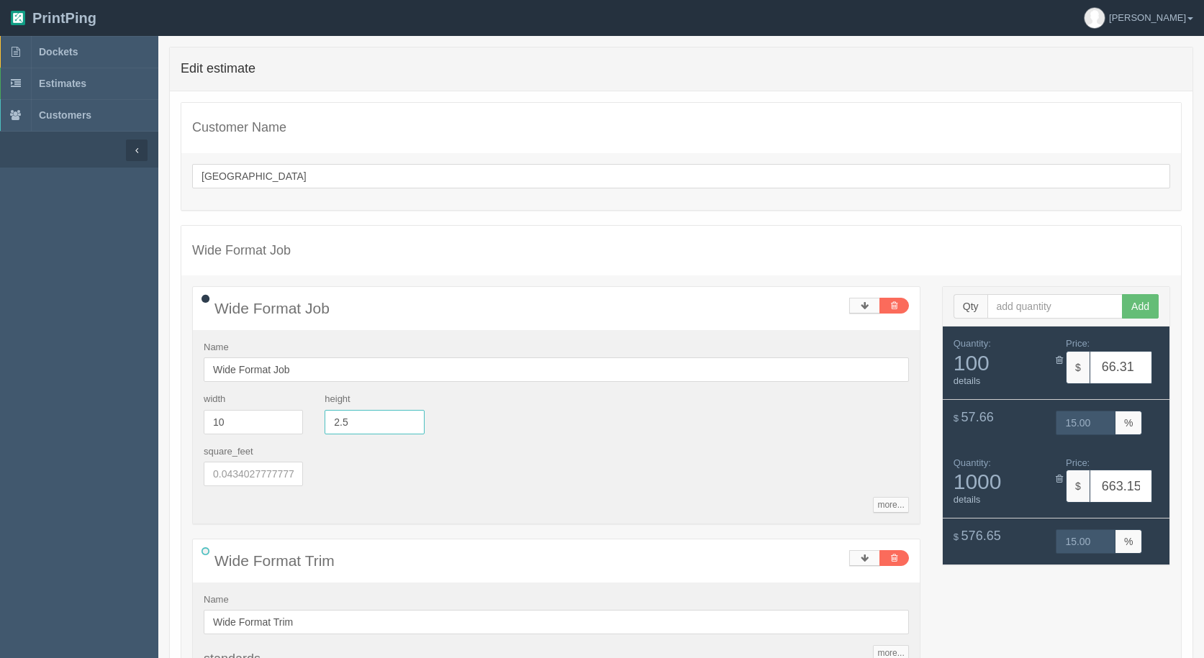
type input "2652.59"
type input "15.00"
type input "7.75"
type input "822.30"
type input "15.00"
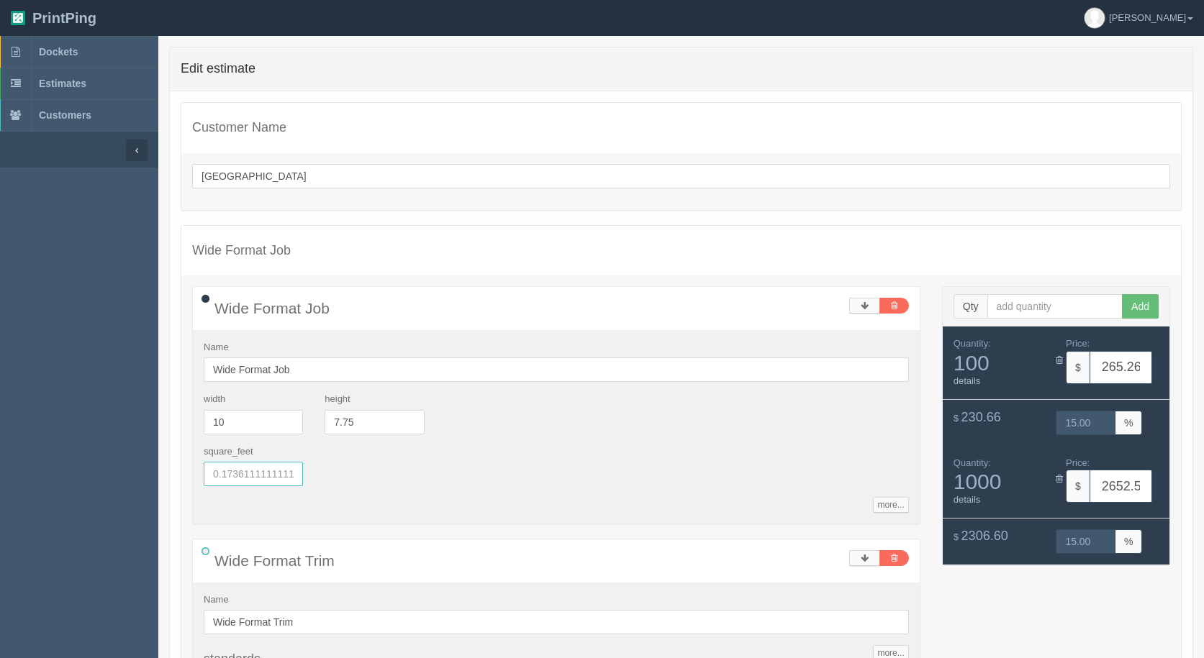
type input "8223.02"
type input "15.00"
click at [968, 496] on link "details" at bounding box center [967, 499] width 27 height 11
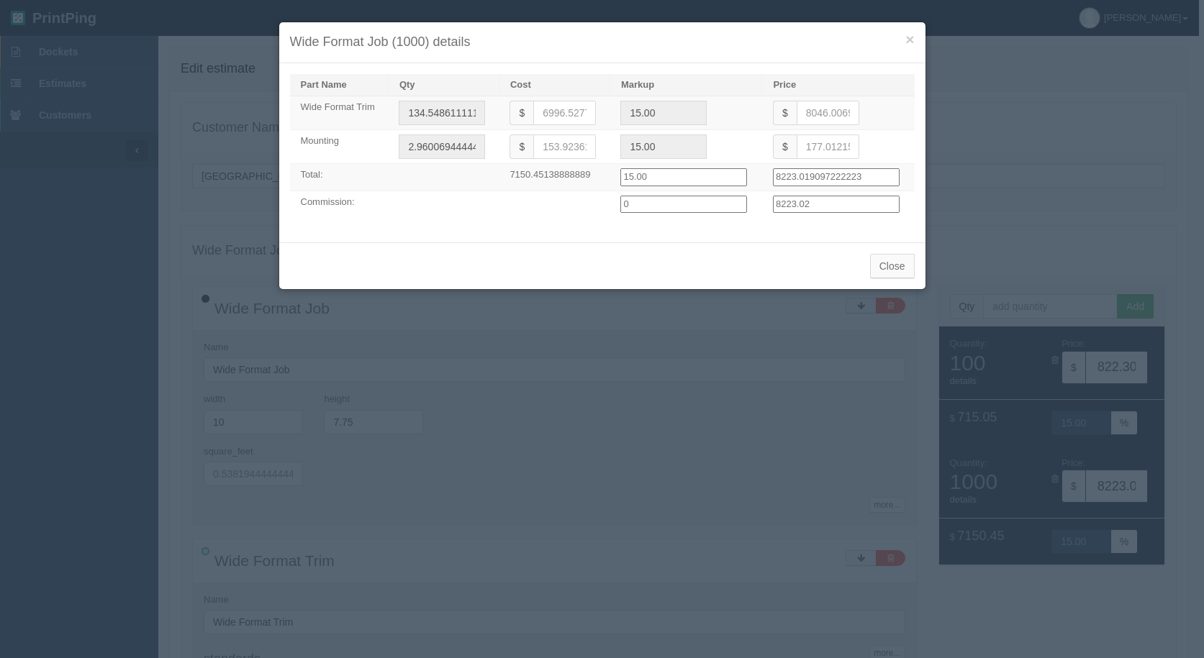
click at [897, 247] on div "Close" at bounding box center [602, 266] width 646 height 47
click at [872, 268] on button "Close" at bounding box center [892, 266] width 45 height 24
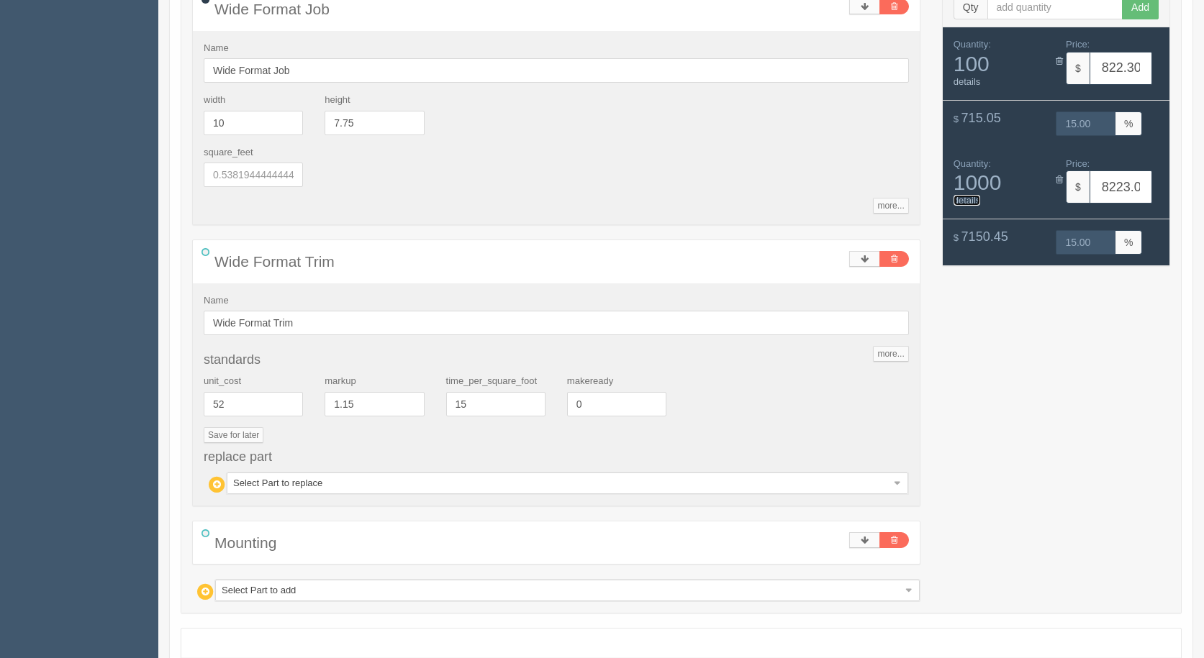
scroll to position [433, 0]
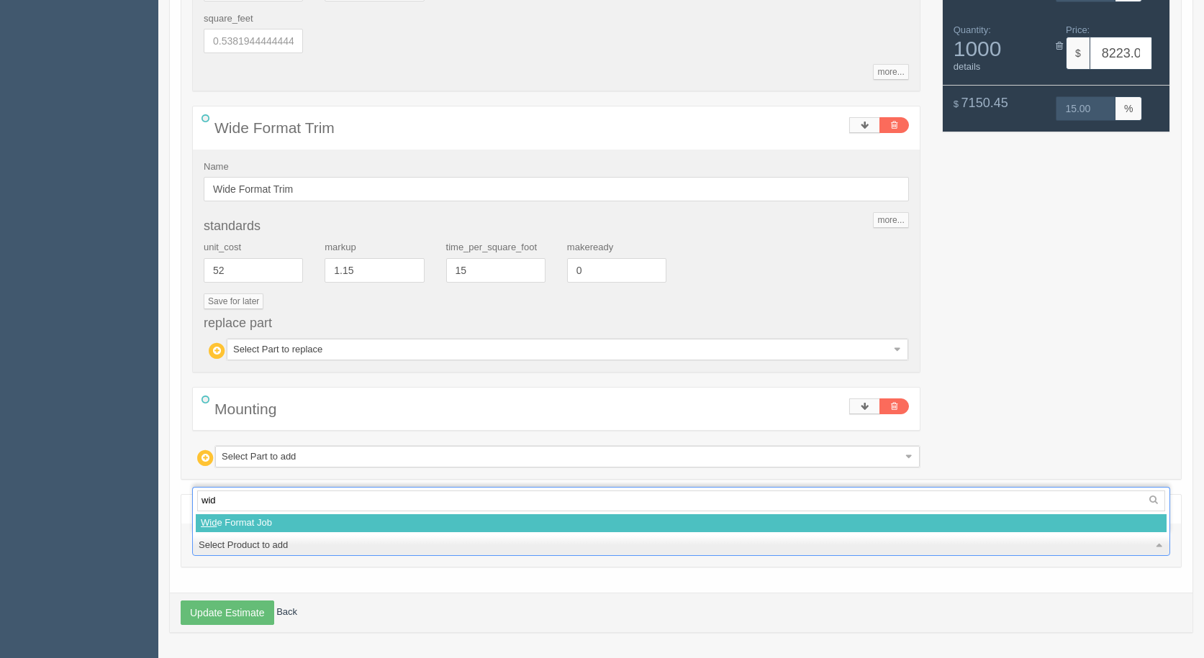
type input "wide"
select select
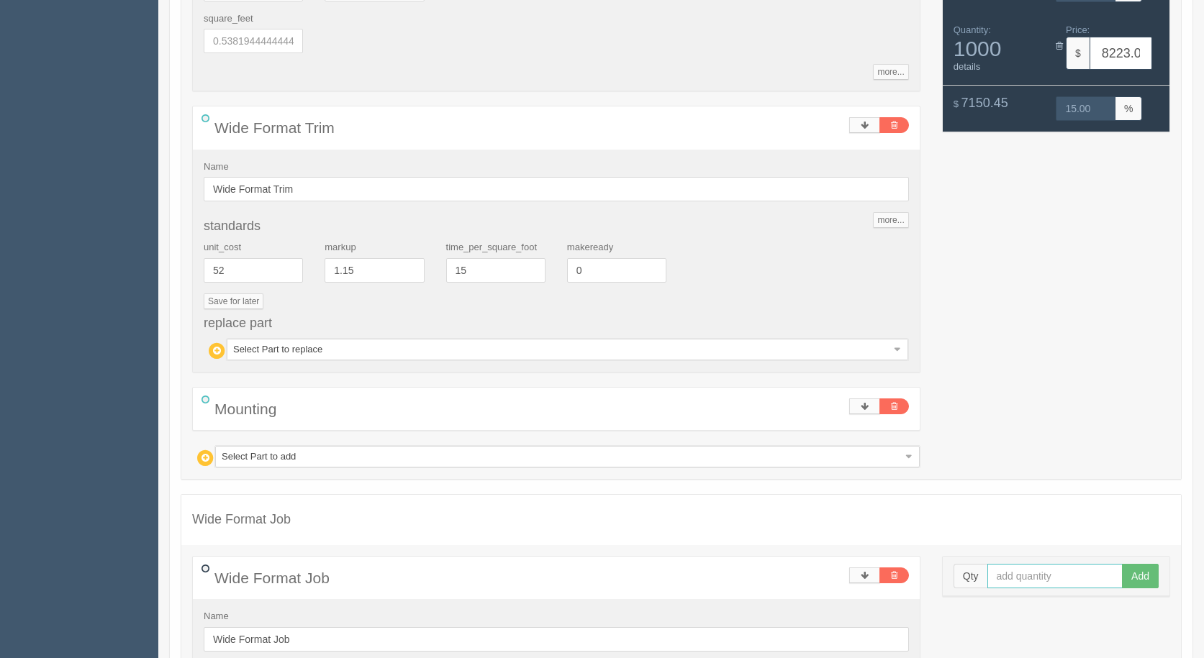
click at [1011, 569] on input "text" at bounding box center [1055, 576] width 136 height 24
type input "1000"
click at [1122, 564] on button "Add" at bounding box center [1140, 576] width 37 height 24
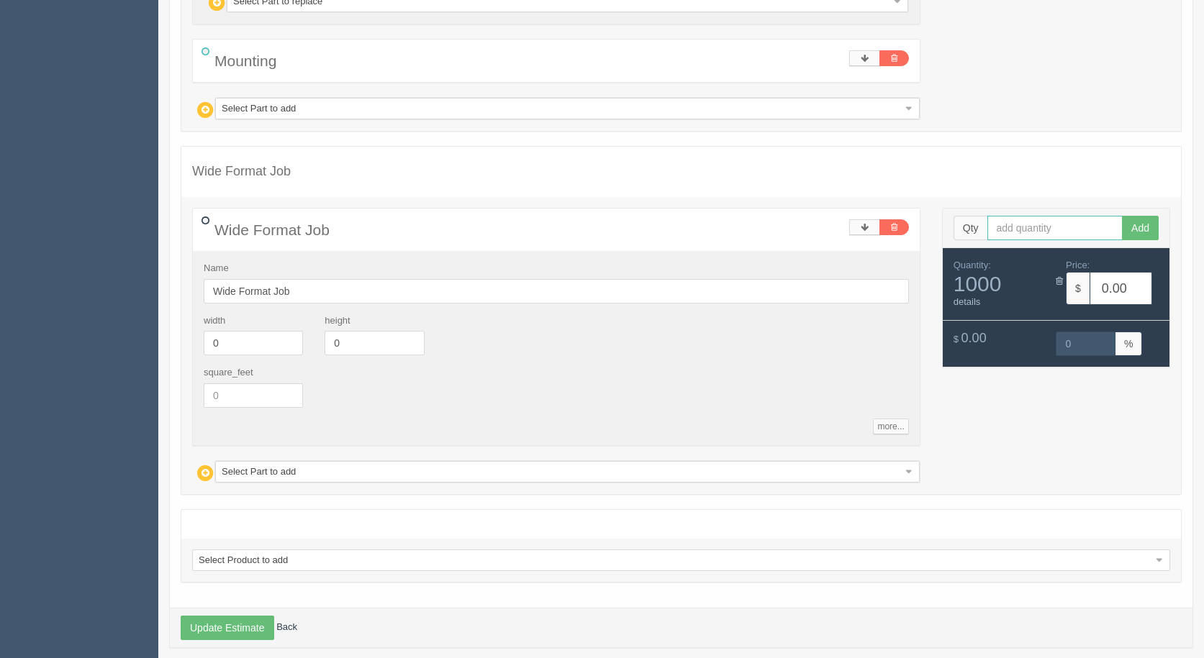
scroll to position [797, 0]
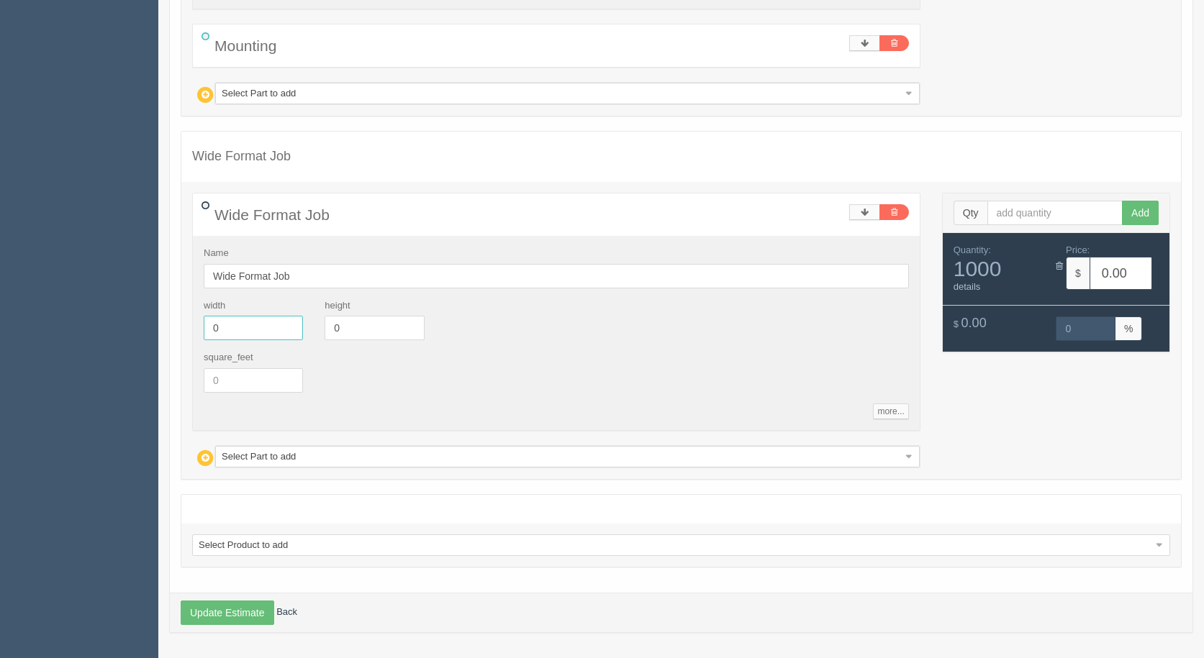
drag, startPoint x: 225, startPoint y: 333, endPoint x: 86, endPoint y: 279, distance: 149.7
type input "10"
type input "7.75"
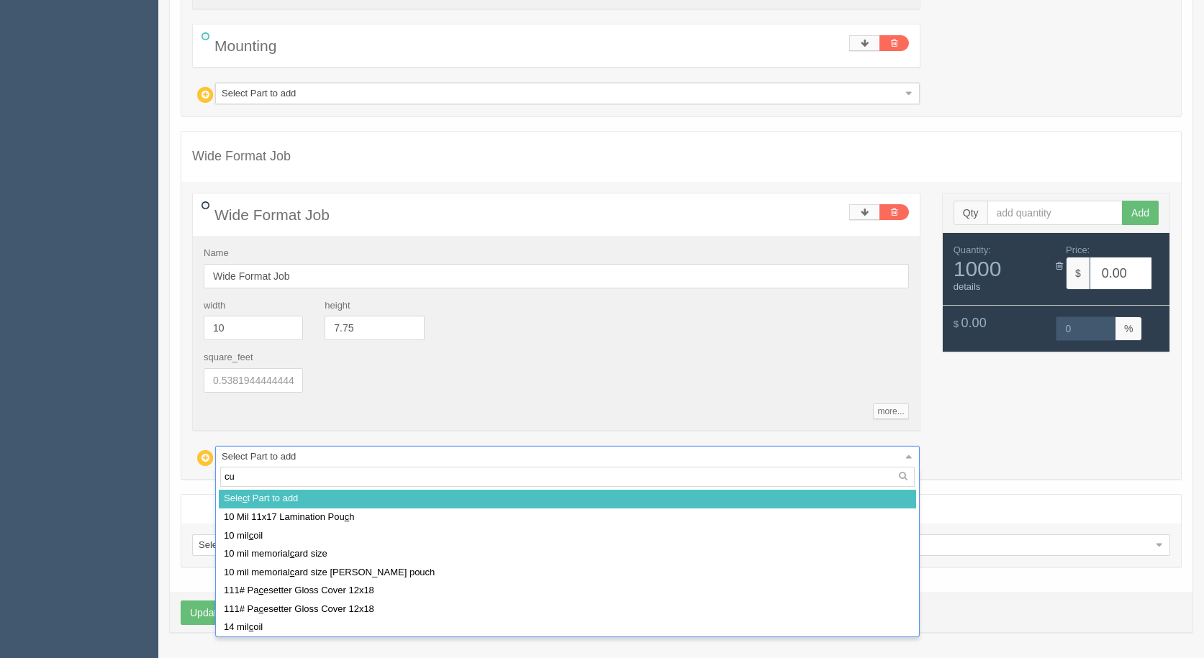
type input "cut"
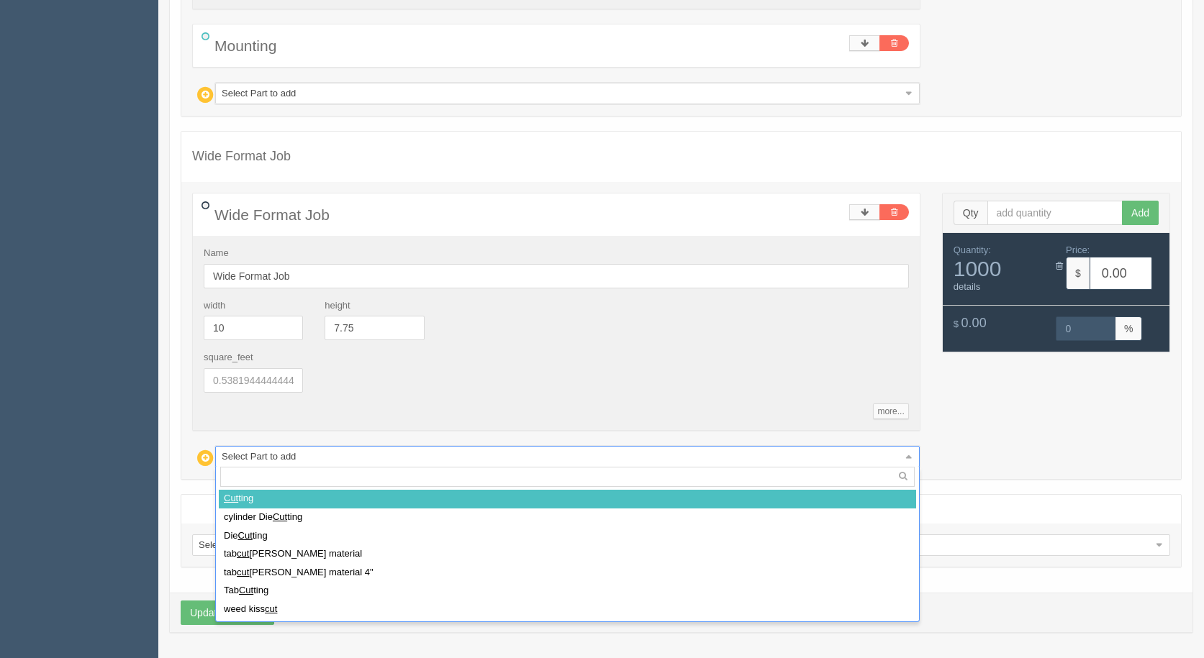
select select
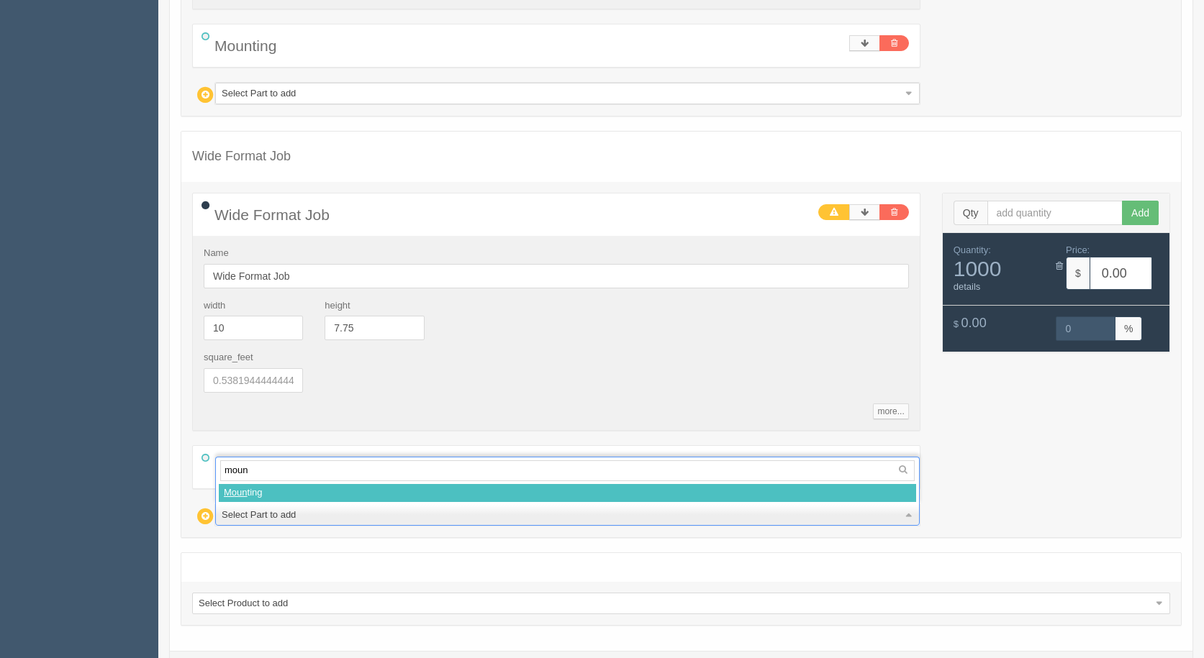
type input "mount"
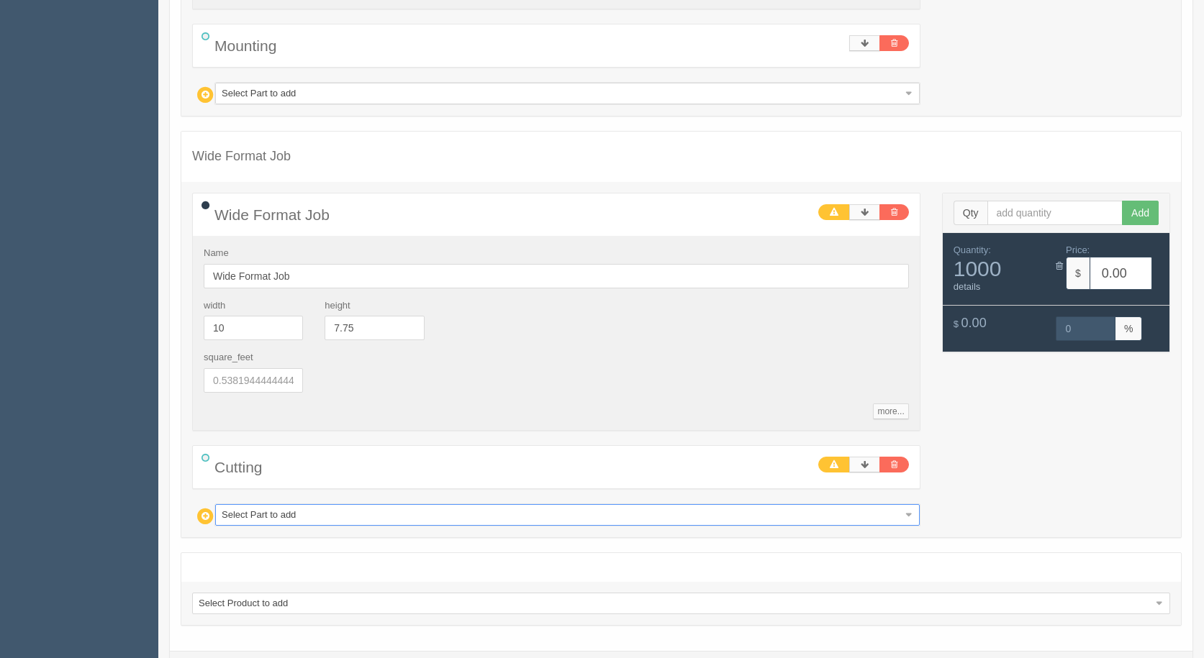
select select
type input "177.01"
type input "15.00"
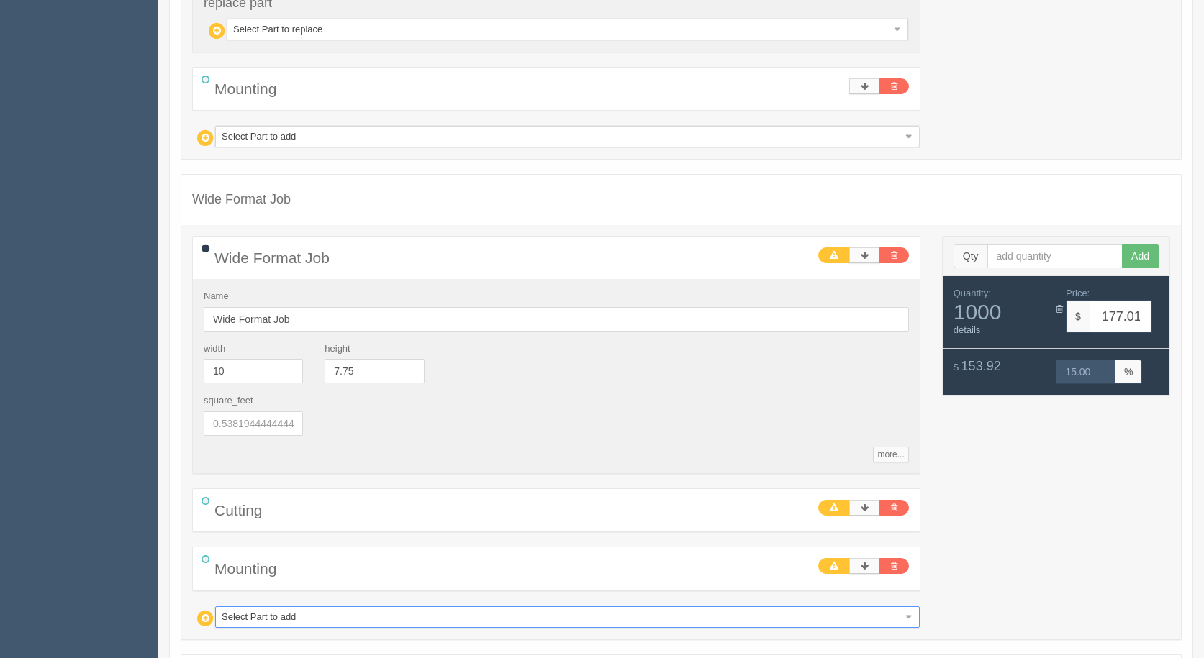
scroll to position [914, 0]
